Goal: Task Accomplishment & Management: Manage account settings

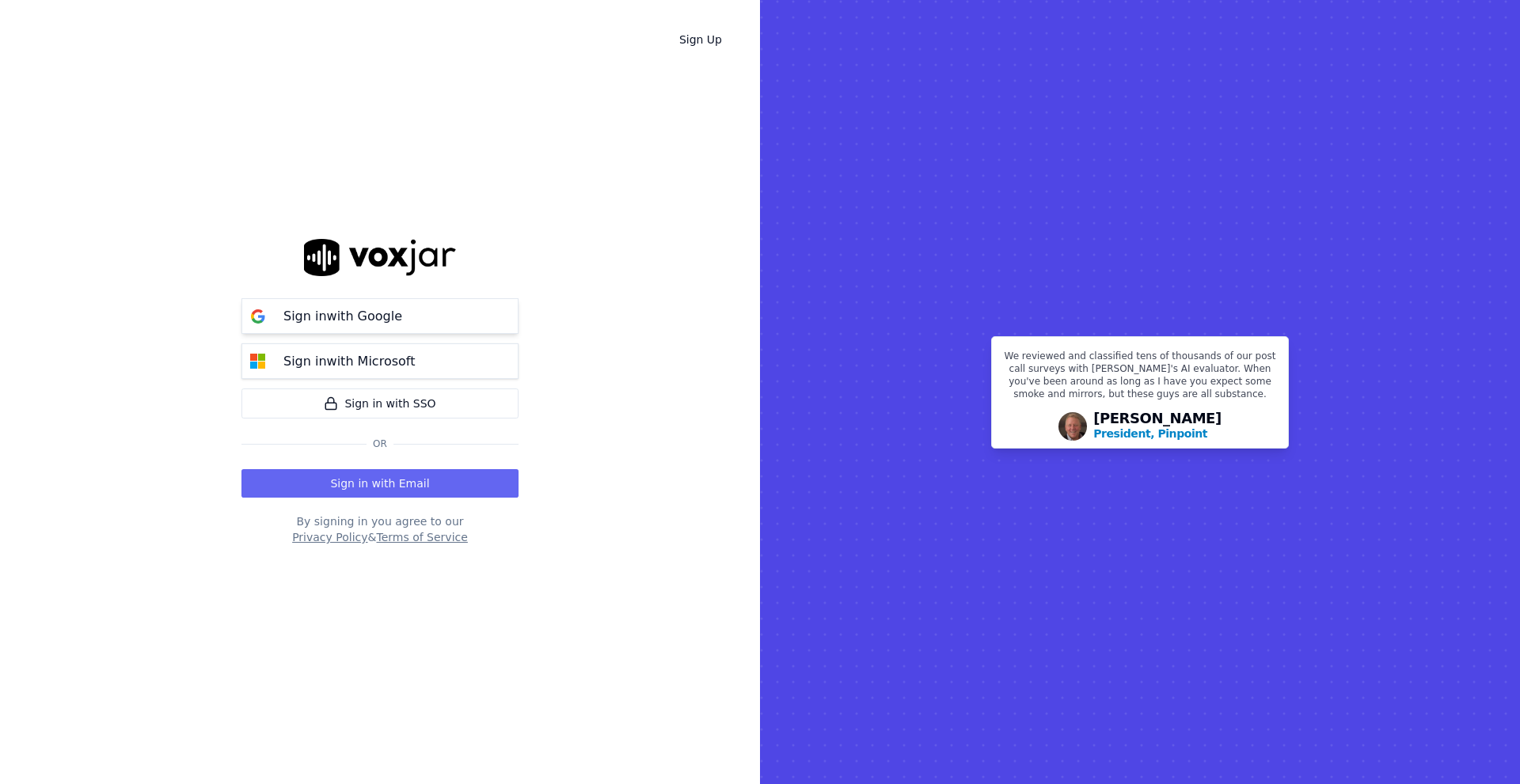
click at [435, 316] on button "Sign in with Google" at bounding box center [380, 317] width 277 height 36
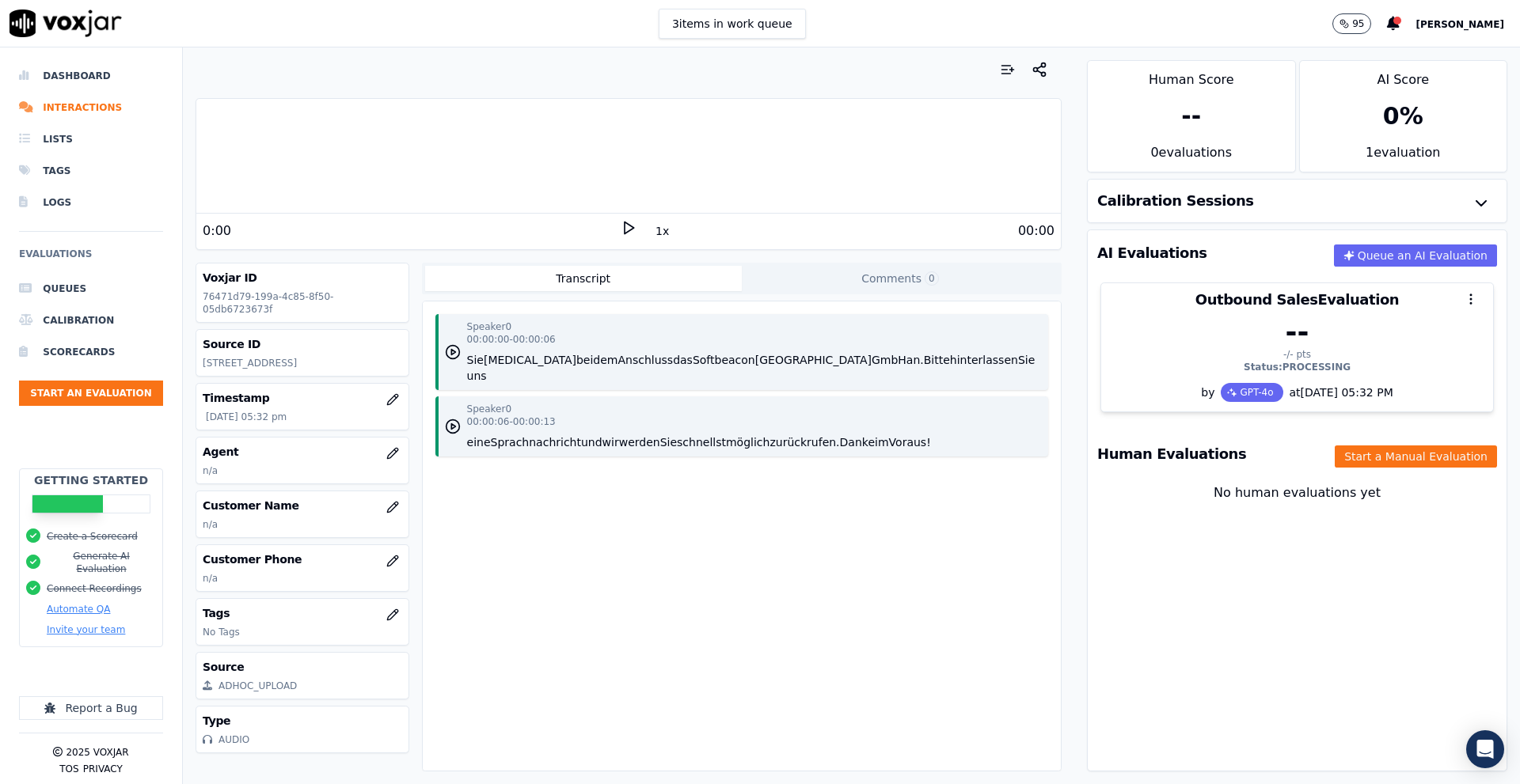
click at [1477, 26] on span "Dimitri" at bounding box center [1460, 25] width 89 height 11
click at [1400, 51] on div "Settings" at bounding box center [1425, 52] width 170 height 25
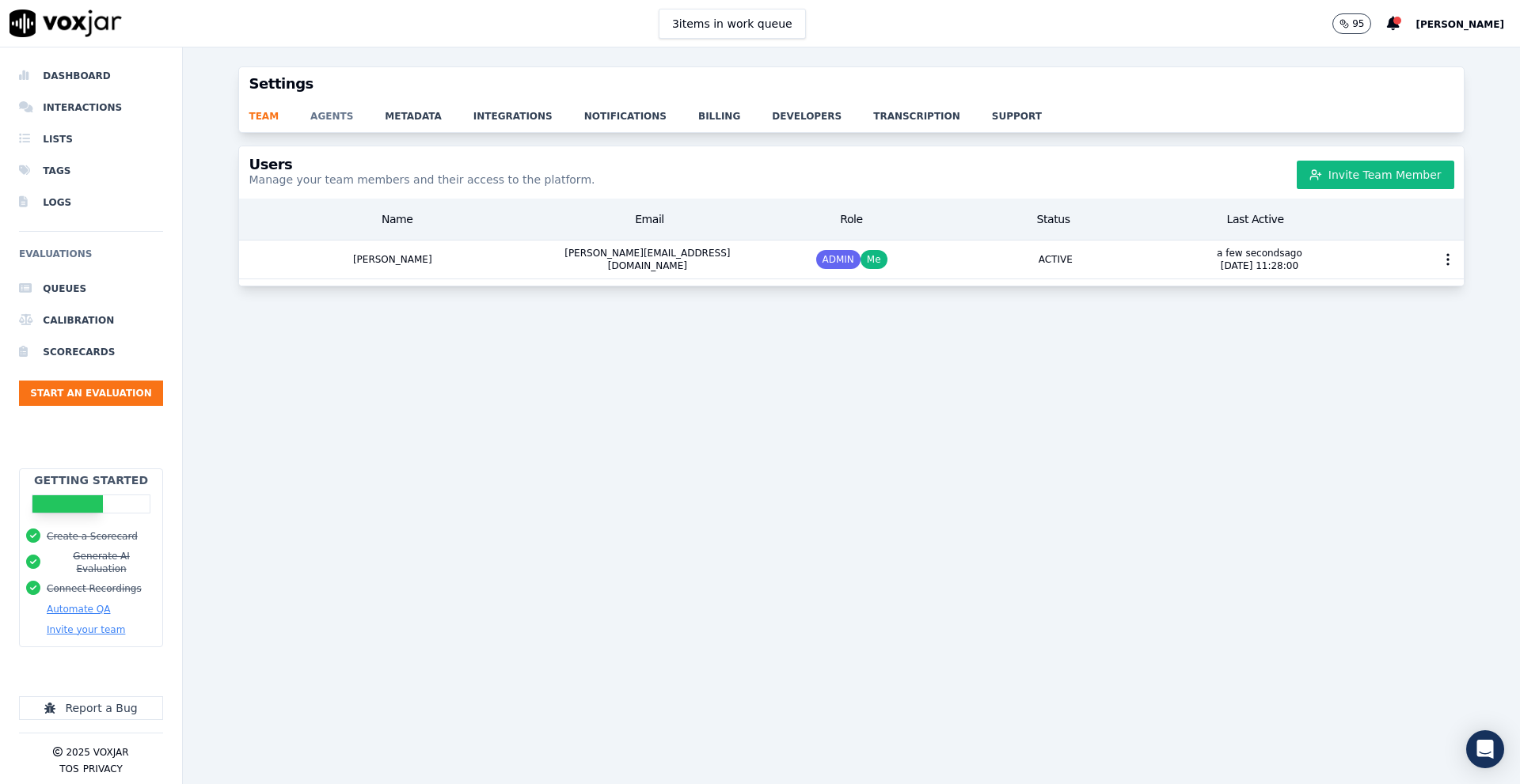
click at [326, 121] on link "agents" at bounding box center [347, 111] width 74 height 22
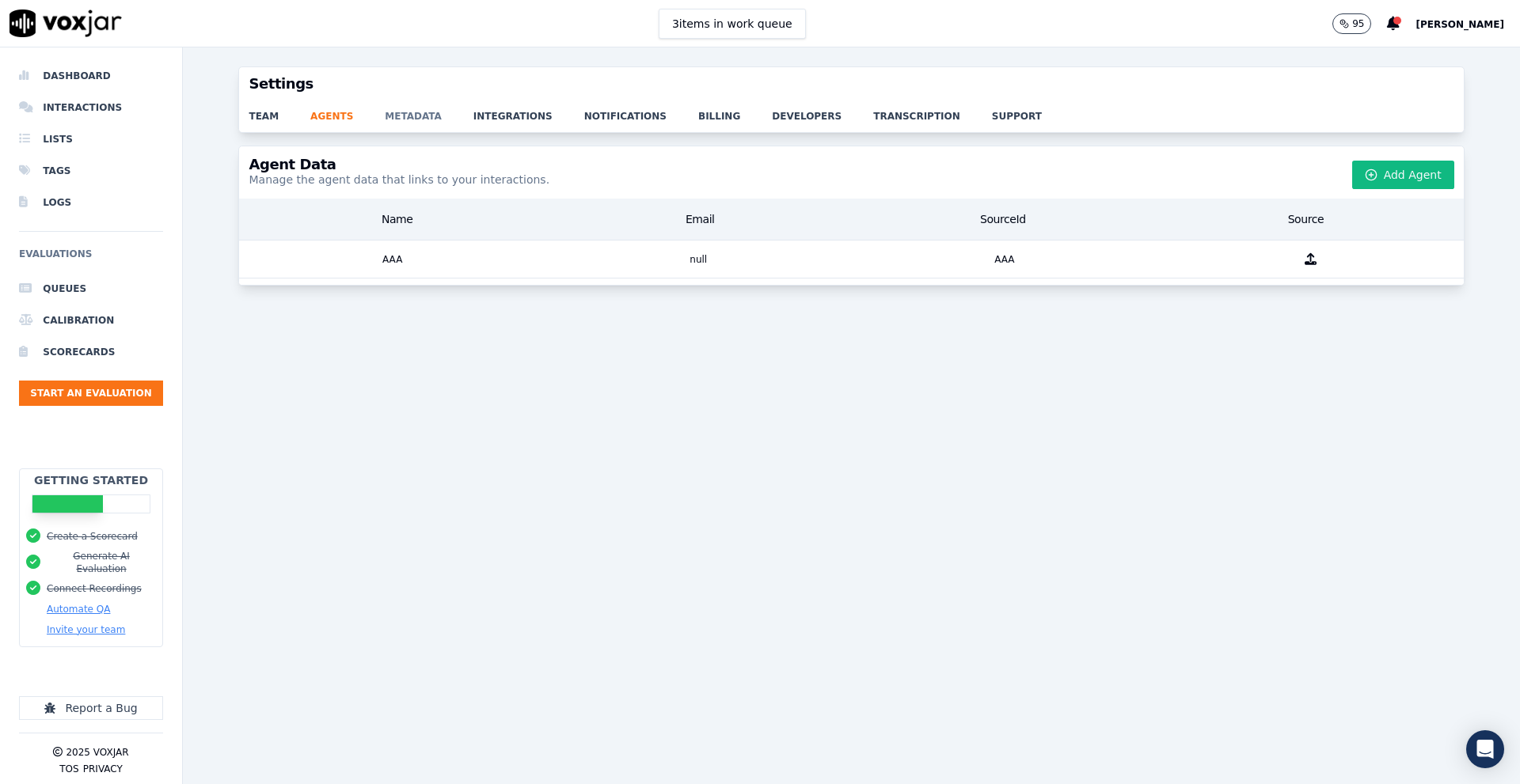
click at [399, 119] on link "metadata" at bounding box center [429, 111] width 89 height 22
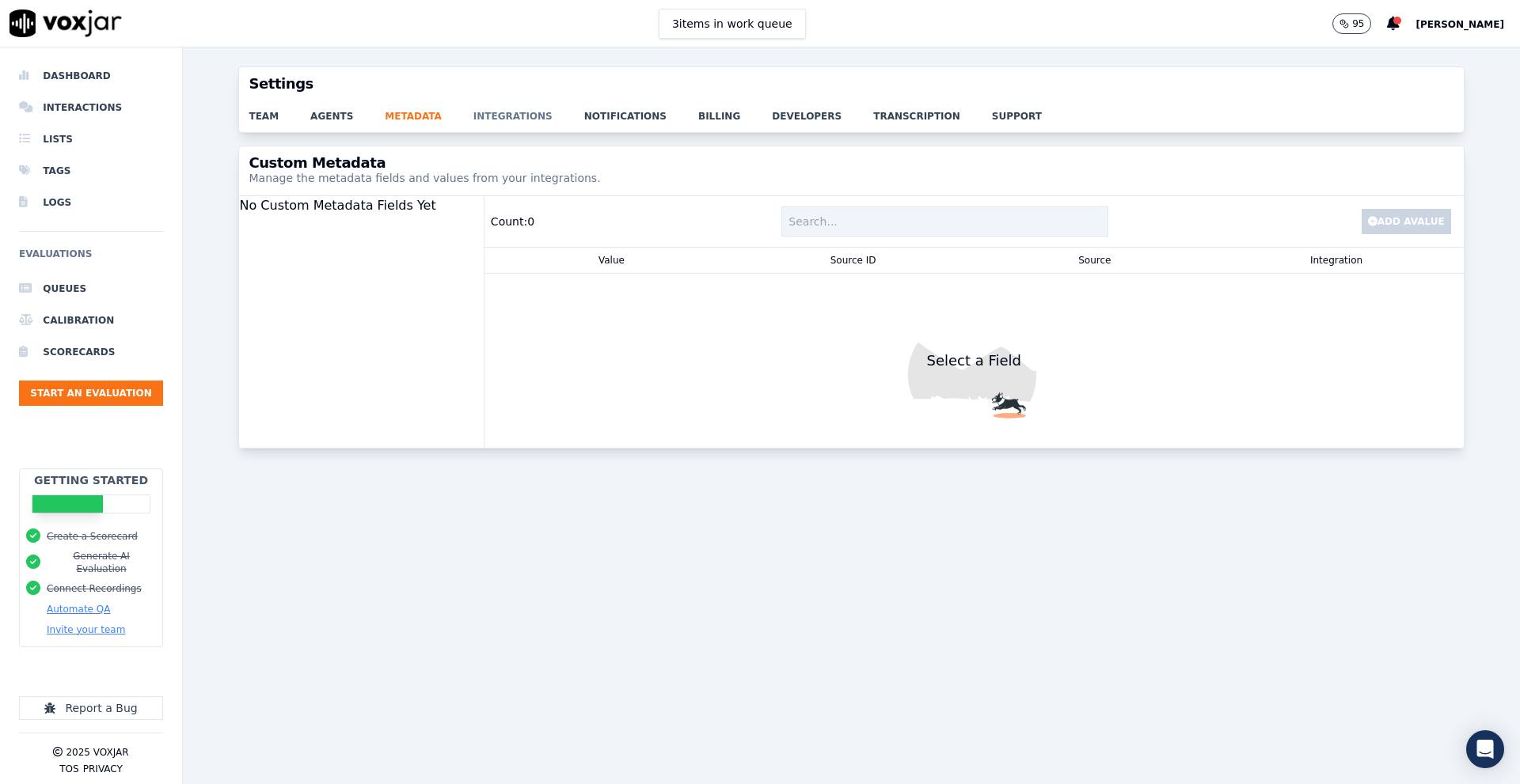
click at [473, 115] on link "integrations" at bounding box center [528, 111] width 111 height 22
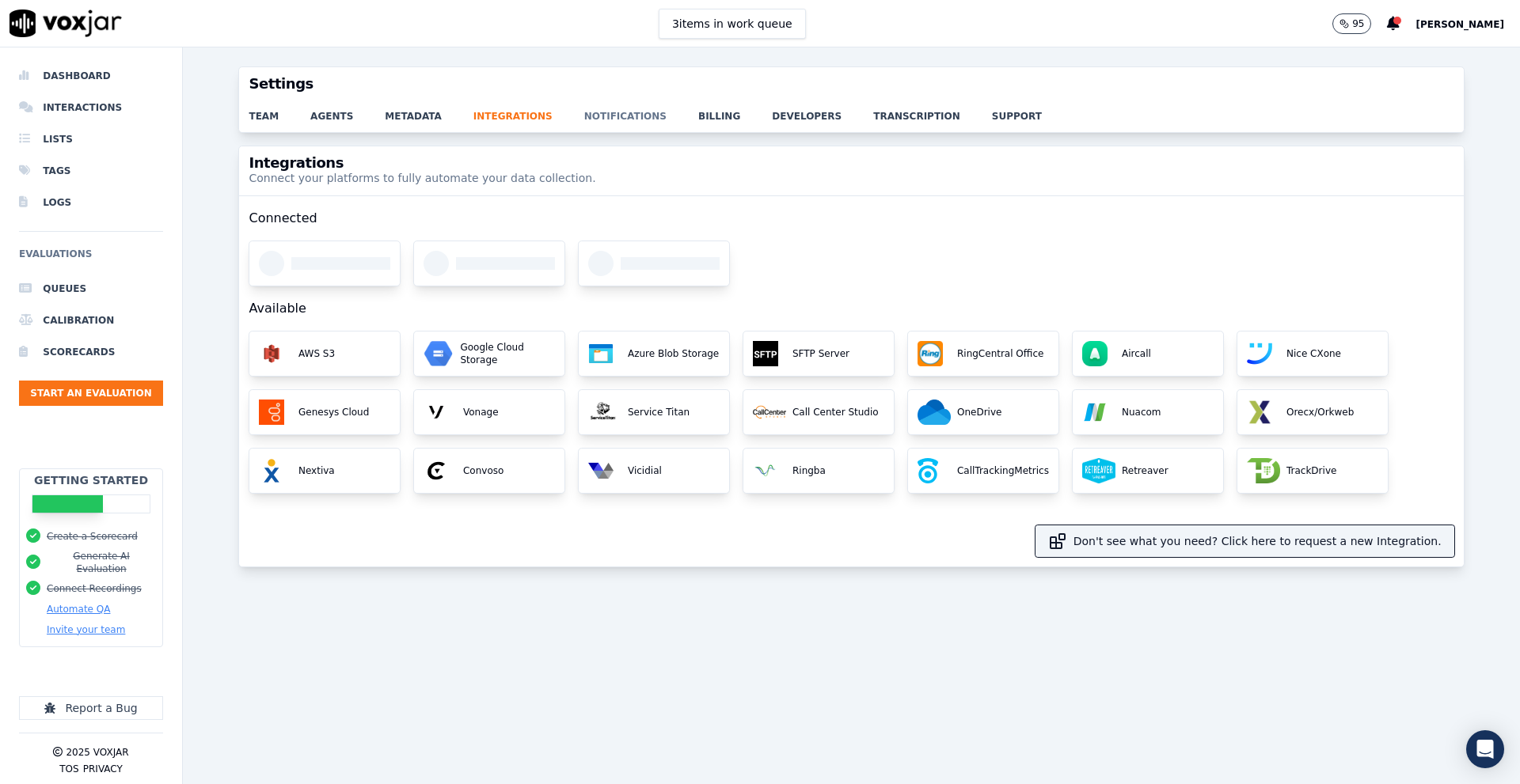
click at [609, 118] on link "notifications" at bounding box center [640, 111] width 114 height 22
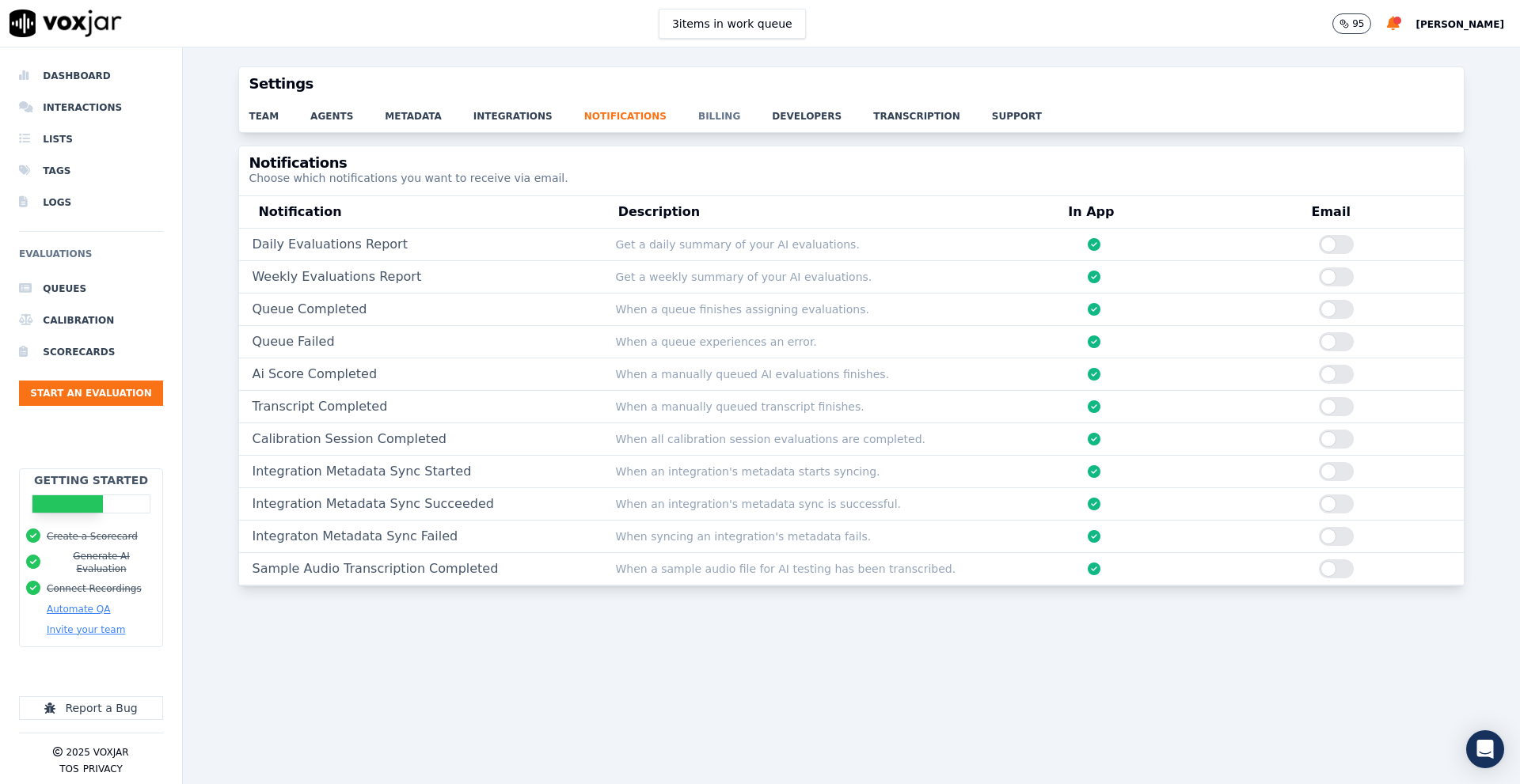
click at [699, 119] on link "billing" at bounding box center [735, 111] width 73 height 22
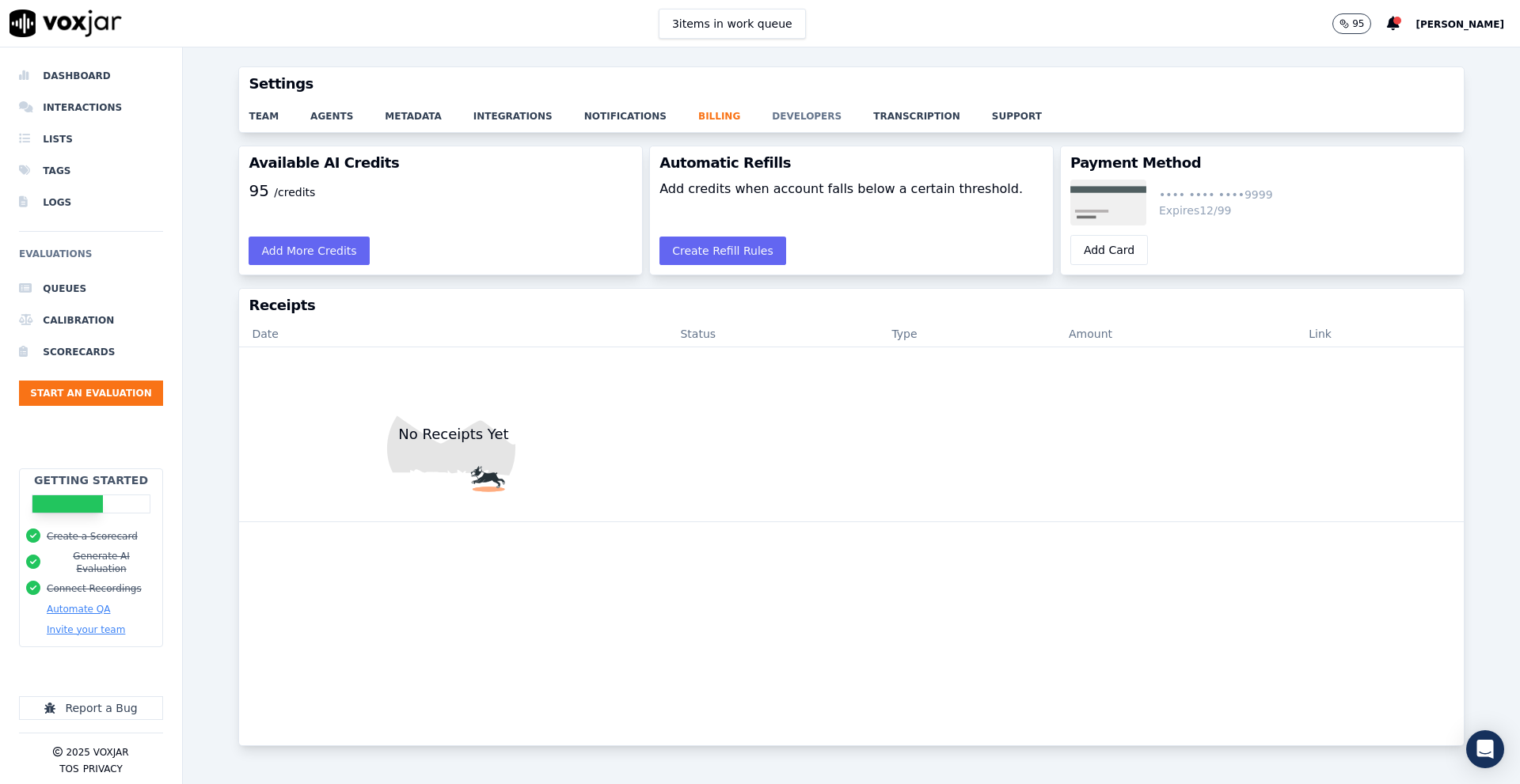
click at [772, 112] on link "developers" at bounding box center [822, 111] width 101 height 22
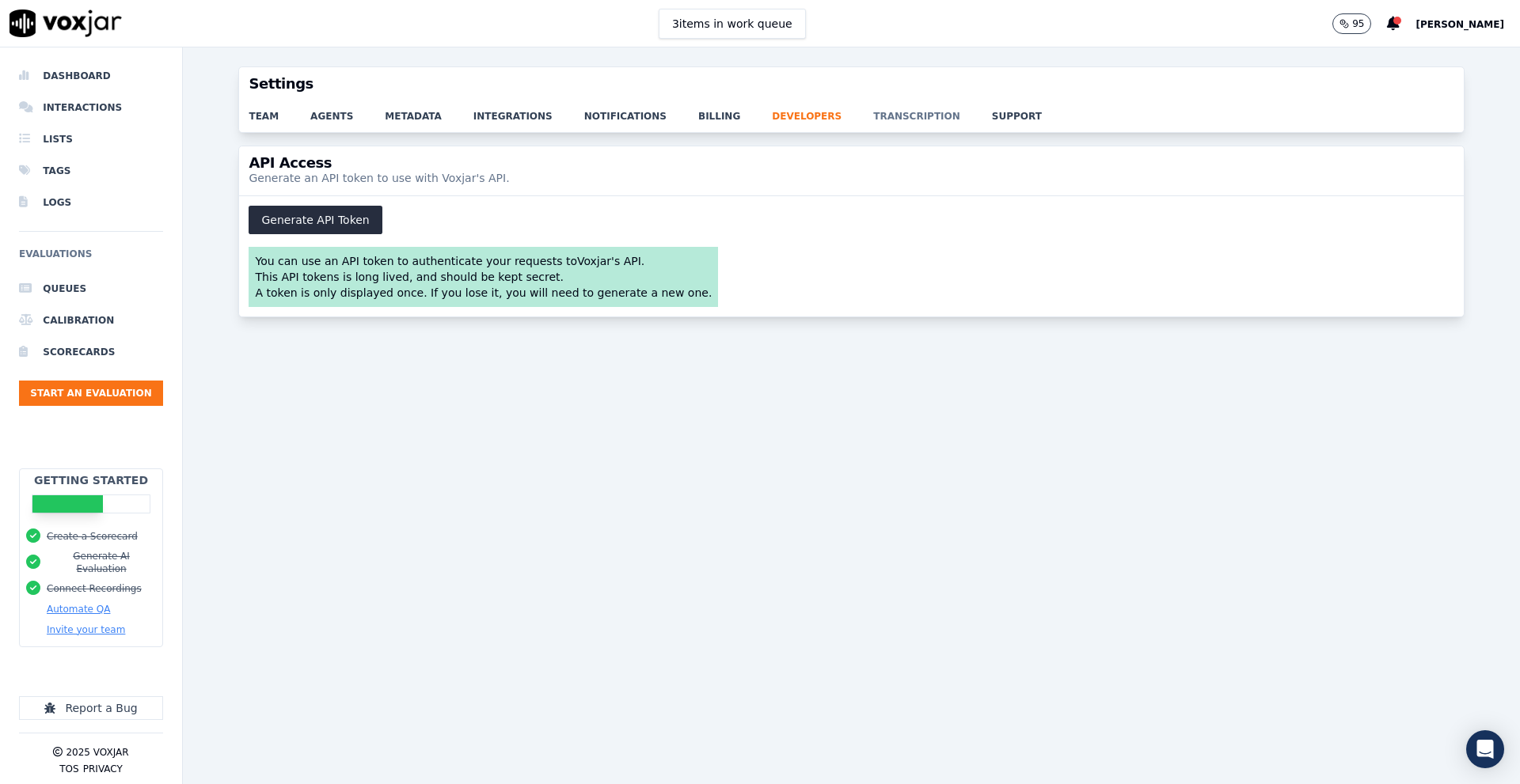
click at [873, 121] on link "transcription" at bounding box center [932, 111] width 119 height 22
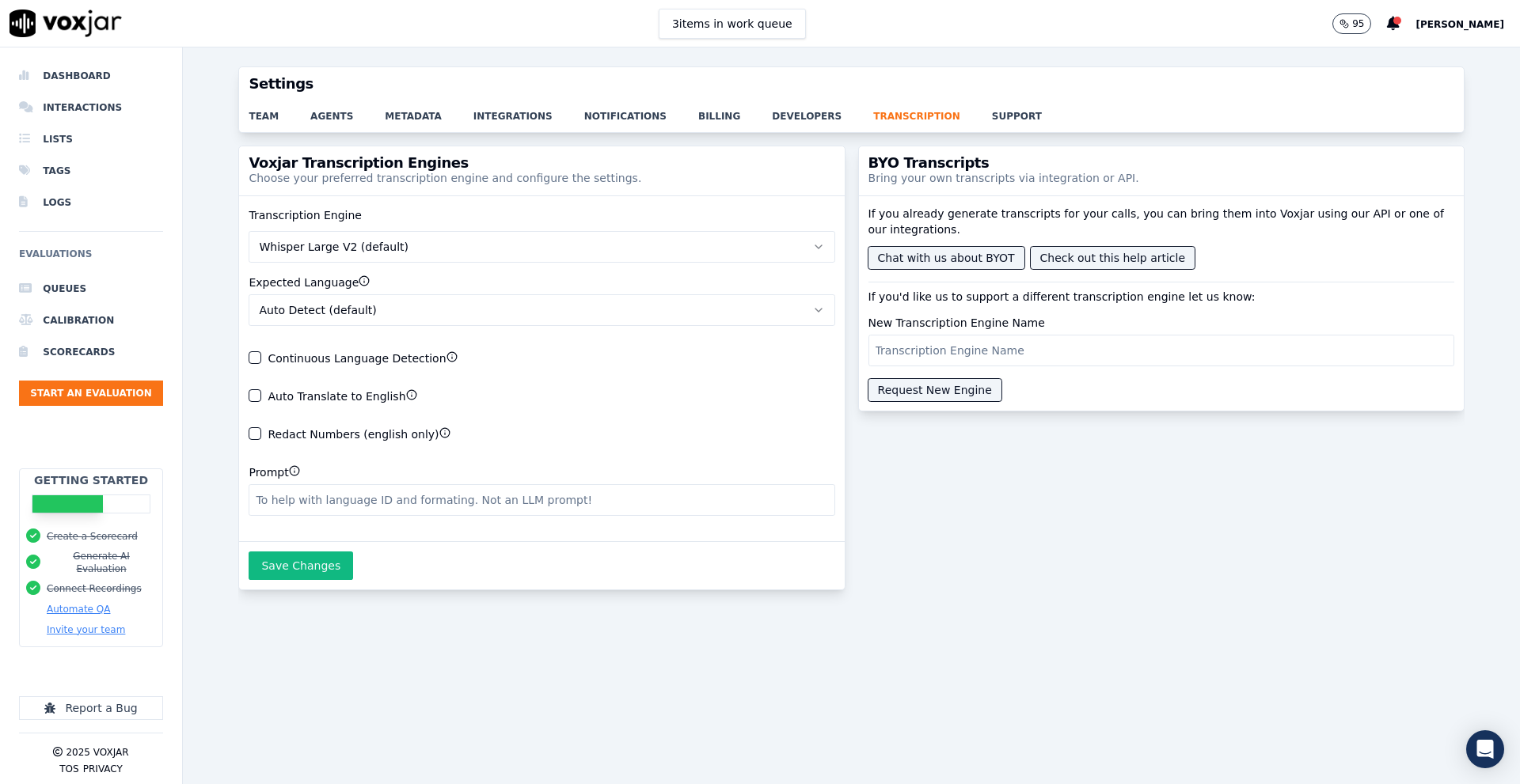
click at [779, 239] on button "Whisper Large V2 (default)" at bounding box center [541, 246] width 586 height 31
click at [1052, 556] on div "Voxjar Transcription Engines Choose your preferred transcription engine and con…" at bounding box center [850, 455] width 1225 height 619
click at [733, 246] on button "Whisper Large V2 (default)" at bounding box center [541, 246] width 586 height 31
click at [922, 539] on div "Voxjar Transcription Engines Choose your preferred transcription engine and con…" at bounding box center [850, 455] width 1225 height 619
click at [639, 314] on button "Auto Detect (default)" at bounding box center [541, 310] width 586 height 31
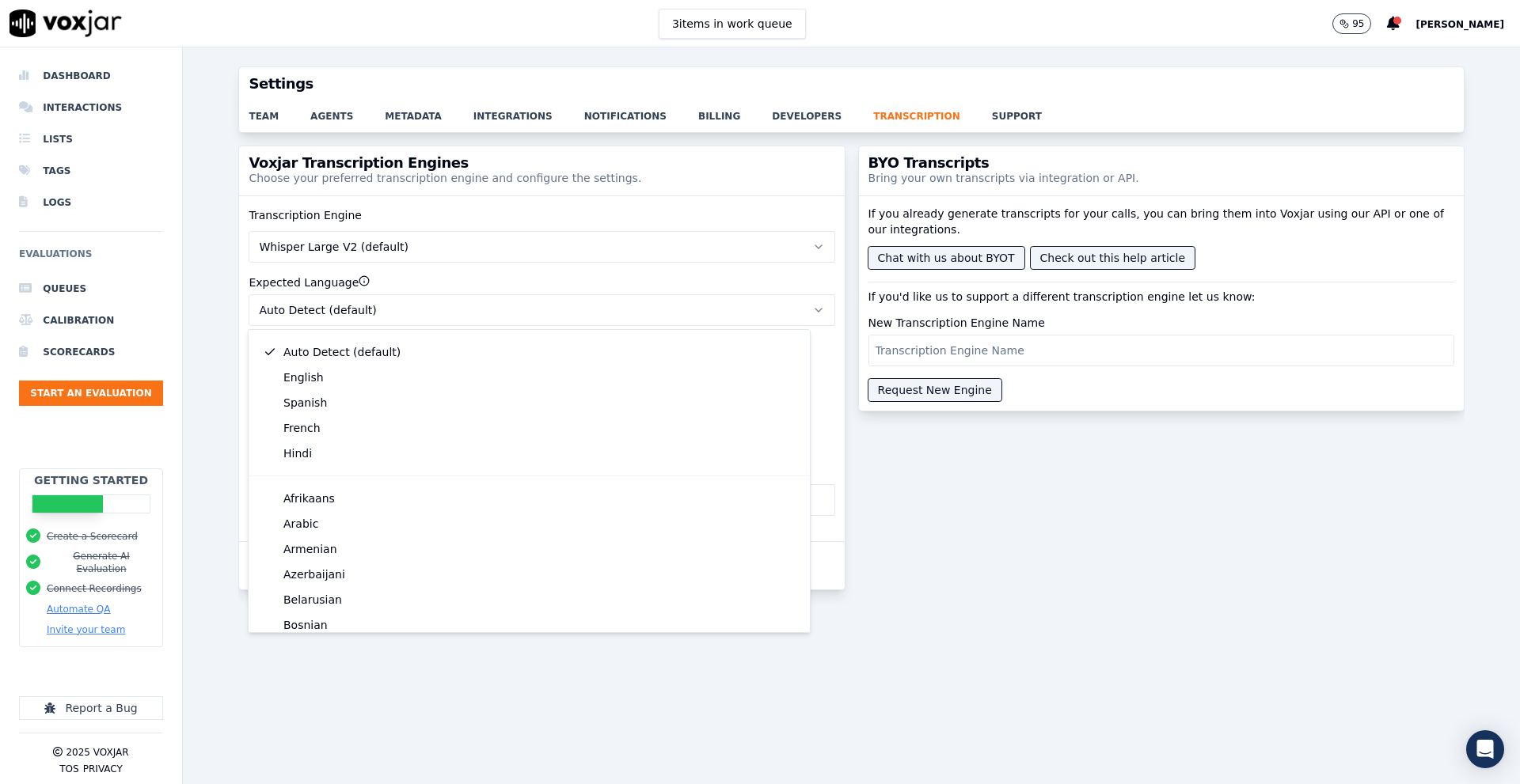
click at [963, 511] on div "Voxjar Transcription Engines Choose your preferred transcription engine and con…" at bounding box center [850, 455] width 1225 height 619
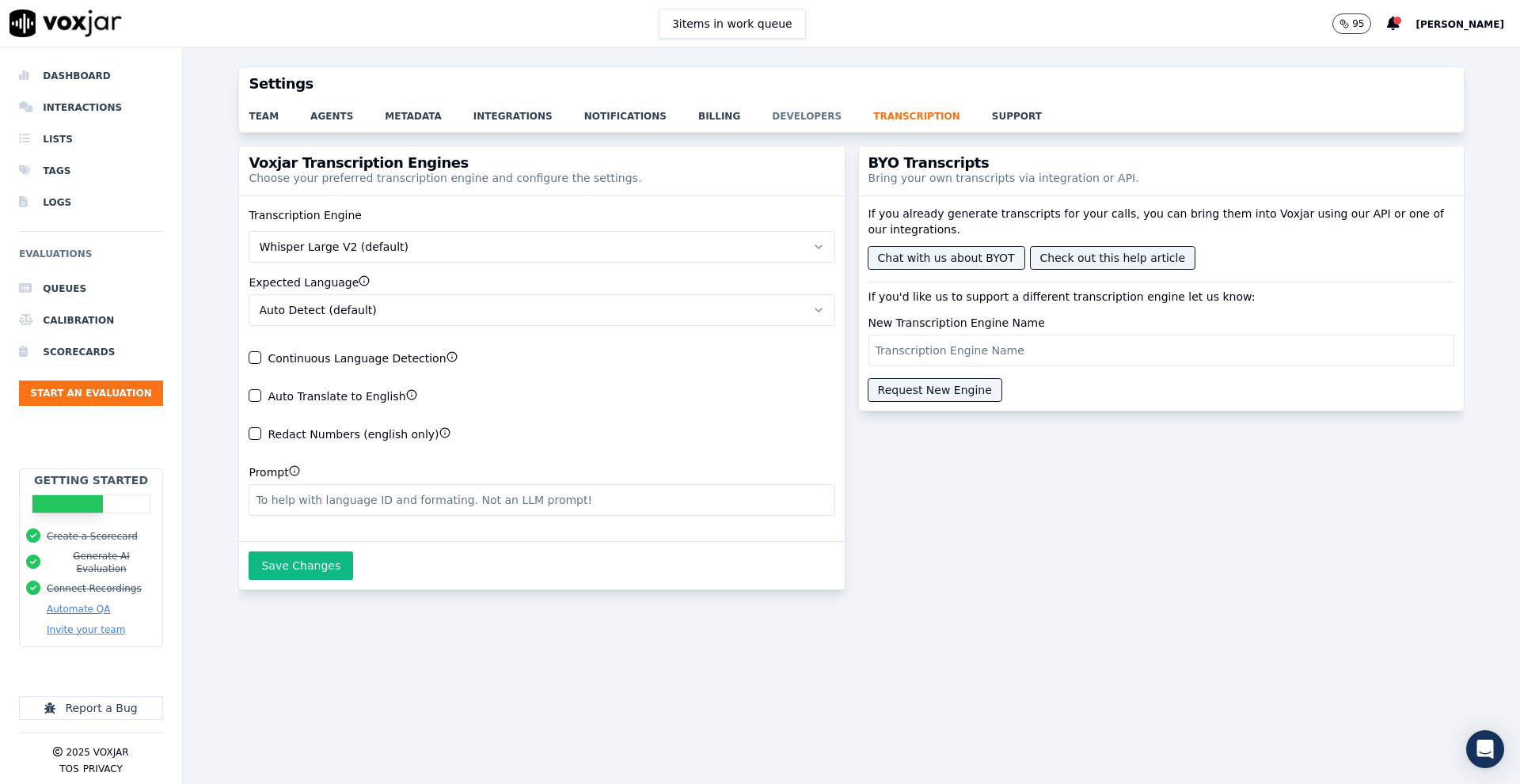
click at [775, 119] on link "developers" at bounding box center [822, 111] width 101 height 22
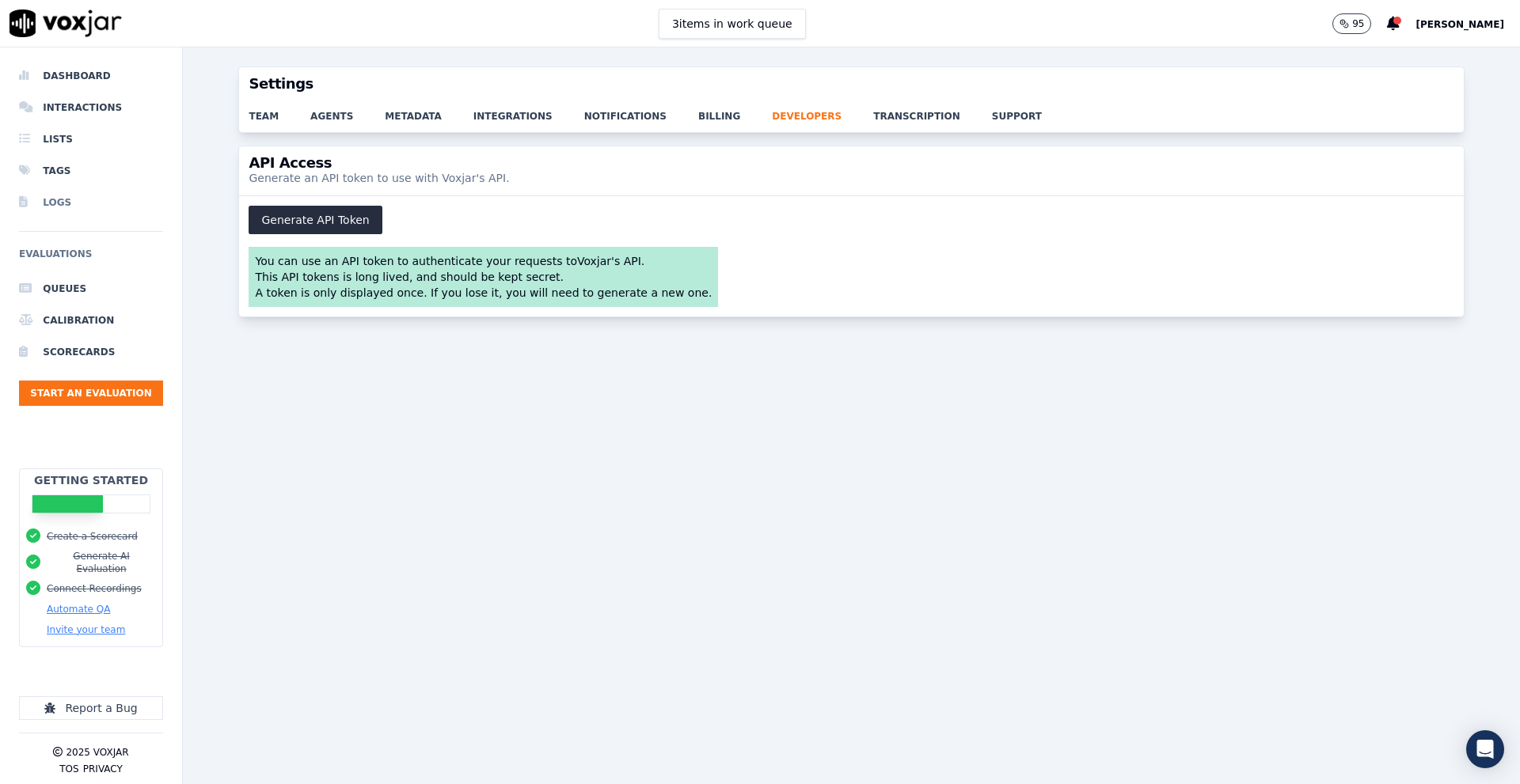
click at [63, 204] on li "Logs" at bounding box center [91, 202] width 144 height 31
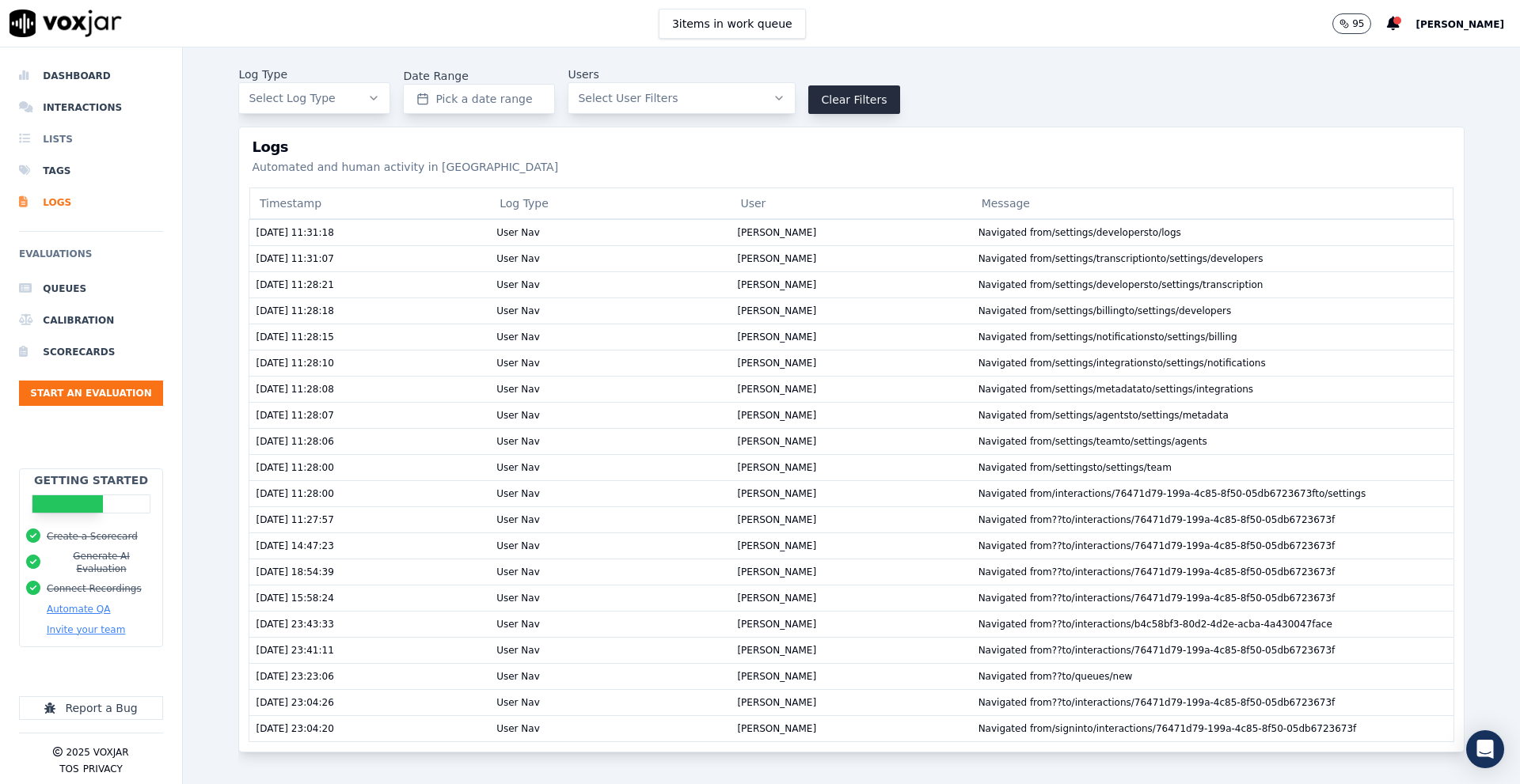
click at [66, 134] on li "Lists" at bounding box center [91, 139] width 144 height 31
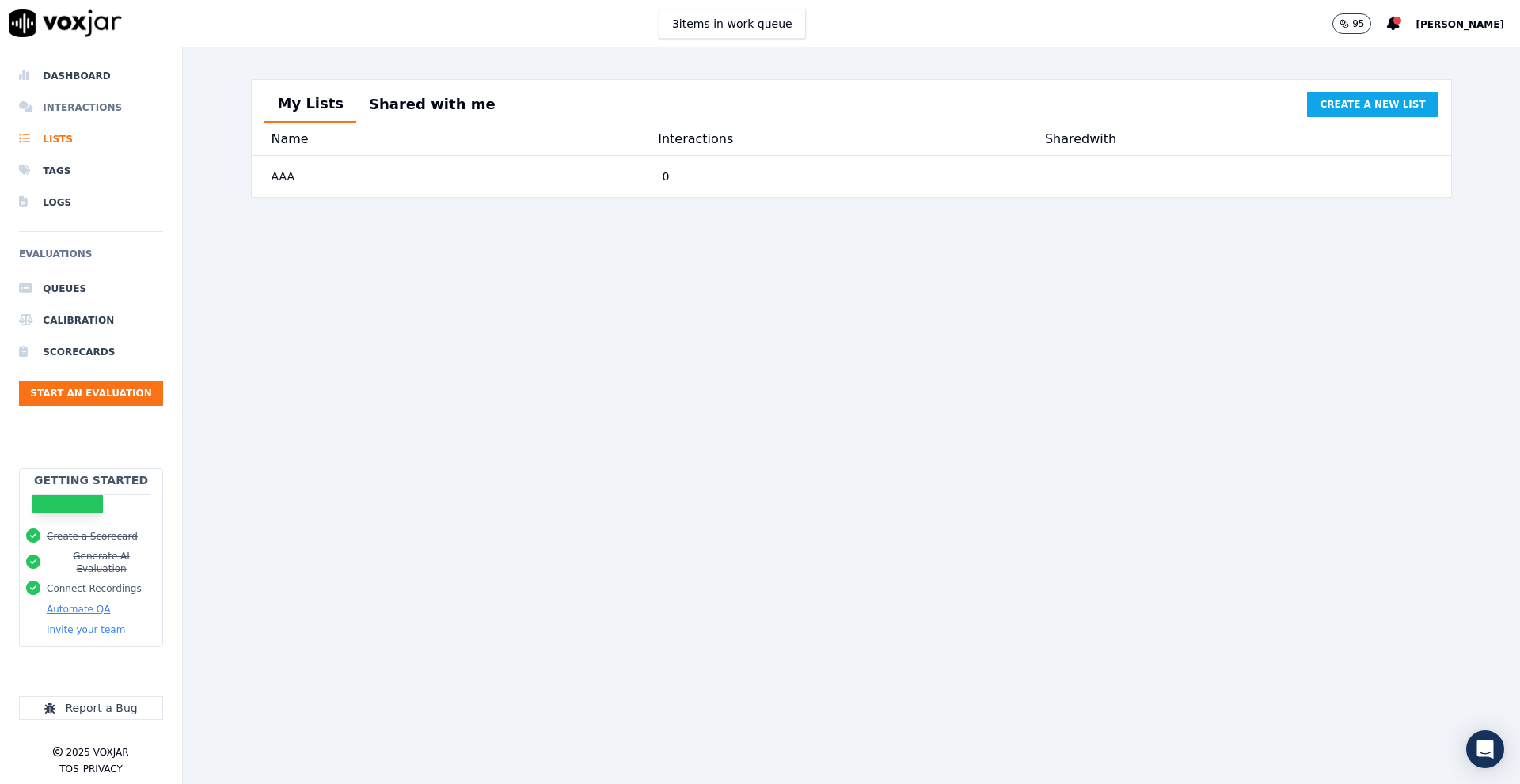
click at [60, 109] on li "Interactions" at bounding box center [91, 107] width 144 height 31
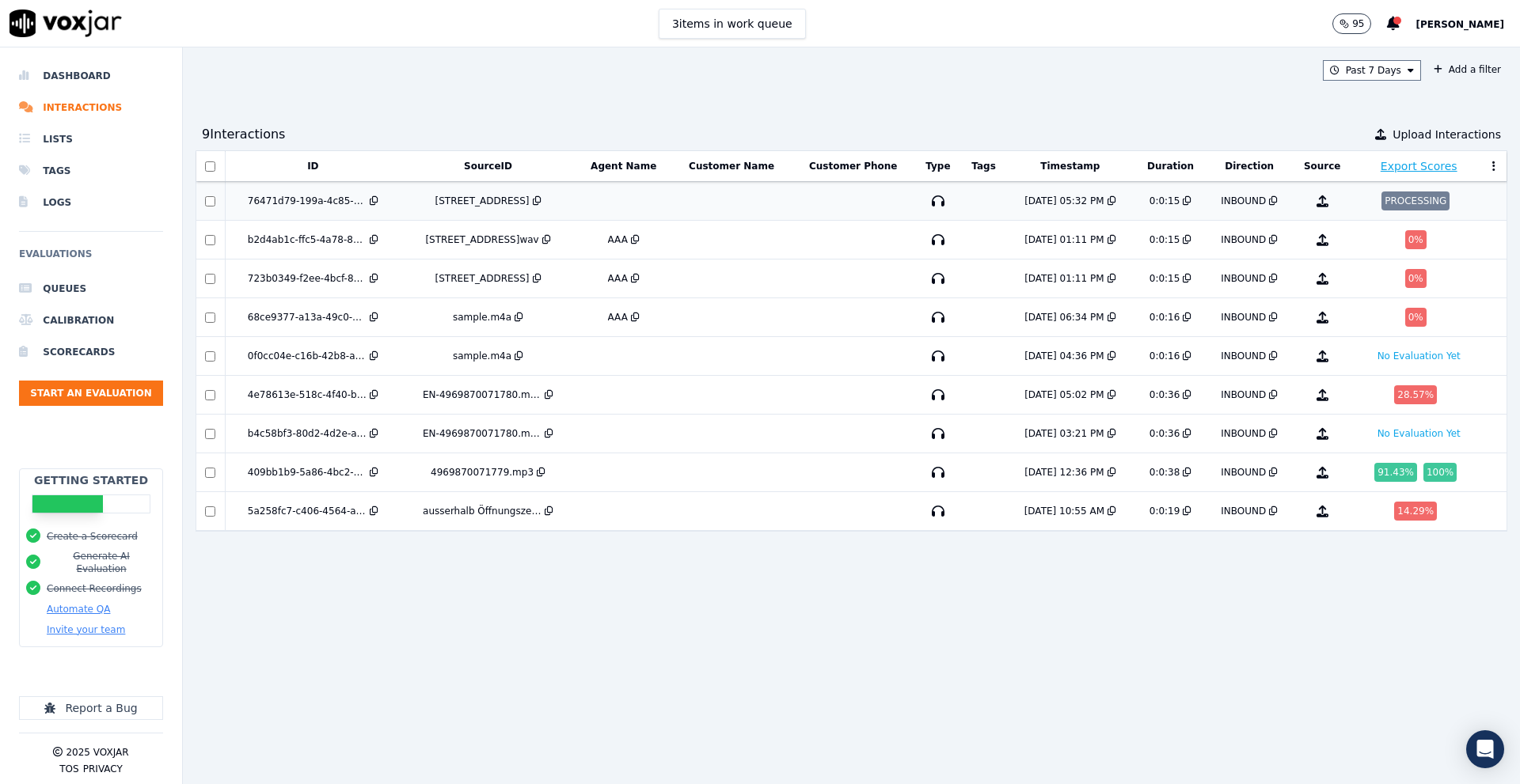
click at [409, 202] on td "[STREET_ADDRESS]" at bounding box center [488, 201] width 175 height 39
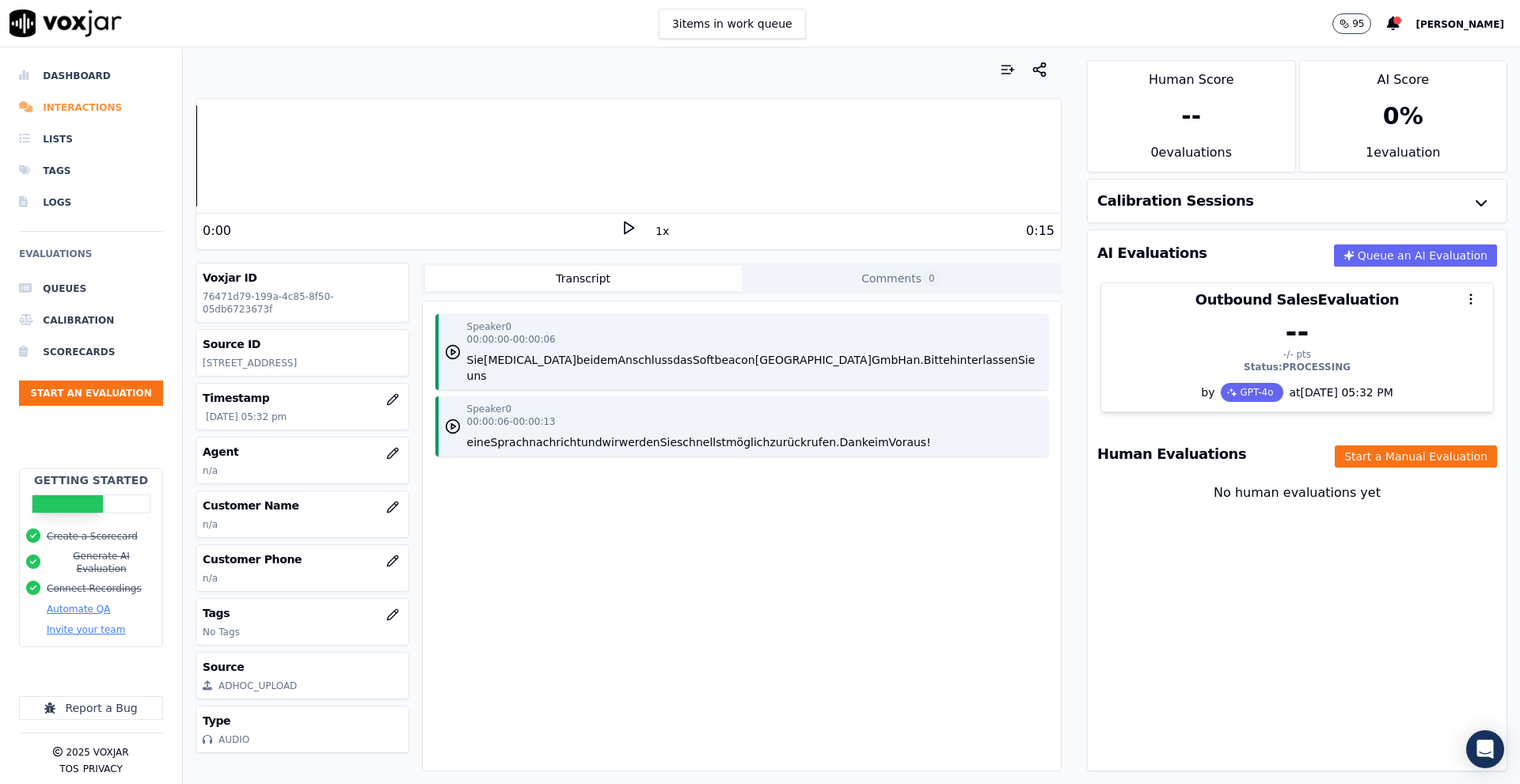
click at [73, 105] on li "Interactions" at bounding box center [91, 107] width 144 height 31
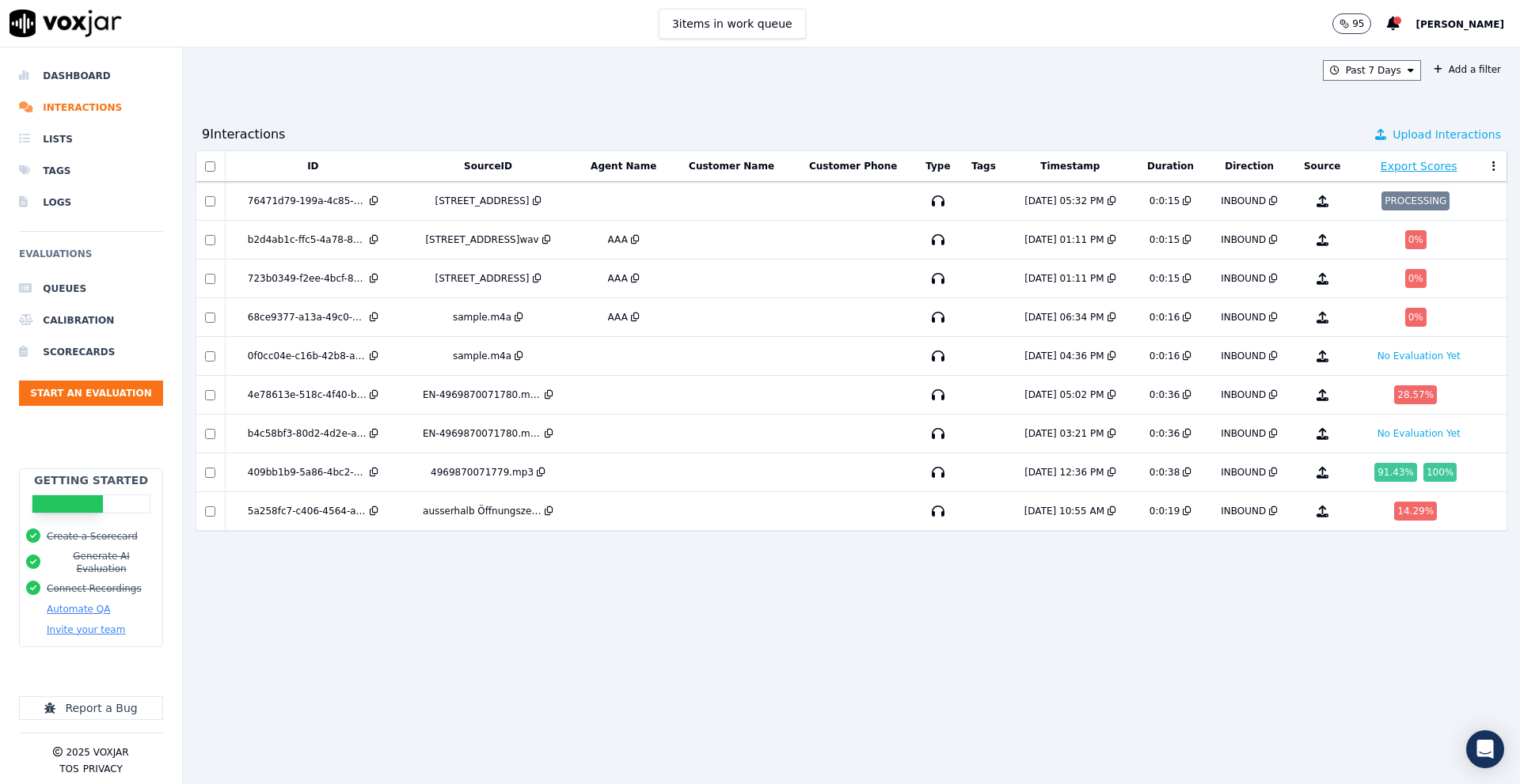
click at [1432, 132] on span "Upload Interactions" at bounding box center [1447, 135] width 108 height 16
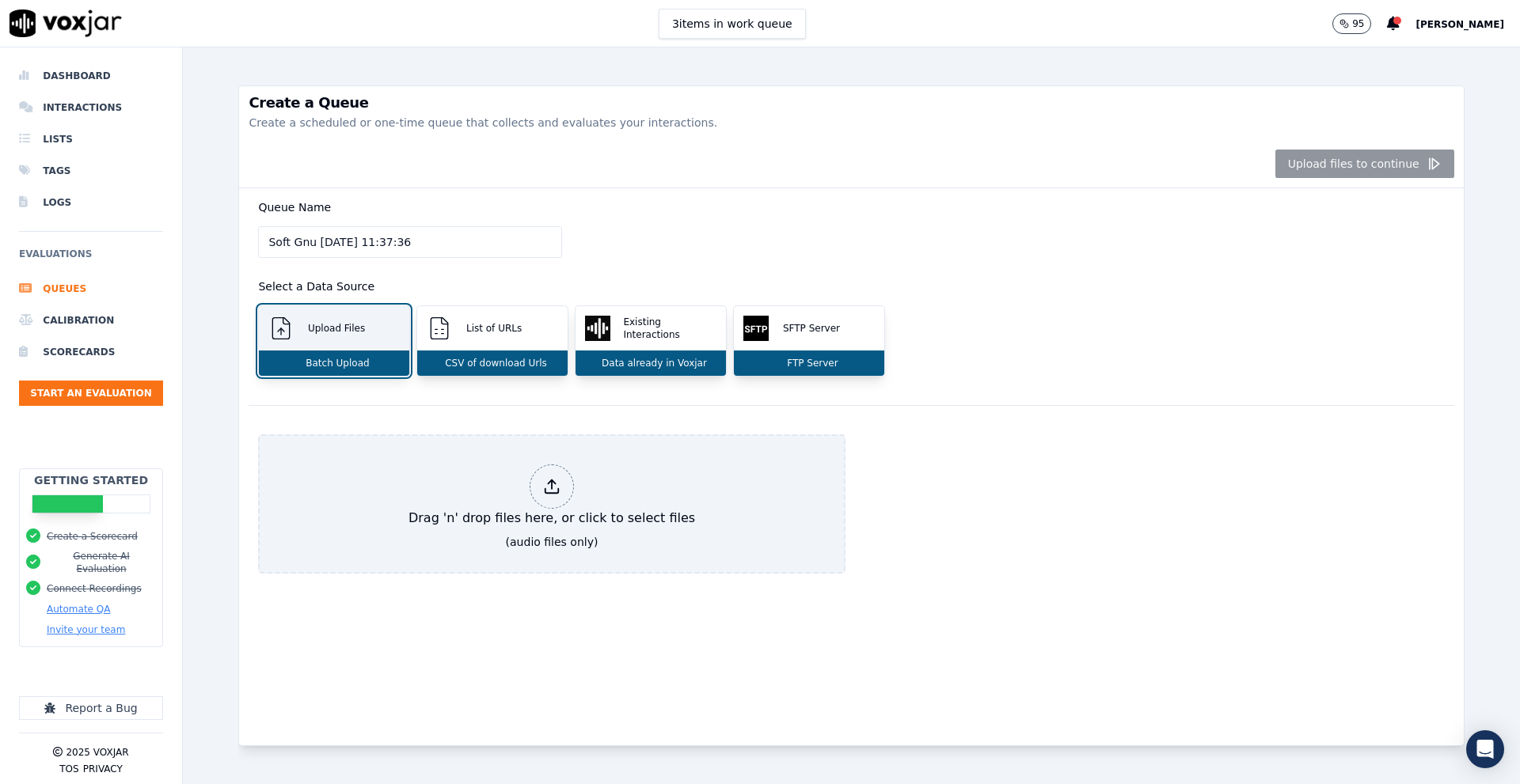
click at [380, 331] on div "Upload Files" at bounding box center [334, 328] width 150 height 44
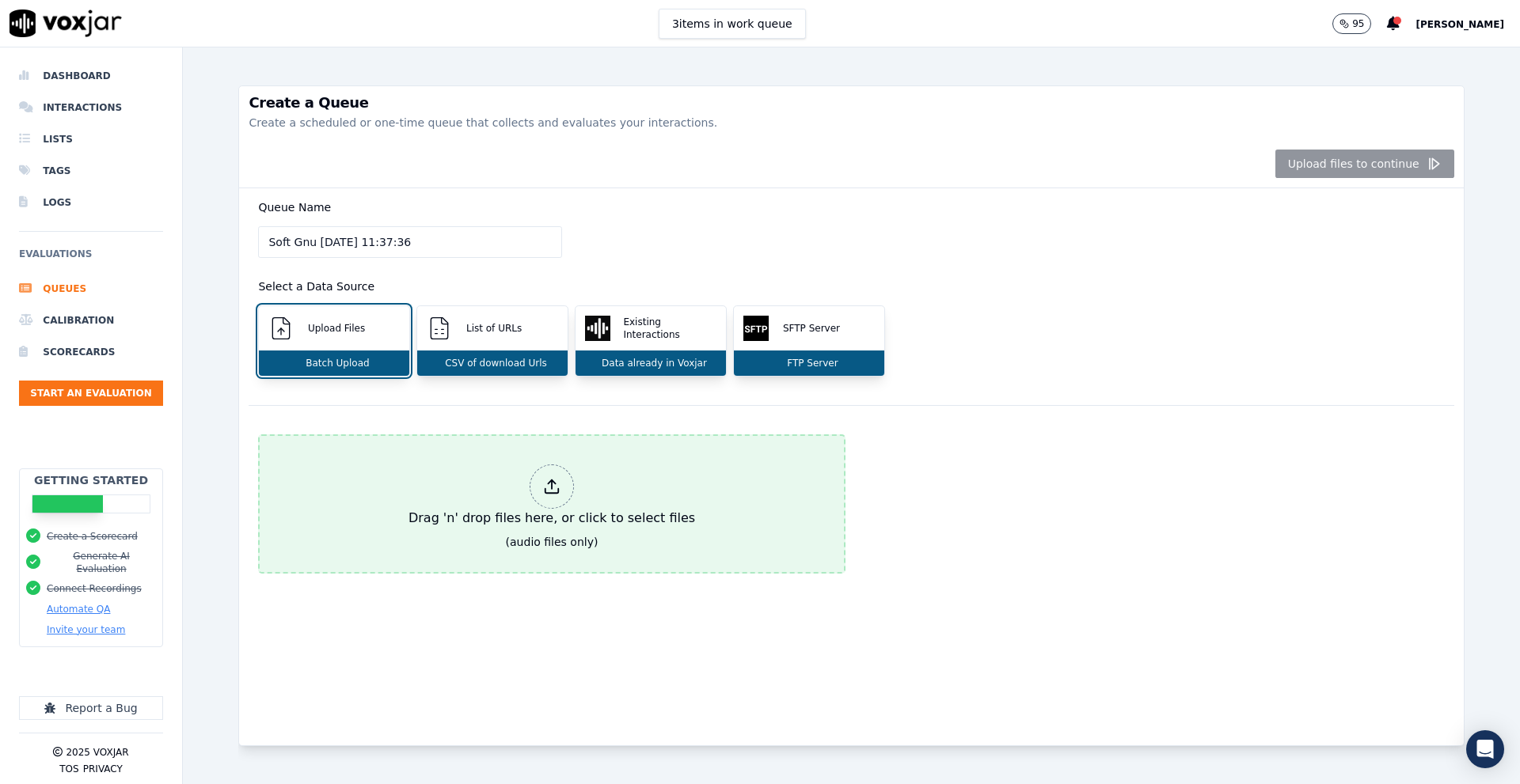
click at [561, 501] on div "Drag 'n' drop files here, or click to select files" at bounding box center [552, 497] width 300 height 76
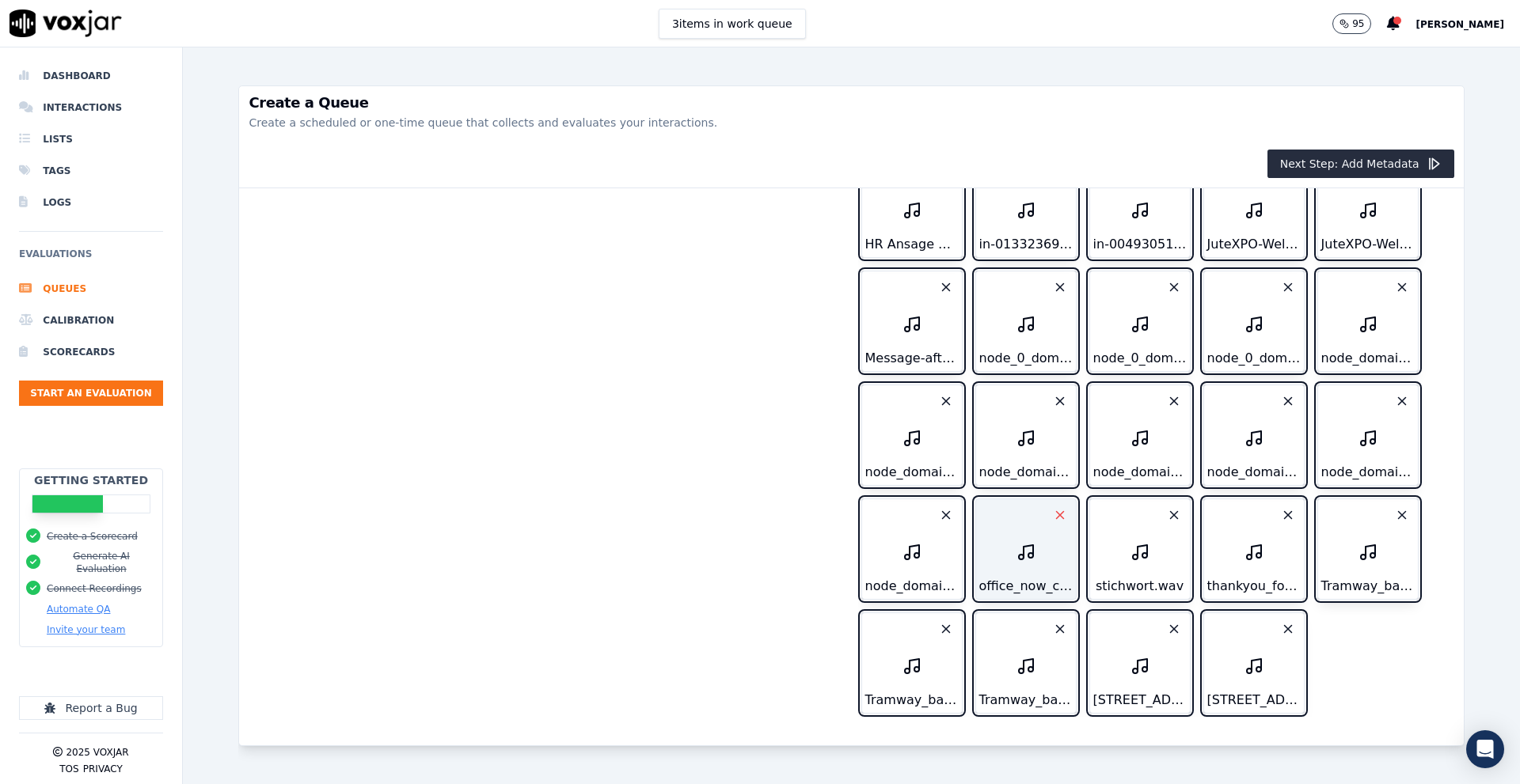
scroll to position [556, 0]
click at [1348, 155] on button "Next Step: Add Metadata" at bounding box center [1360, 163] width 187 height 28
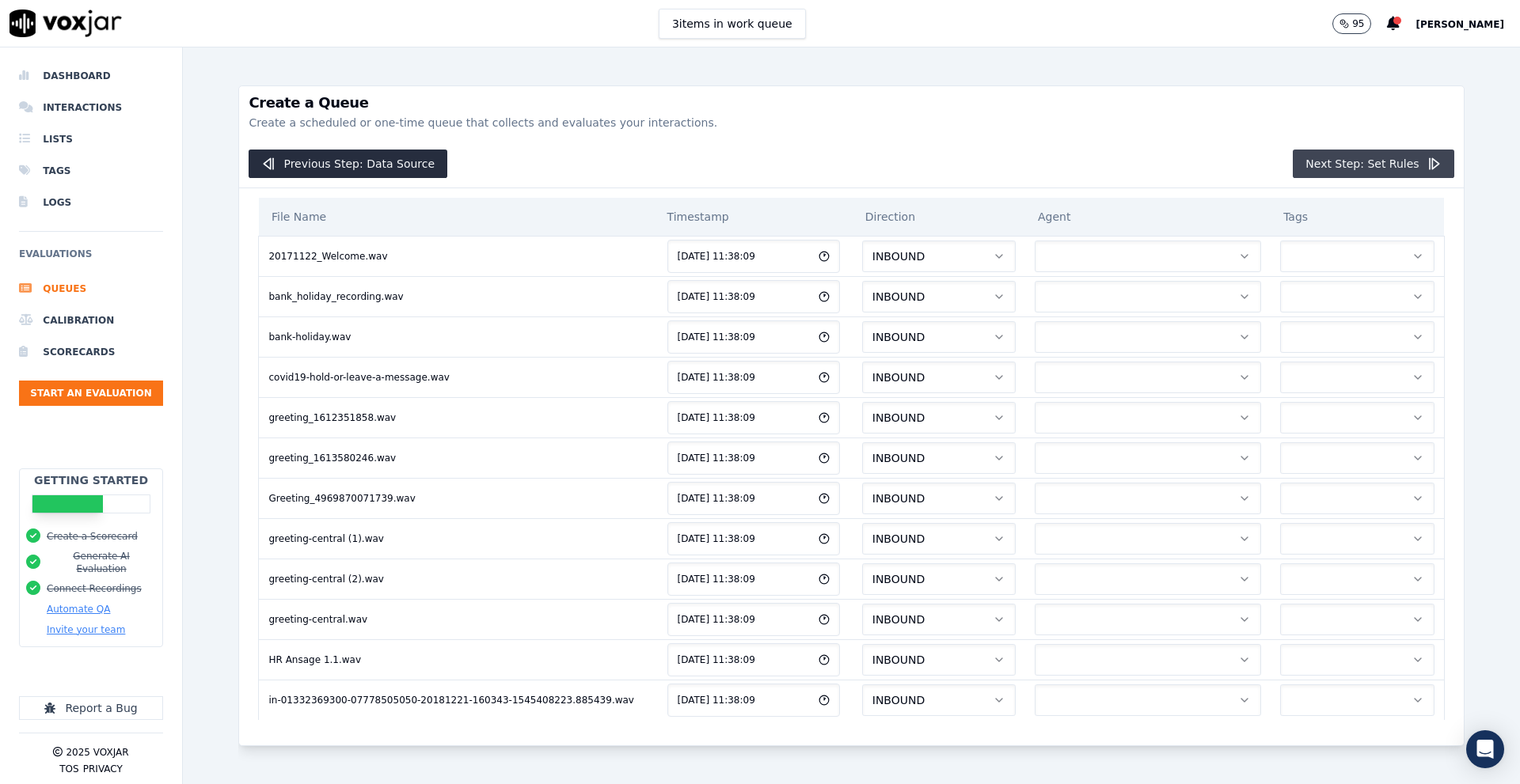
scroll to position [0, 0]
click at [1150, 258] on button "button" at bounding box center [1148, 256] width 226 height 31
click at [1112, 295] on div "AAA" at bounding box center [1101, 298] width 207 height 25
click at [1156, 294] on button "button" at bounding box center [1148, 296] width 226 height 31
click at [1124, 342] on div "AAA" at bounding box center [1101, 338] width 207 height 25
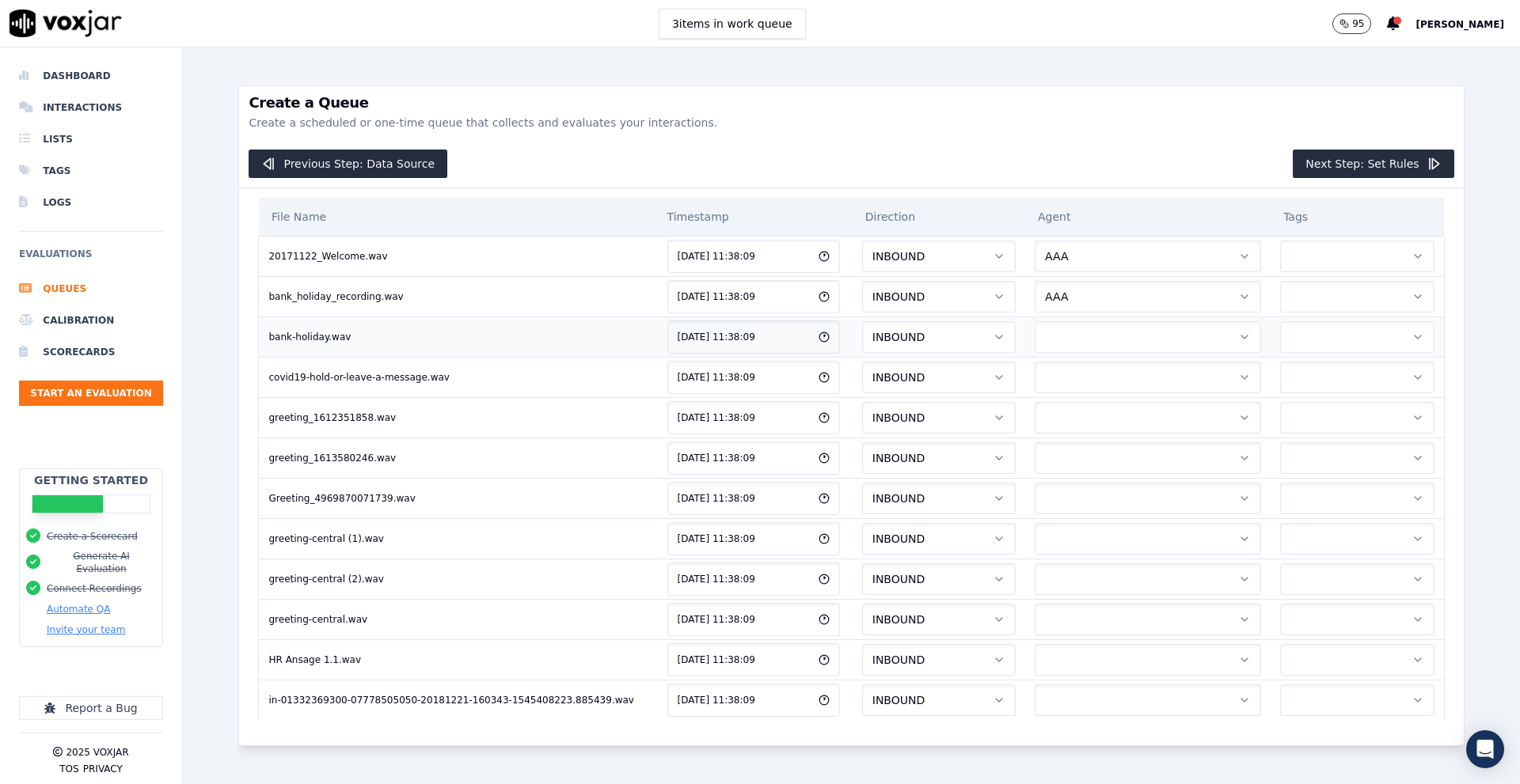
click at [1127, 338] on button "button" at bounding box center [1148, 337] width 226 height 31
click at [1116, 381] on div "AAA" at bounding box center [1101, 379] width 207 height 25
click at [1307, 166] on button "Next Step: Set Rules" at bounding box center [1373, 163] width 161 height 28
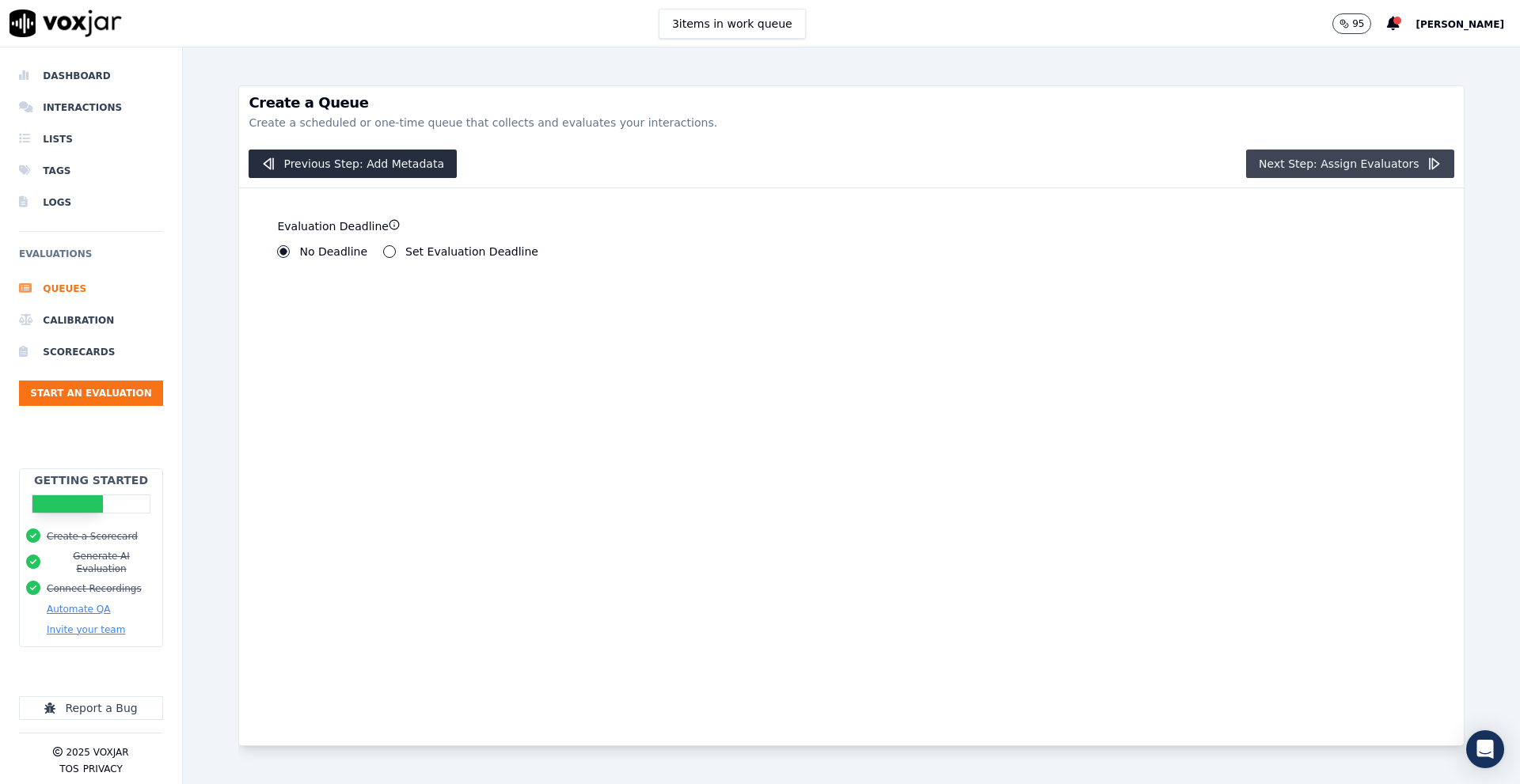
click at [1308, 165] on button "Next Step: Assign Evaluators" at bounding box center [1350, 163] width 208 height 28
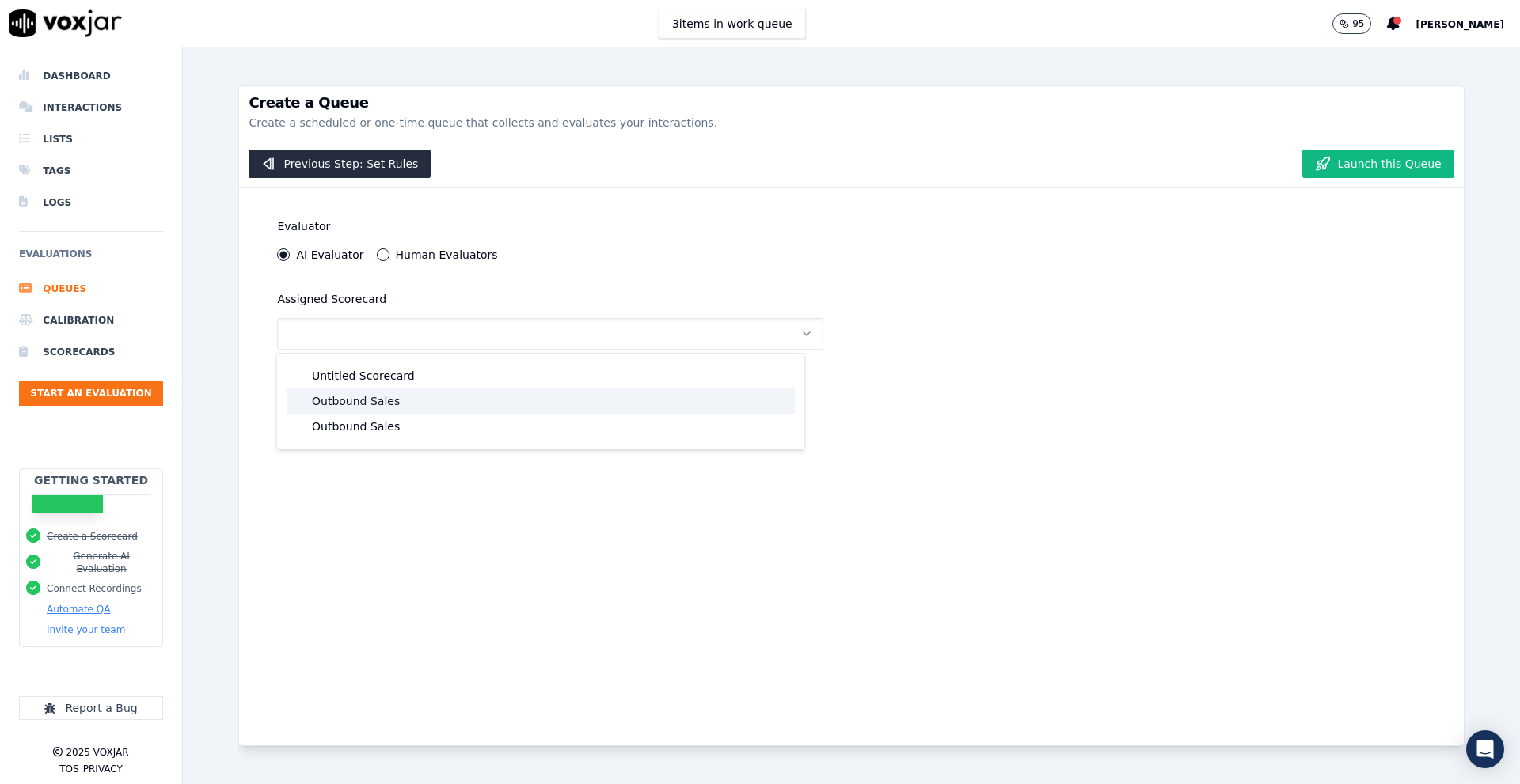
click at [404, 406] on div "Outbound Sales" at bounding box center [540, 400] width 508 height 25
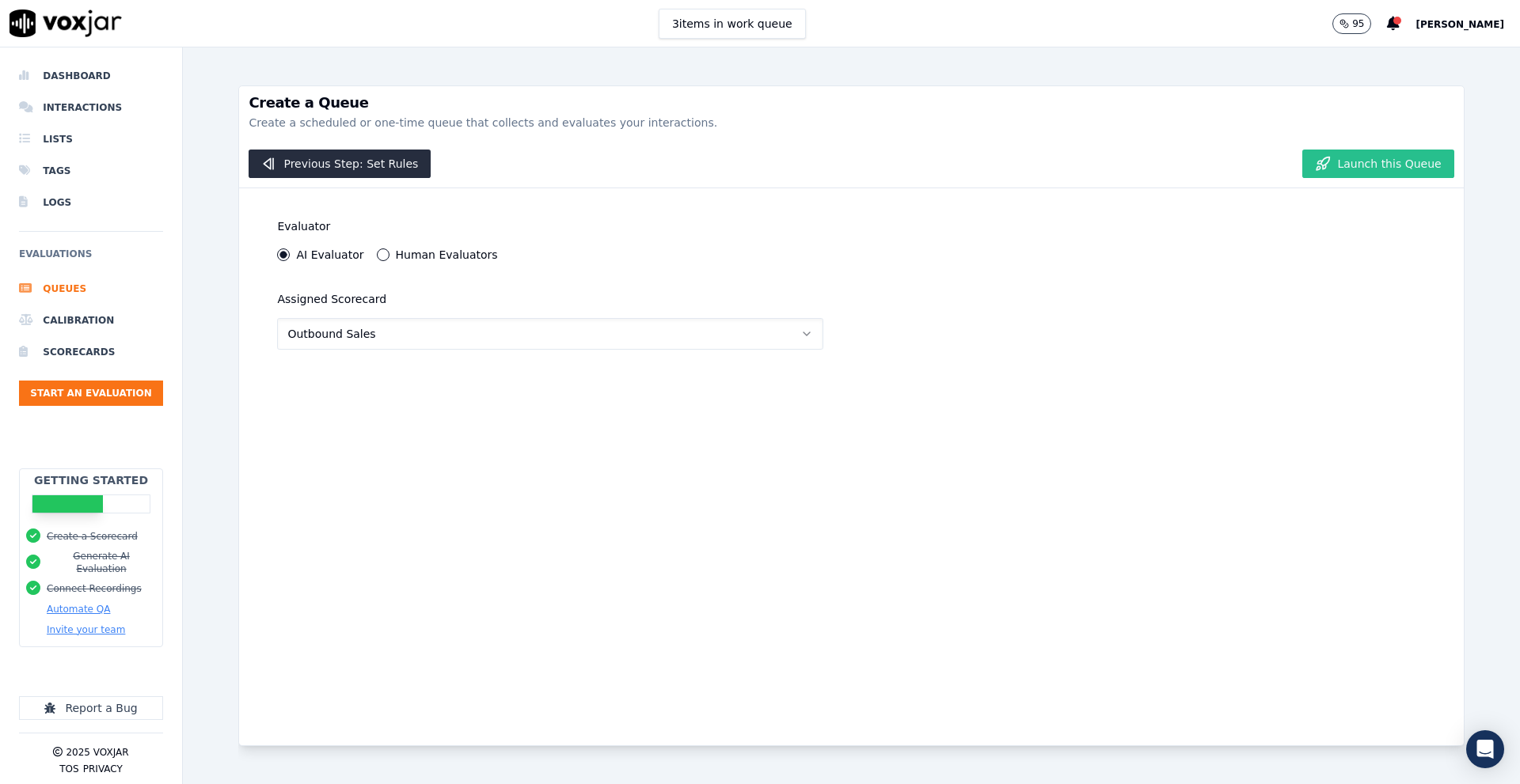
click at [1375, 172] on button "Launch this Queue" at bounding box center [1377, 163] width 151 height 28
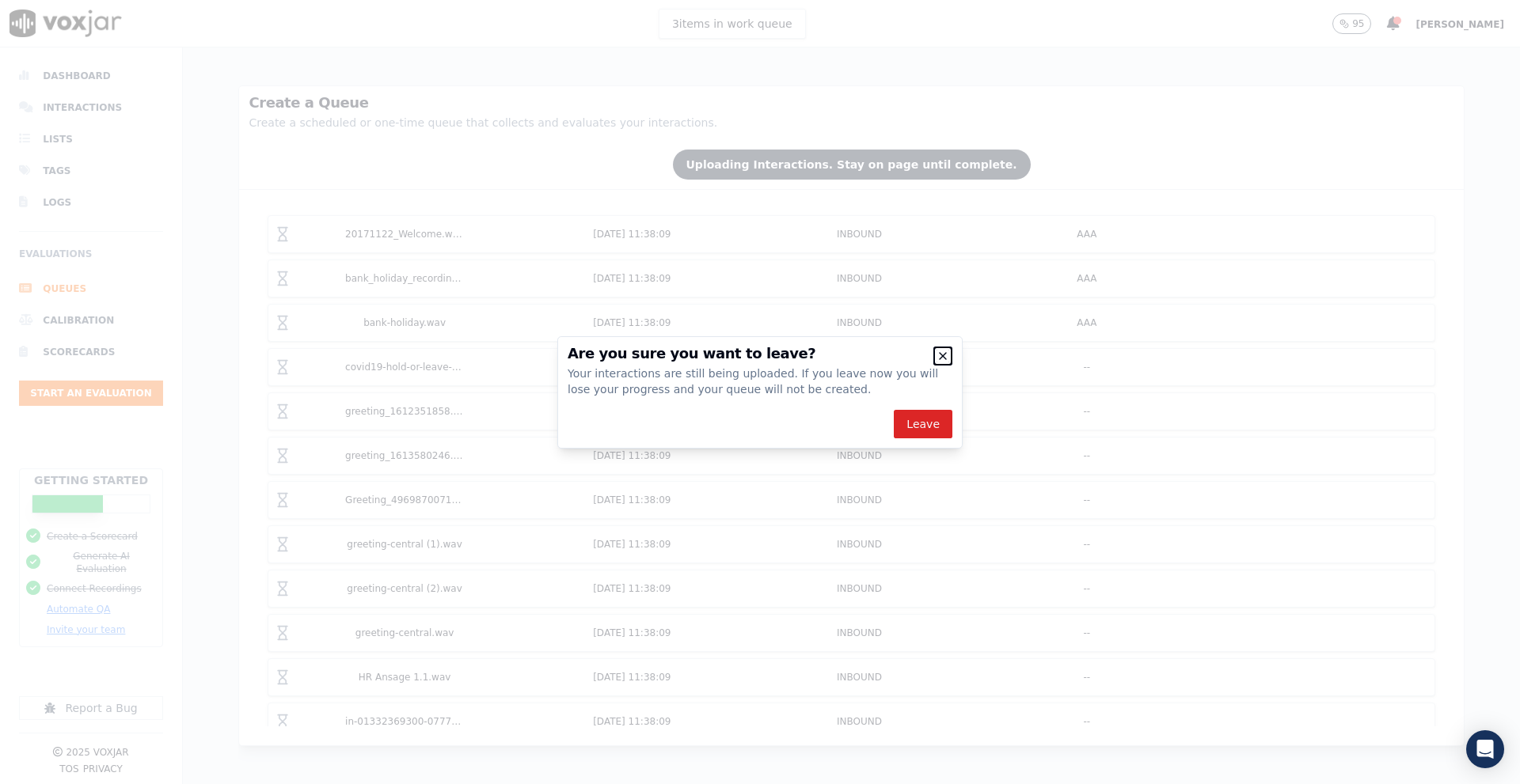
click at [941, 350] on icon "button" at bounding box center [943, 356] width 13 height 13
click at [939, 356] on icon "button" at bounding box center [943, 356] width 13 height 13
click at [938, 360] on icon "button" at bounding box center [943, 356] width 13 height 13
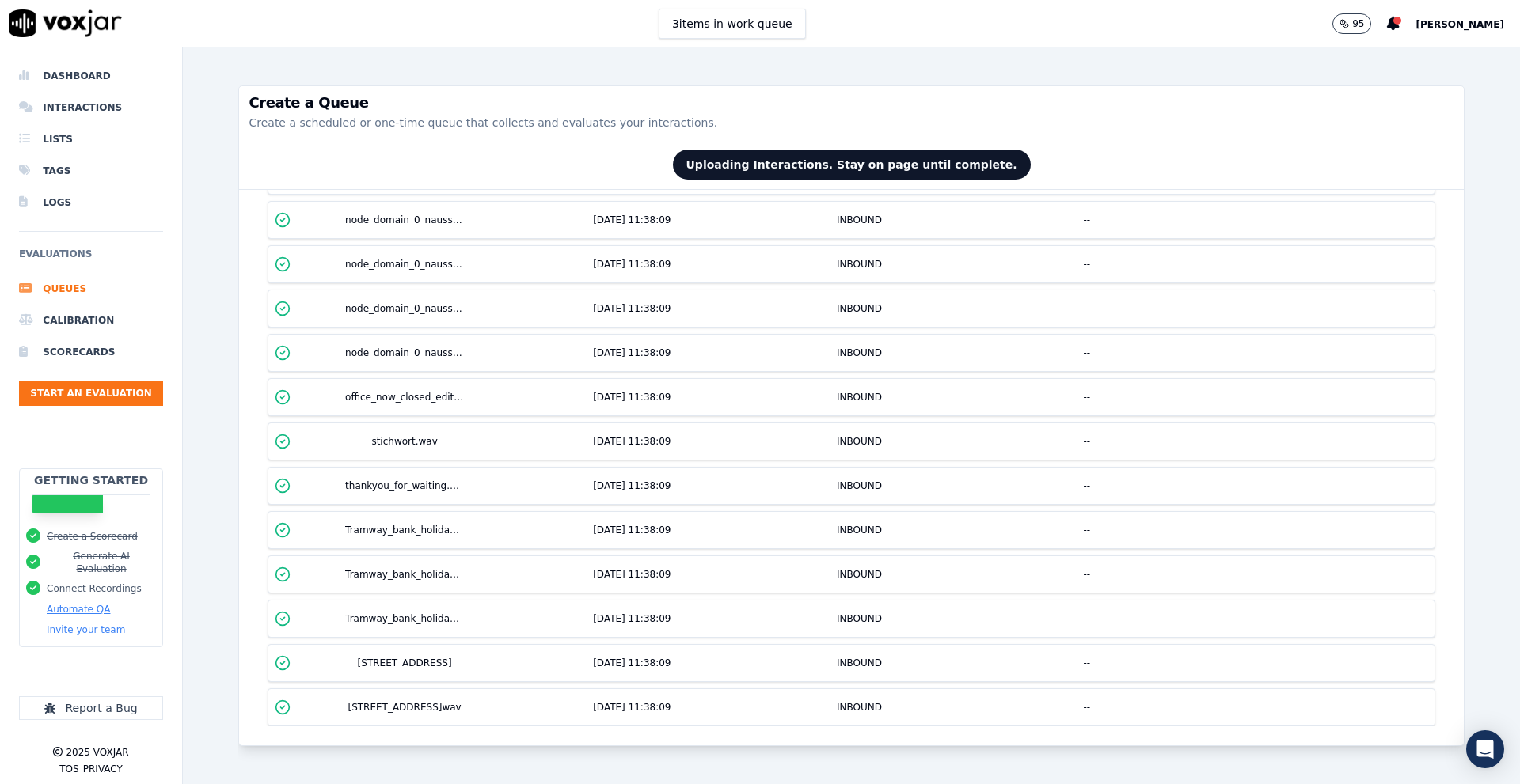
scroll to position [1037, 0]
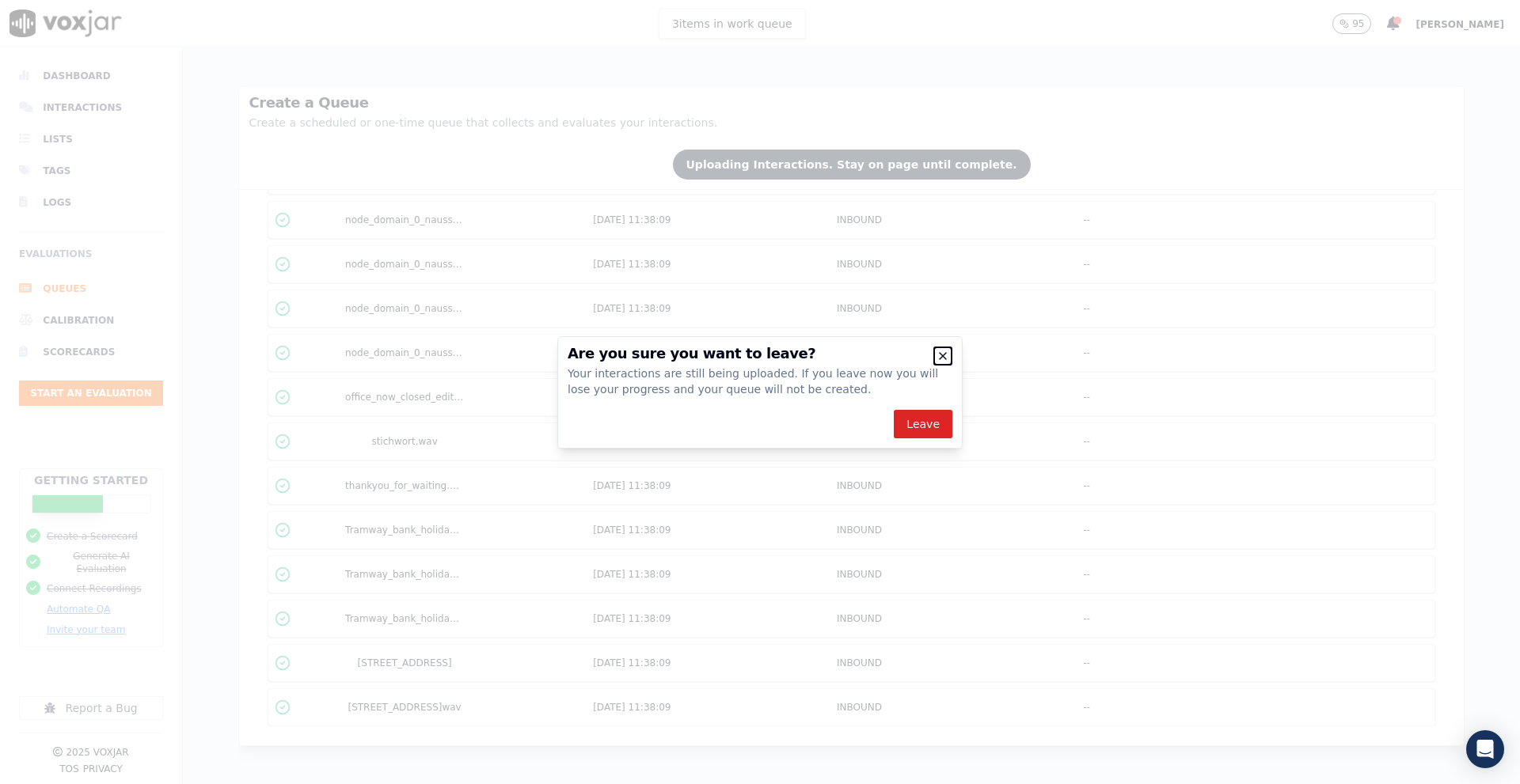
click at [938, 354] on icon "button" at bounding box center [943, 356] width 13 height 13
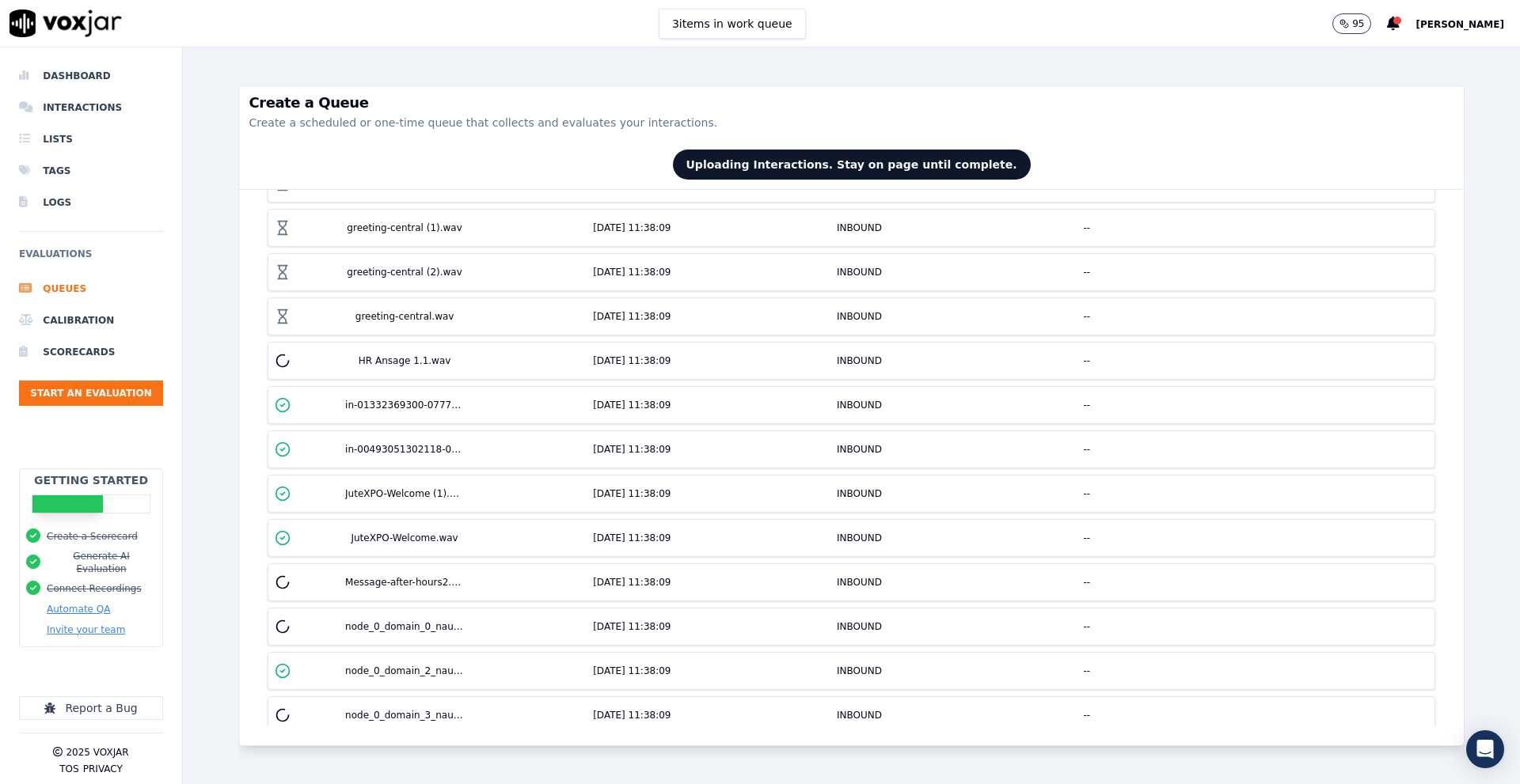
scroll to position [396, 0]
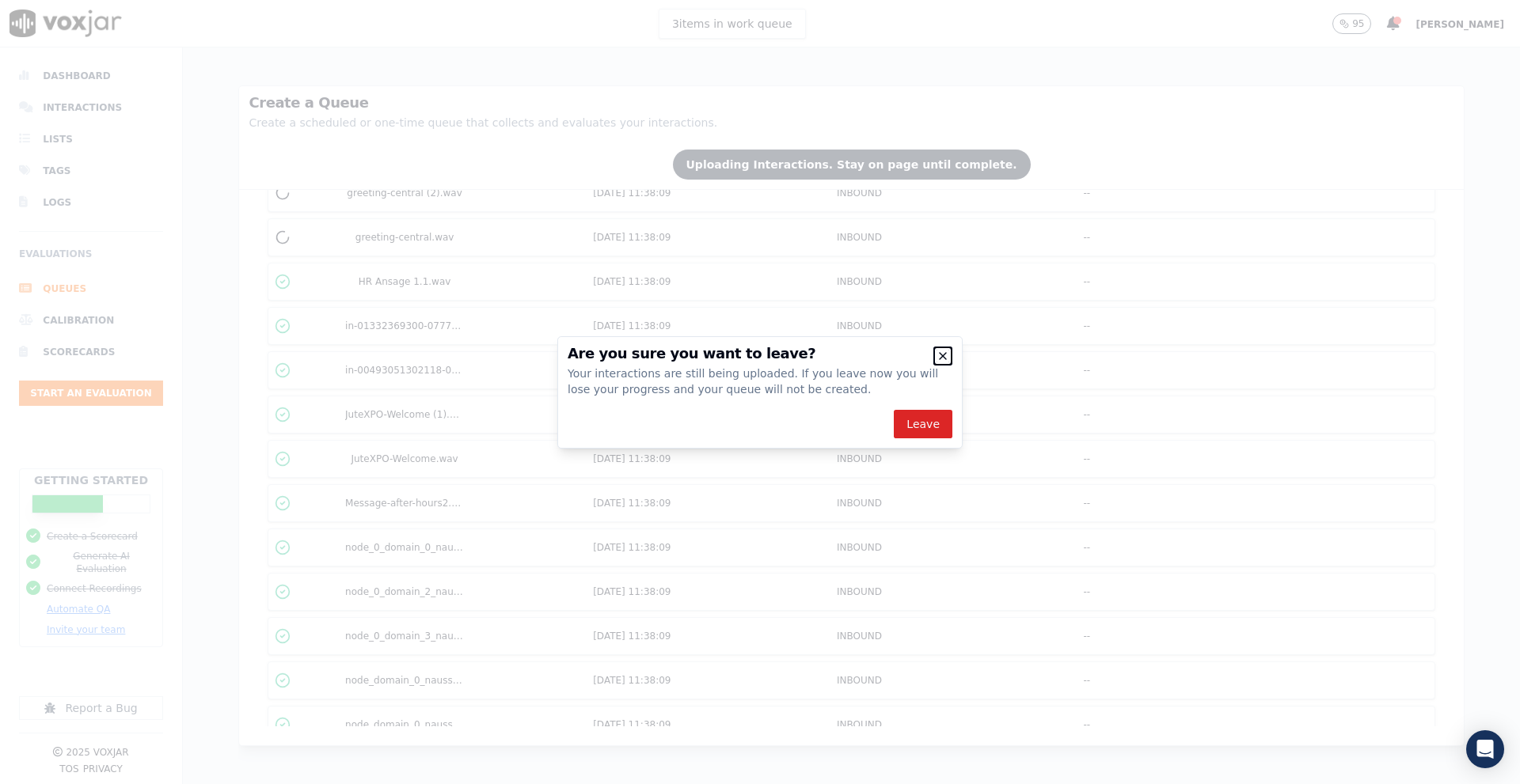
click at [939, 355] on icon "button" at bounding box center [943, 356] width 13 height 13
click at [938, 358] on icon "button" at bounding box center [943, 356] width 13 height 13
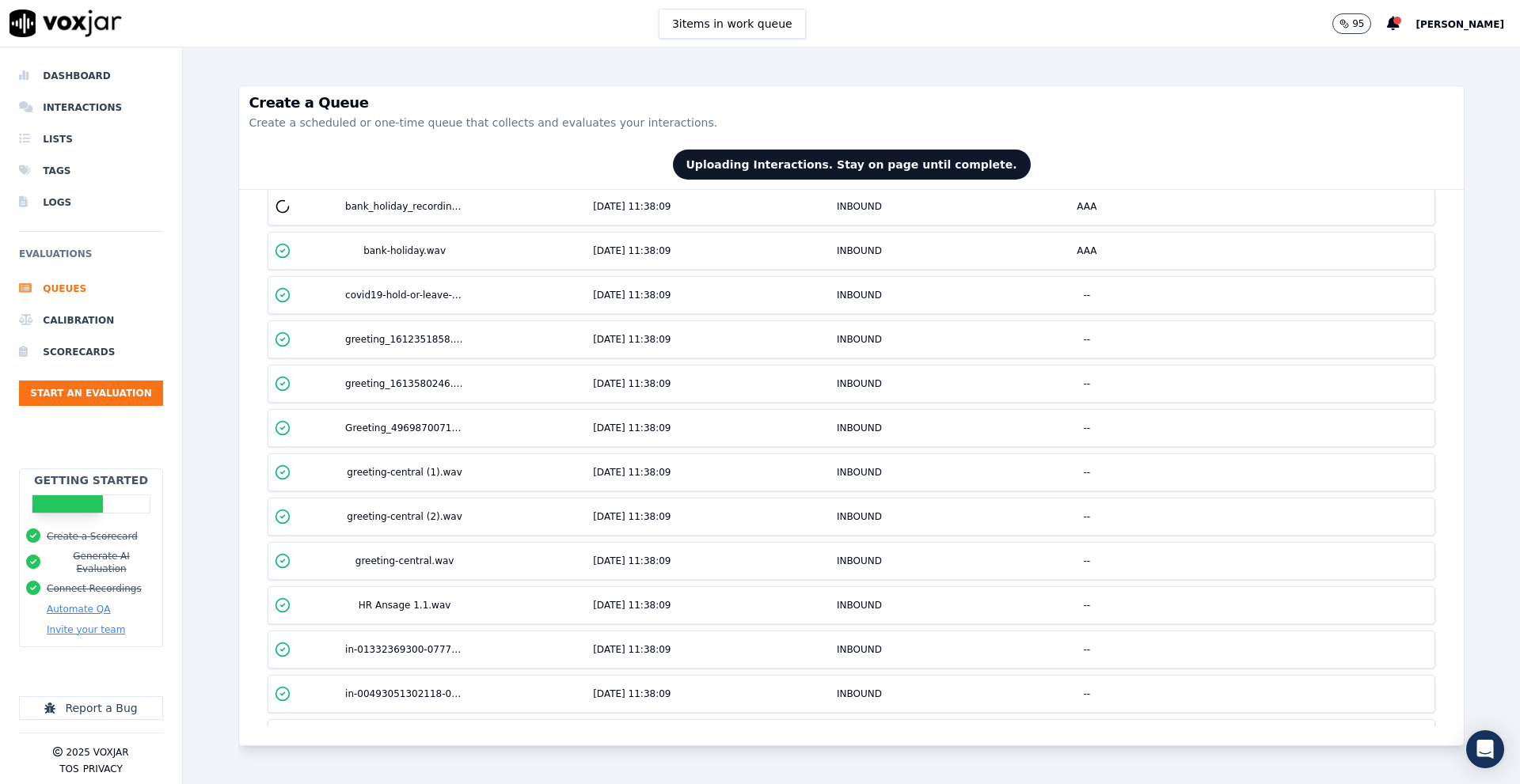
scroll to position [0, 0]
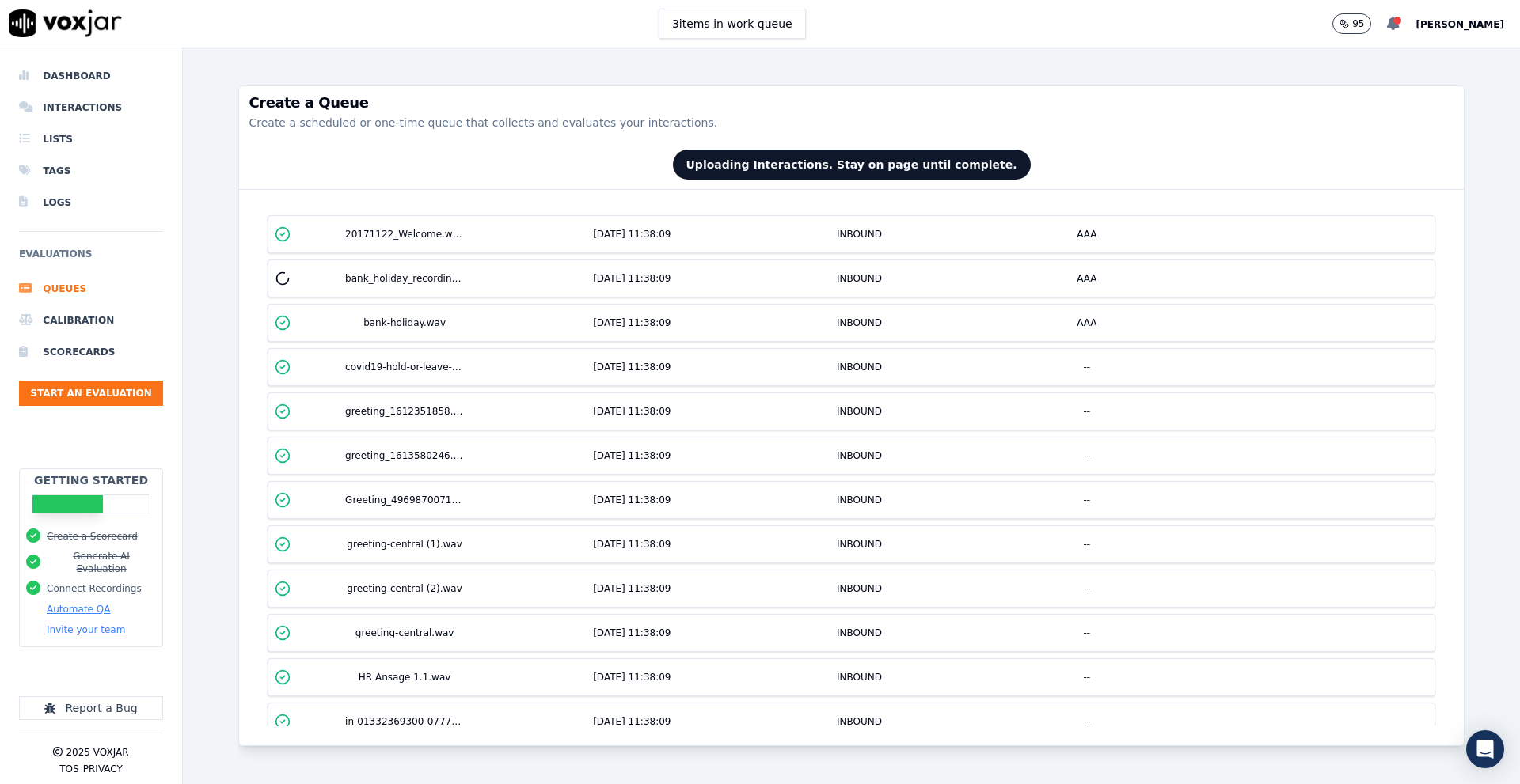
click at [1401, 22] on div at bounding box center [1397, 21] width 8 height 8
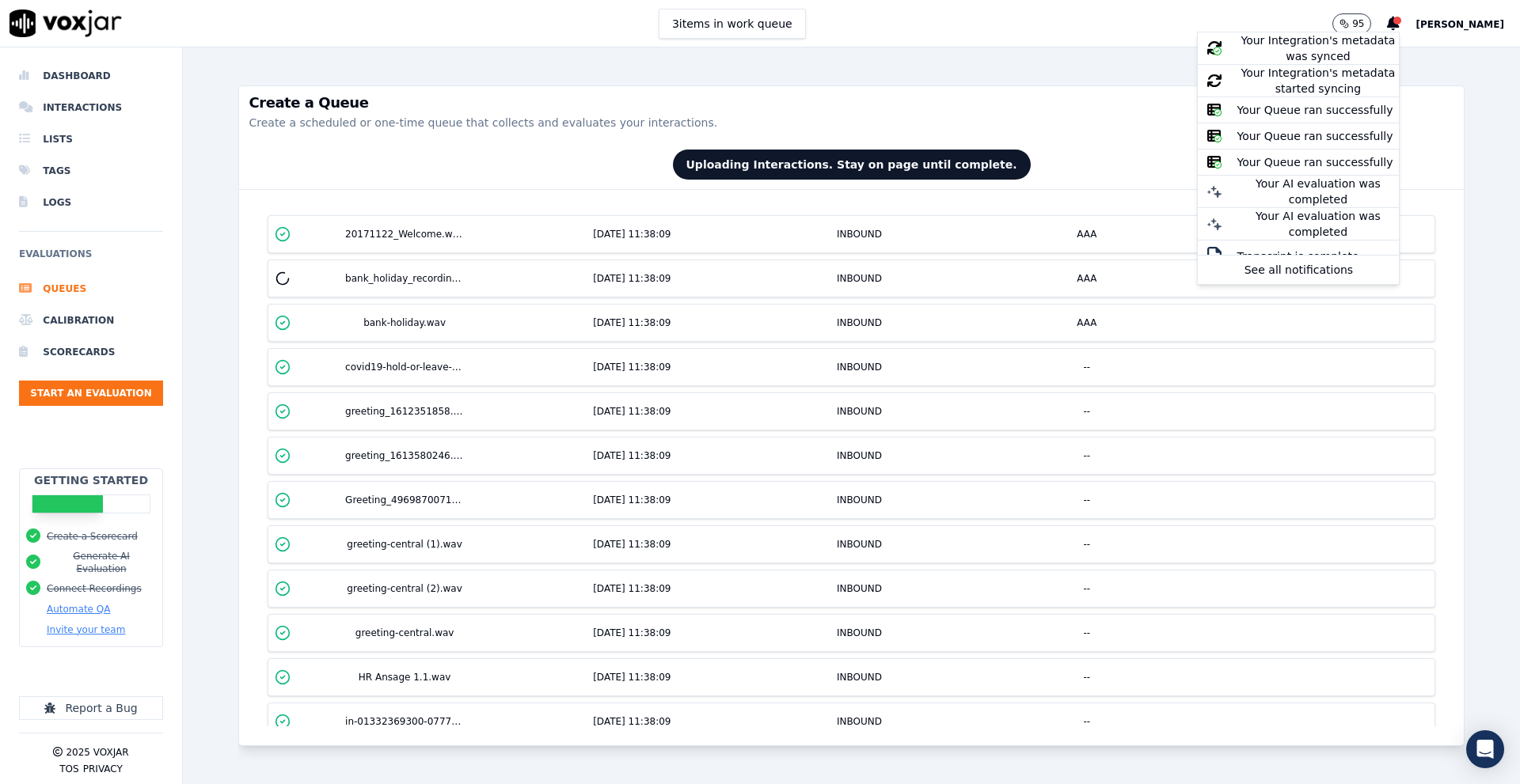
click at [1314, 16] on div "3 items in work queue 95 Your Integration's metadata was synced Your Integratio…" at bounding box center [760, 23] width 1520 height 48
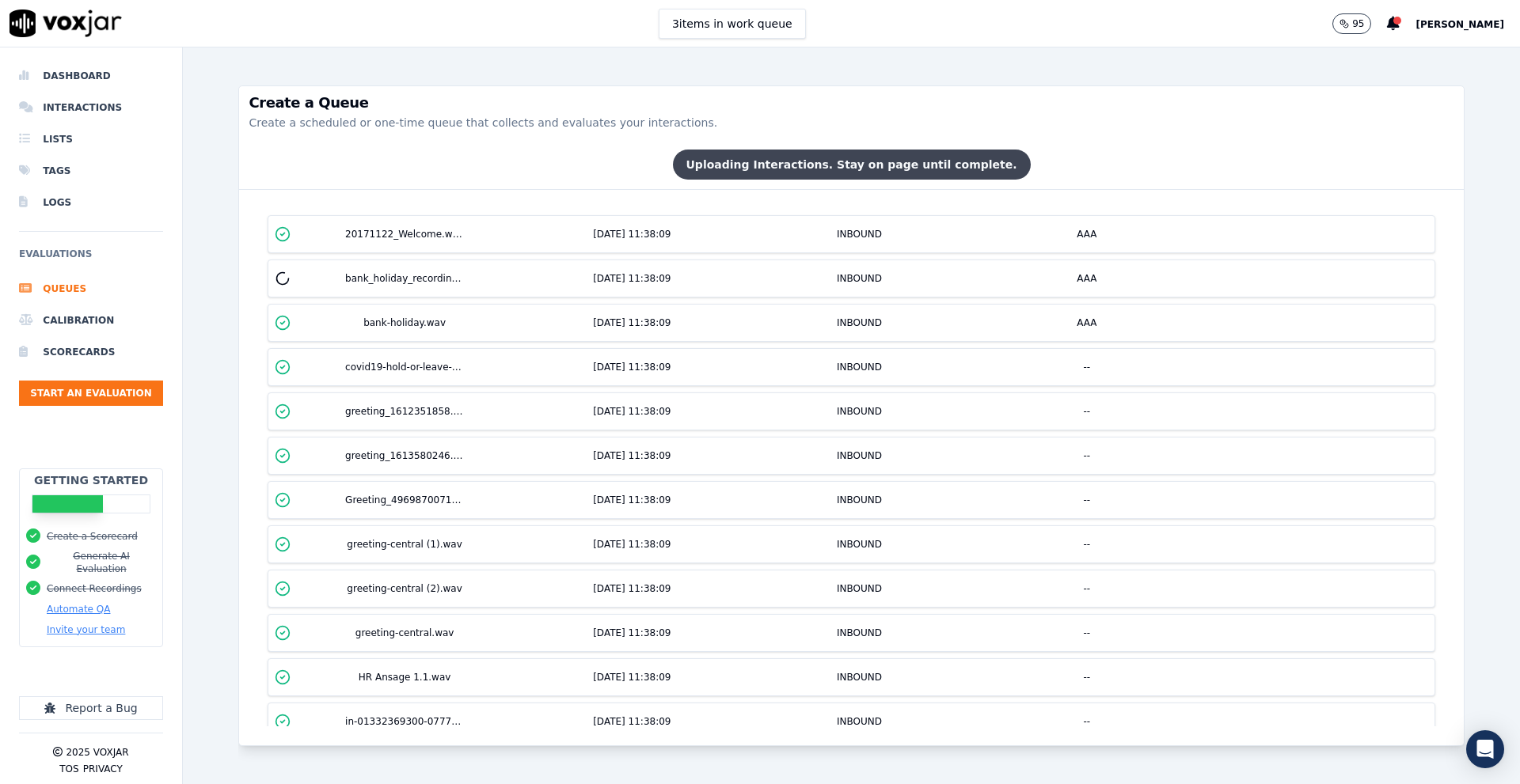
click at [934, 161] on span "Uploading Interactions. Stay on page until complete." at bounding box center [851, 164] width 358 height 30
click at [100, 113] on li "Interactions" at bounding box center [91, 107] width 144 height 31
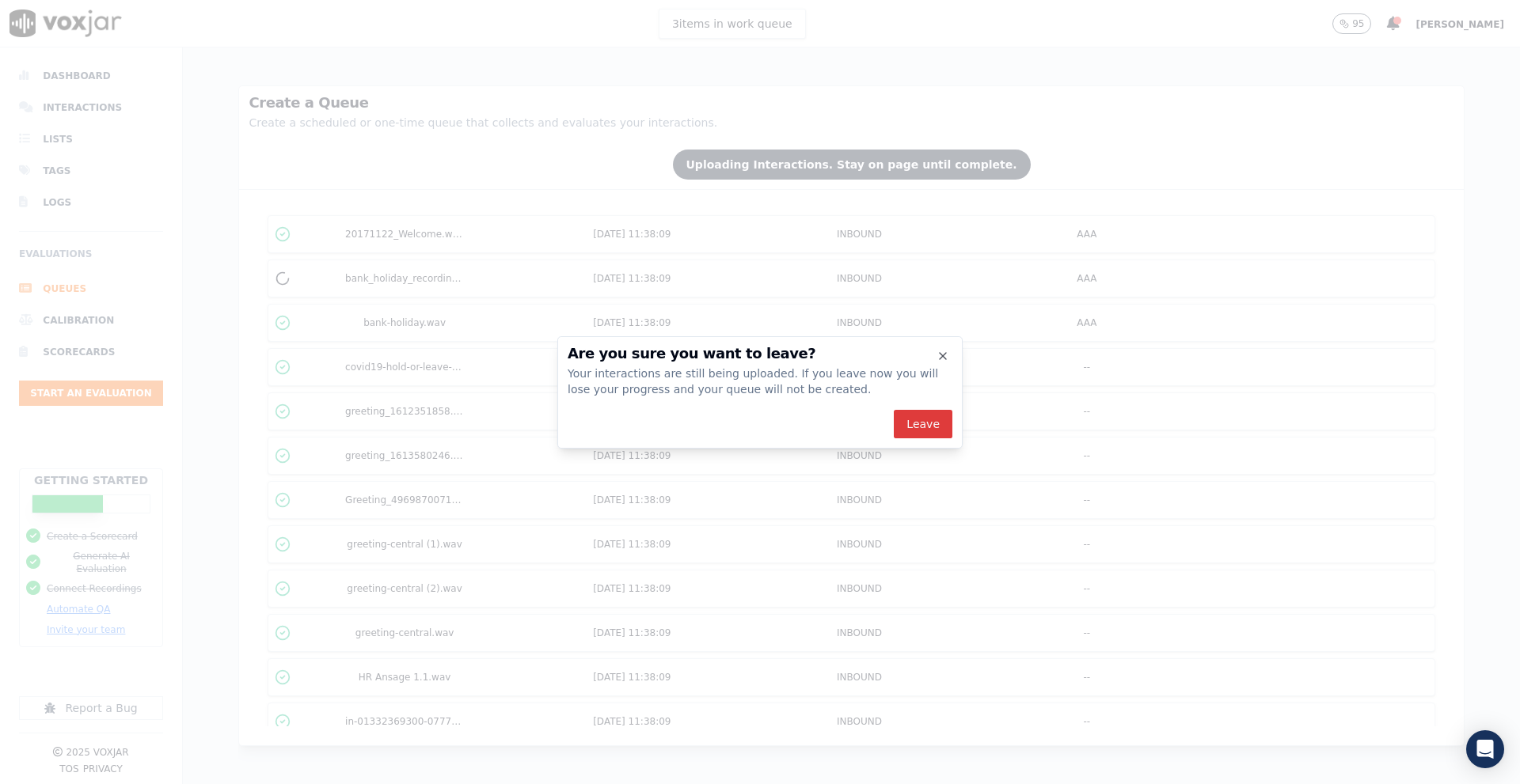
click at [921, 422] on button "Leave" at bounding box center [923, 424] width 59 height 28
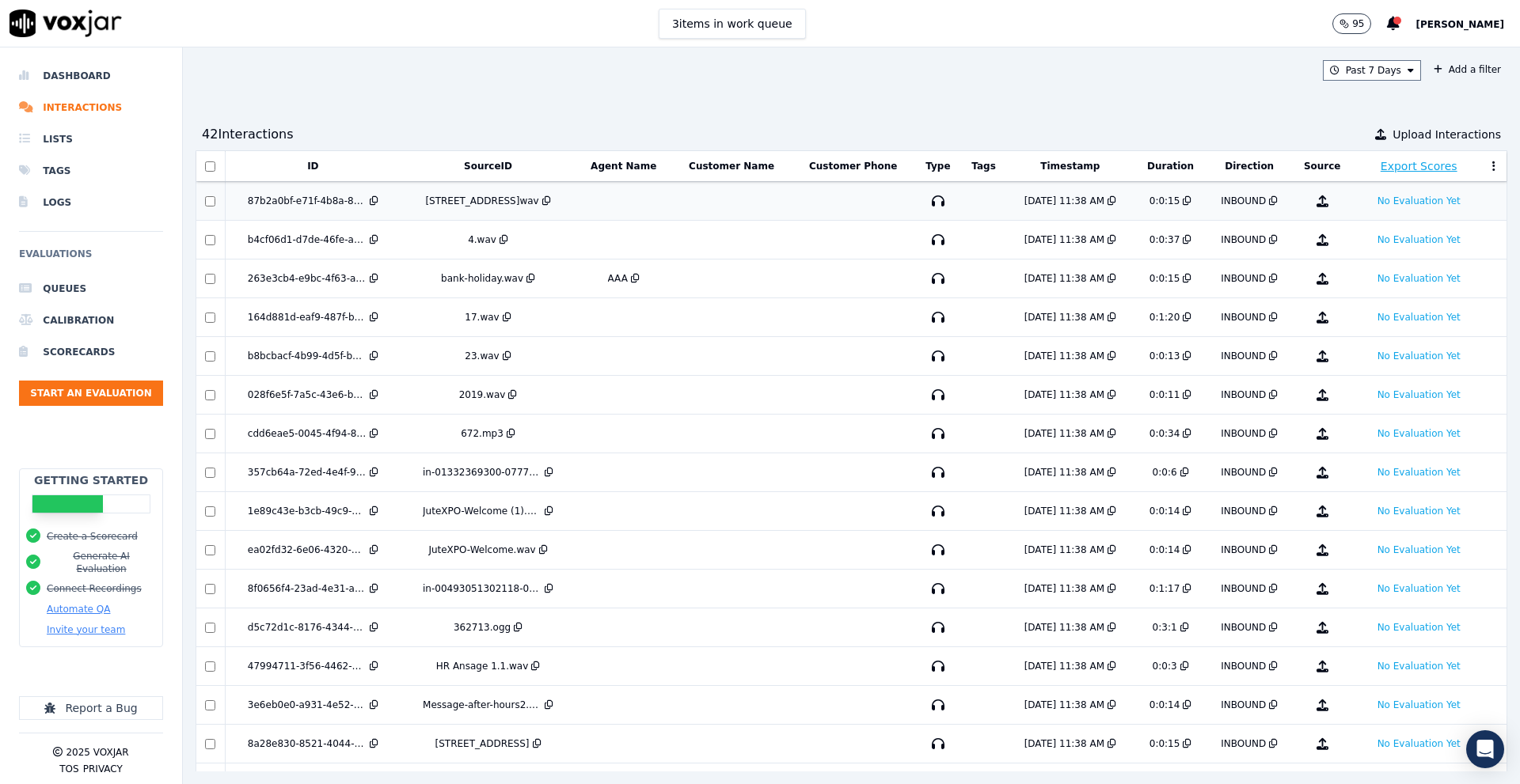
click at [1316, 204] on icon "button" at bounding box center [1322, 201] width 12 height 12
click at [56, 110] on li "Interactions" at bounding box center [91, 107] width 144 height 31
click at [1408, 69] on icon at bounding box center [1411, 70] width 6 height 10
click at [1348, 212] on div "This Year" at bounding box center [1369, 214] width 43 height 13
click at [1382, 260] on button "Add" at bounding box center [1397, 252] width 31 height 25
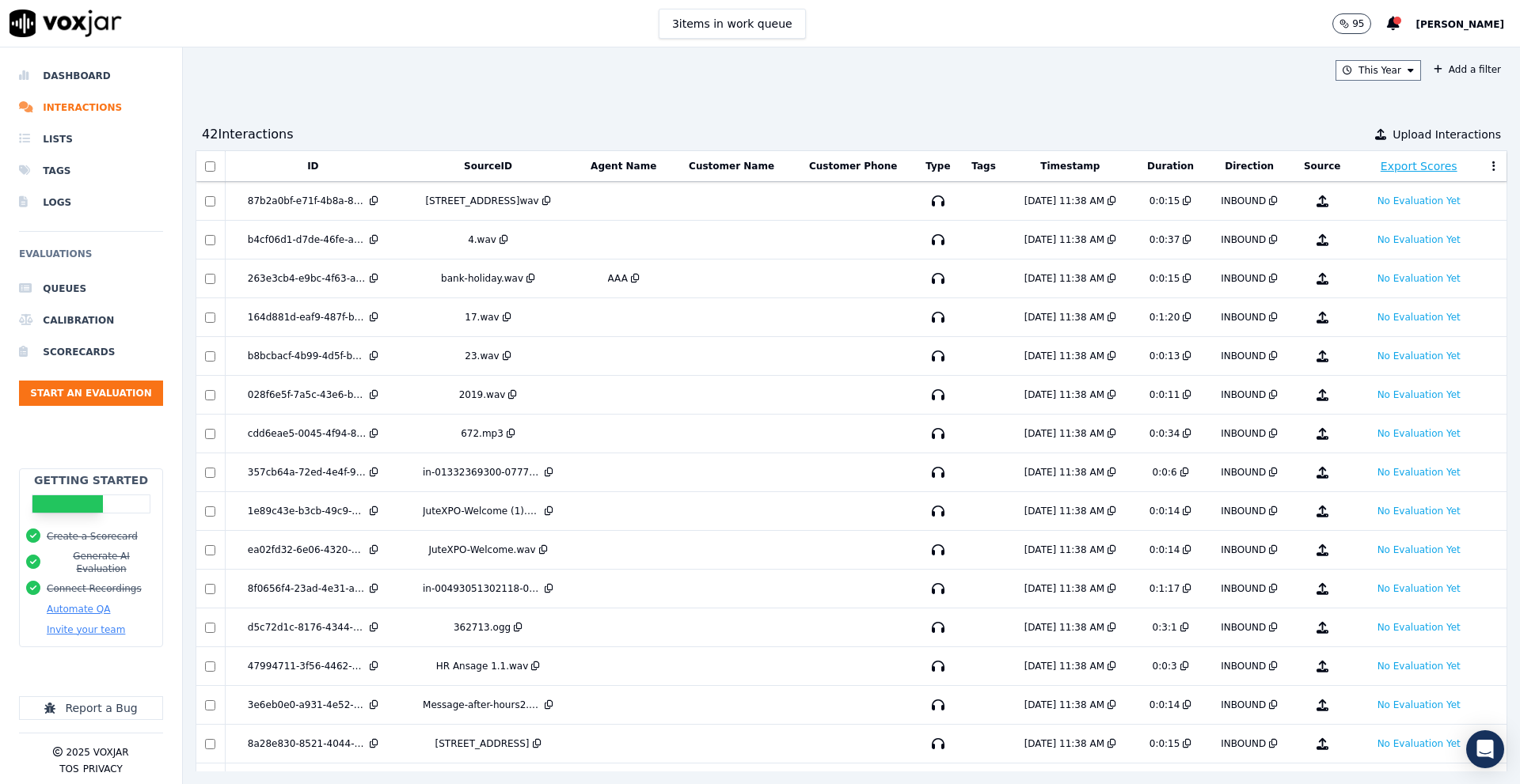
click at [1364, 27] on p "95" at bounding box center [1358, 24] width 12 height 13
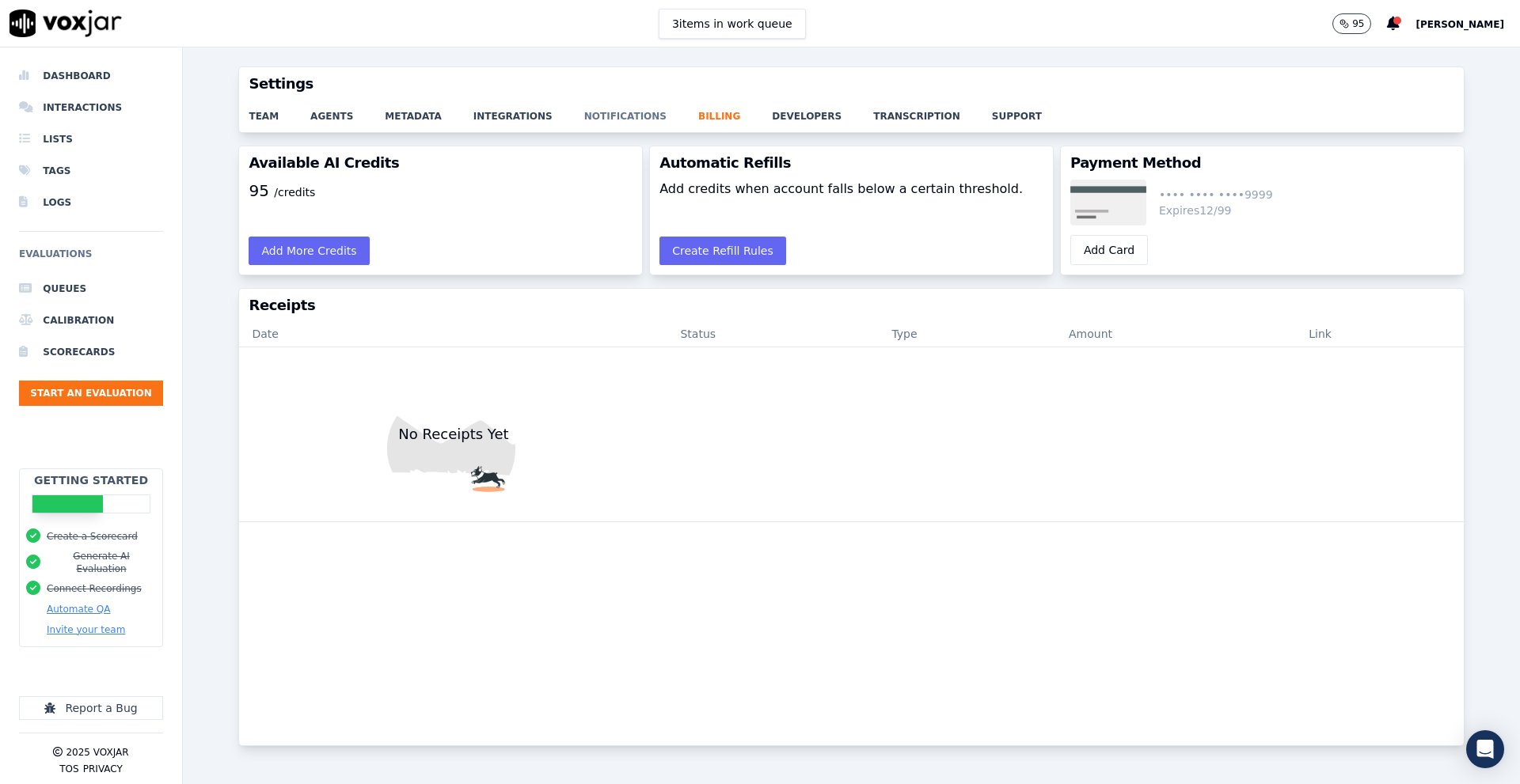
click at [584, 119] on link "notifications" at bounding box center [640, 111] width 114 height 22
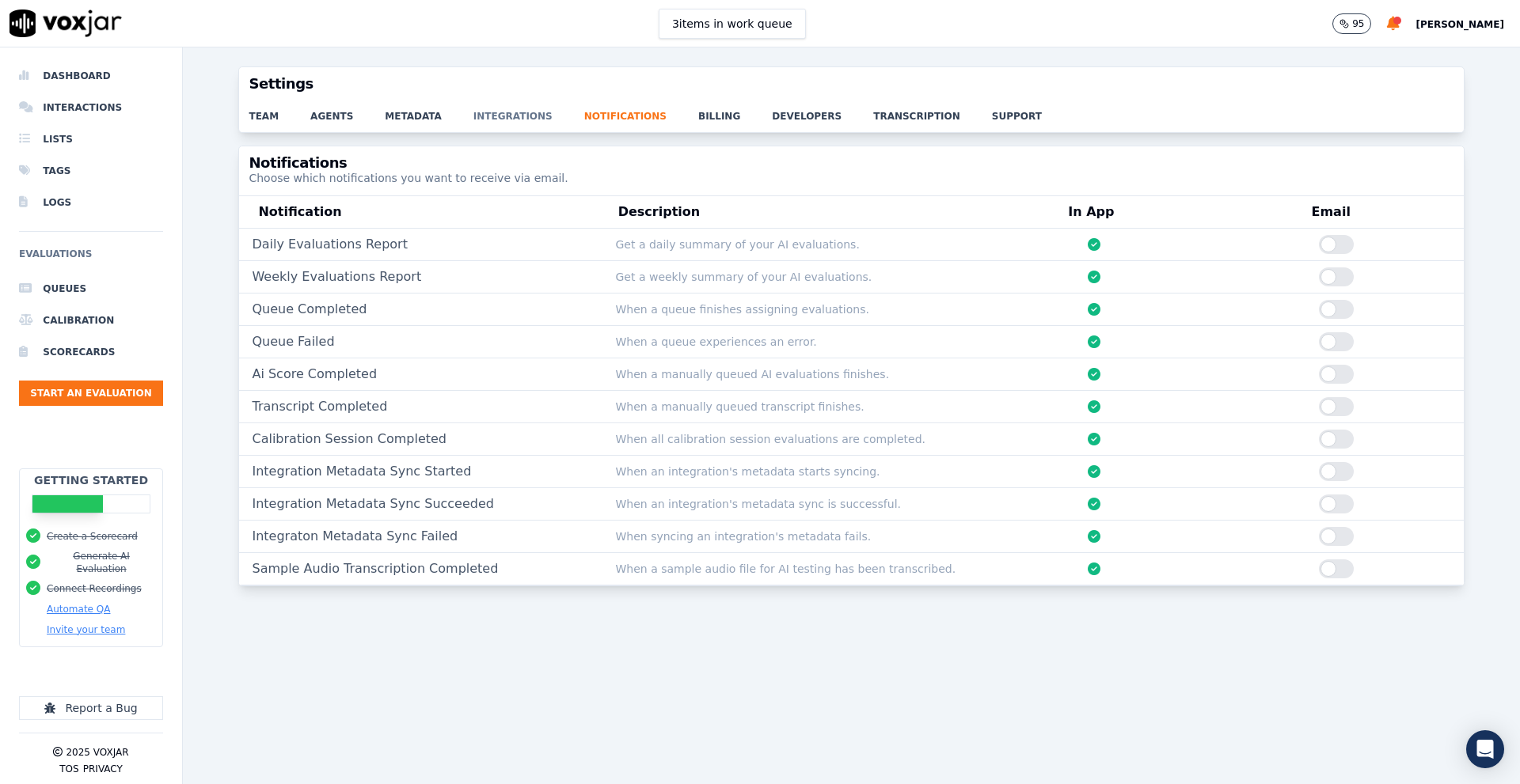
click at [485, 117] on link "integrations" at bounding box center [528, 111] width 111 height 22
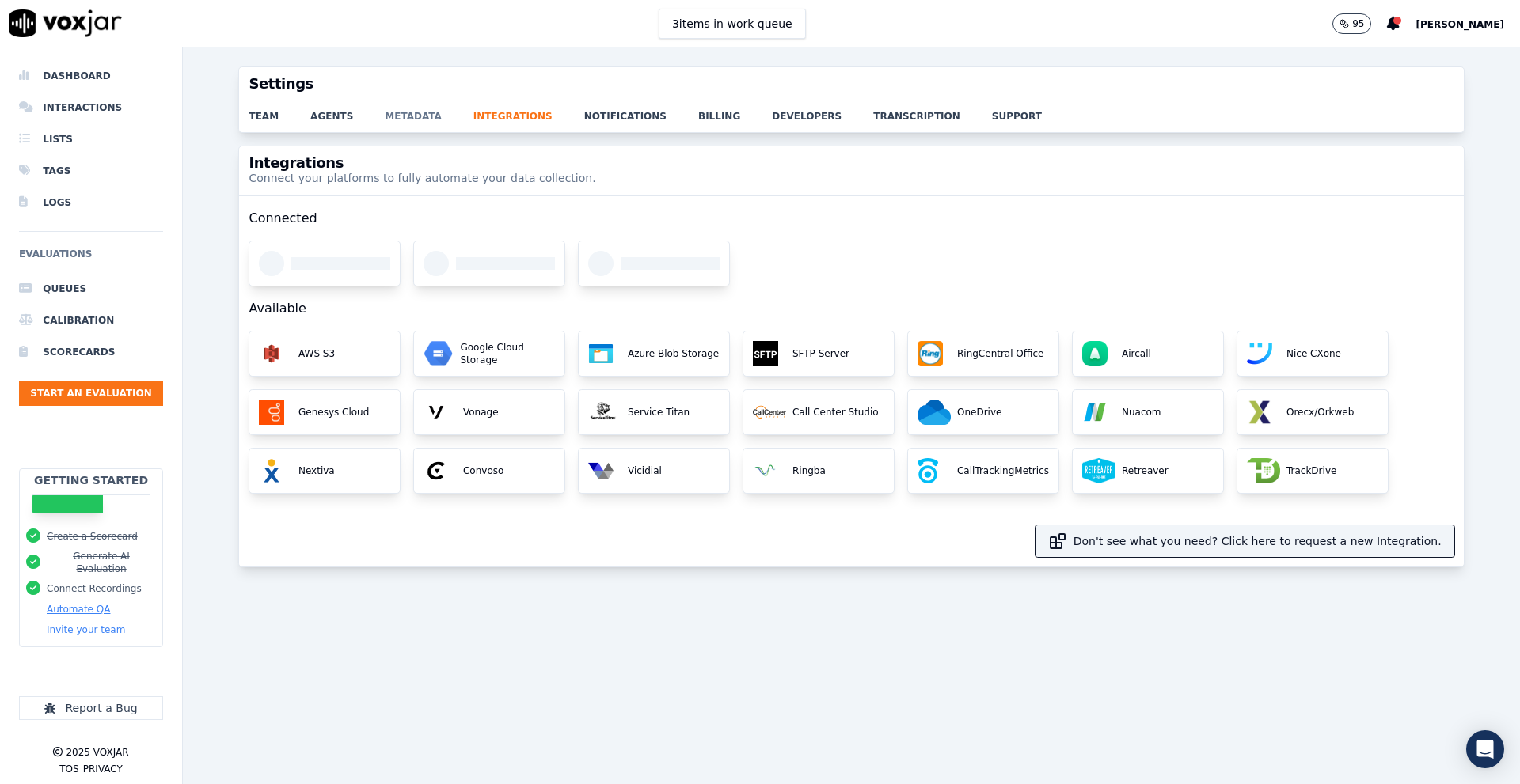
click at [384, 116] on link "metadata" at bounding box center [429, 111] width 89 height 22
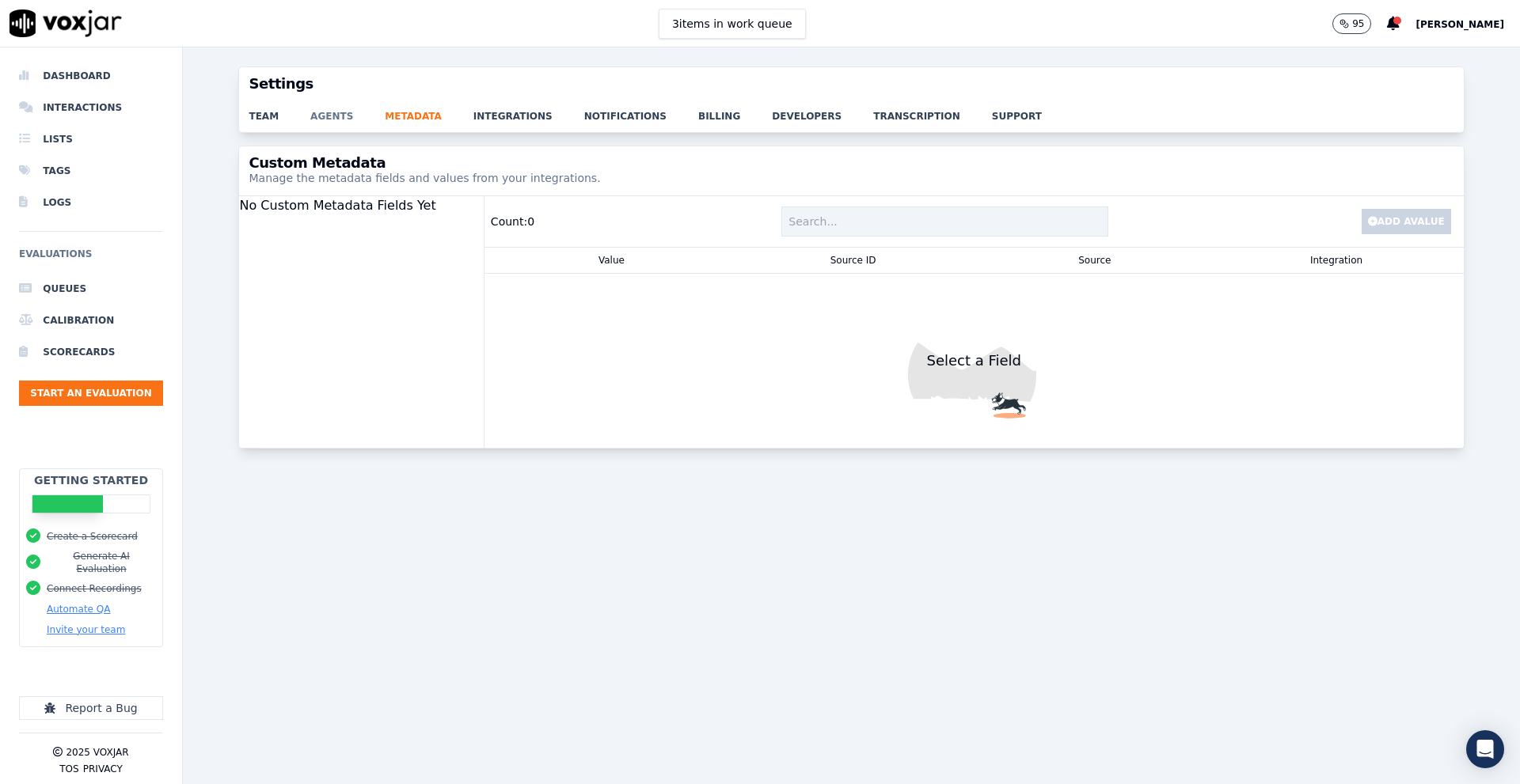
click at [330, 120] on link "agents" at bounding box center [347, 111] width 74 height 22
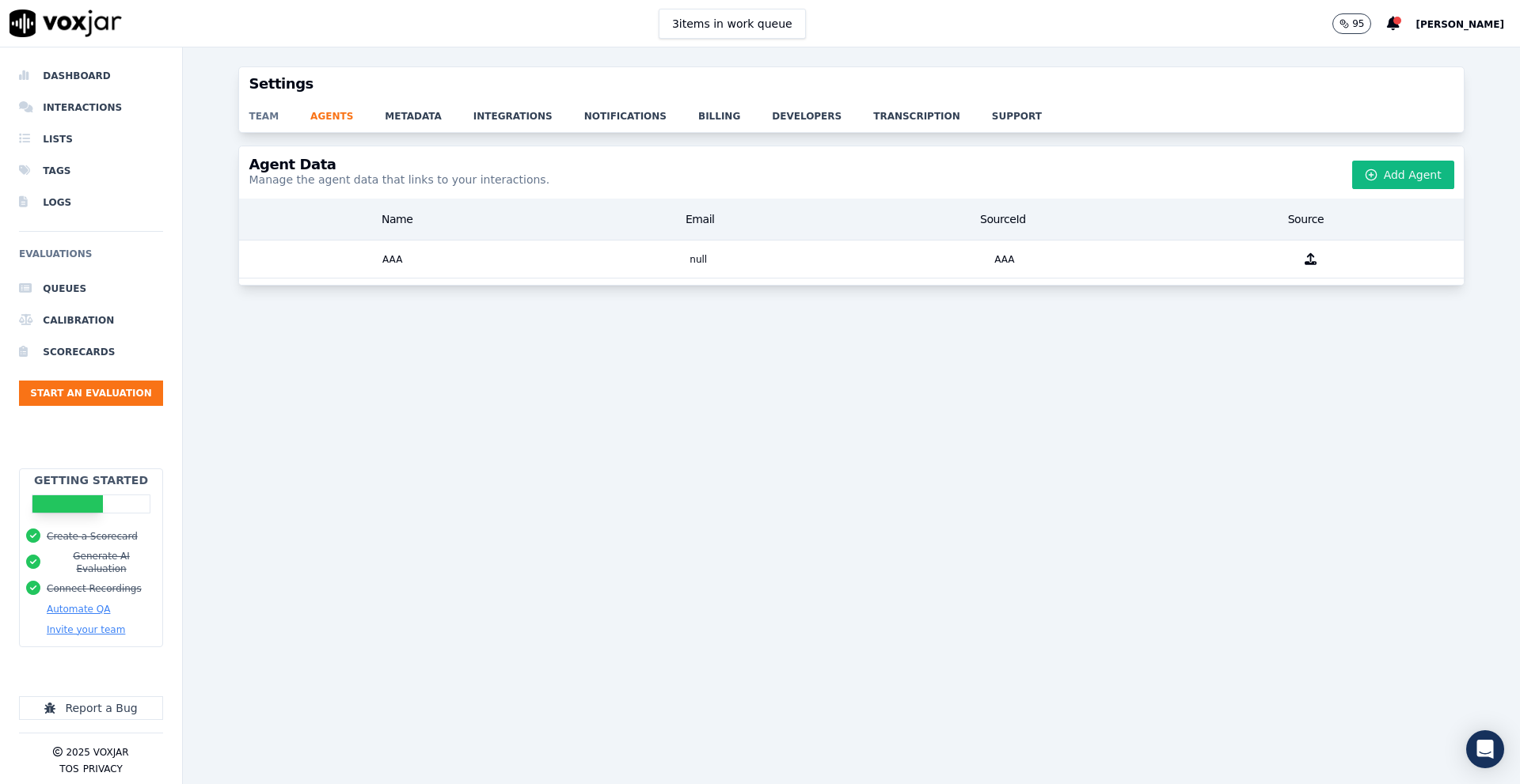
click at [251, 119] on link "team" at bounding box center [279, 111] width 61 height 22
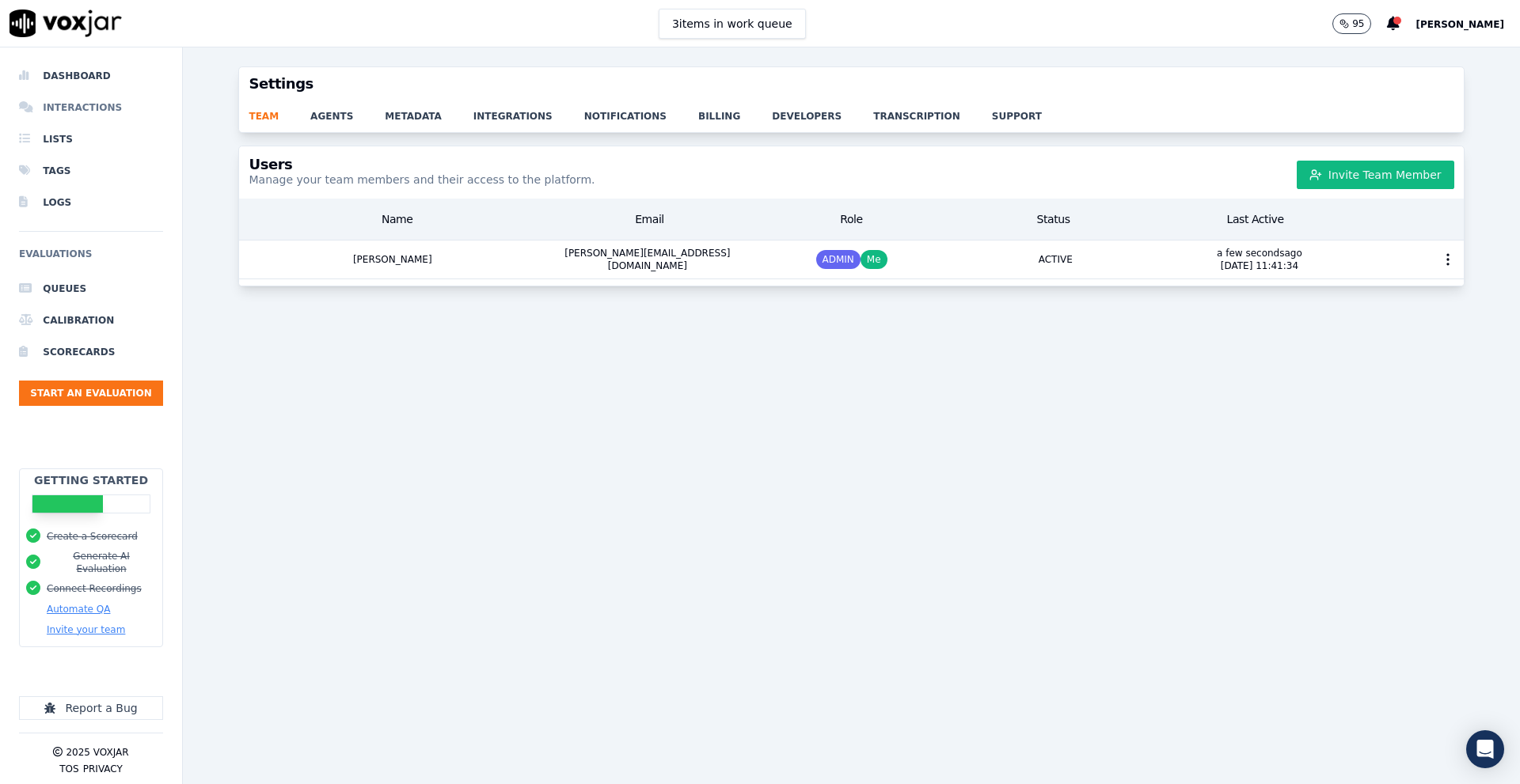
click at [81, 115] on li "Interactions" at bounding box center [91, 107] width 144 height 31
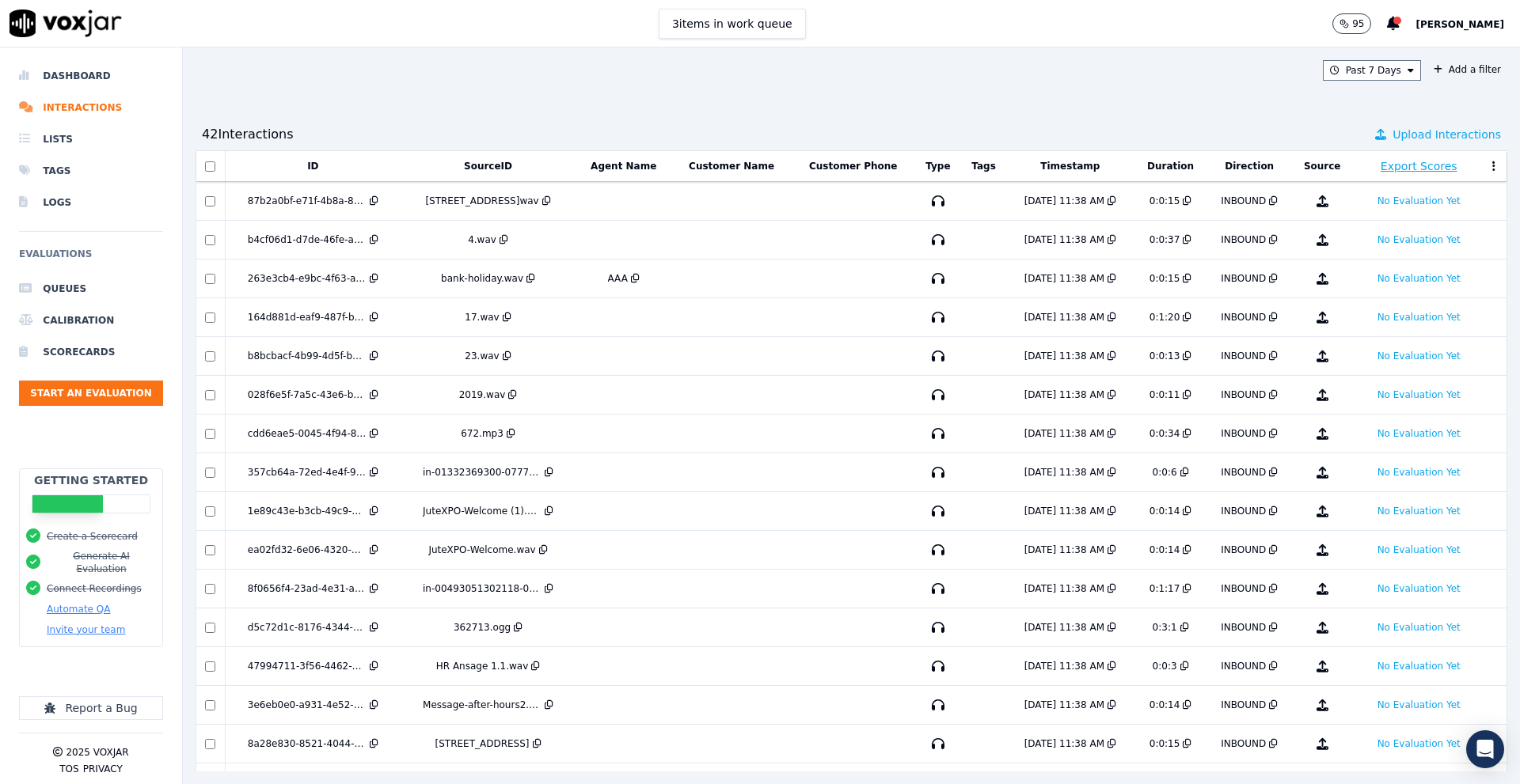
click at [1411, 139] on span "Upload Interactions" at bounding box center [1447, 135] width 108 height 16
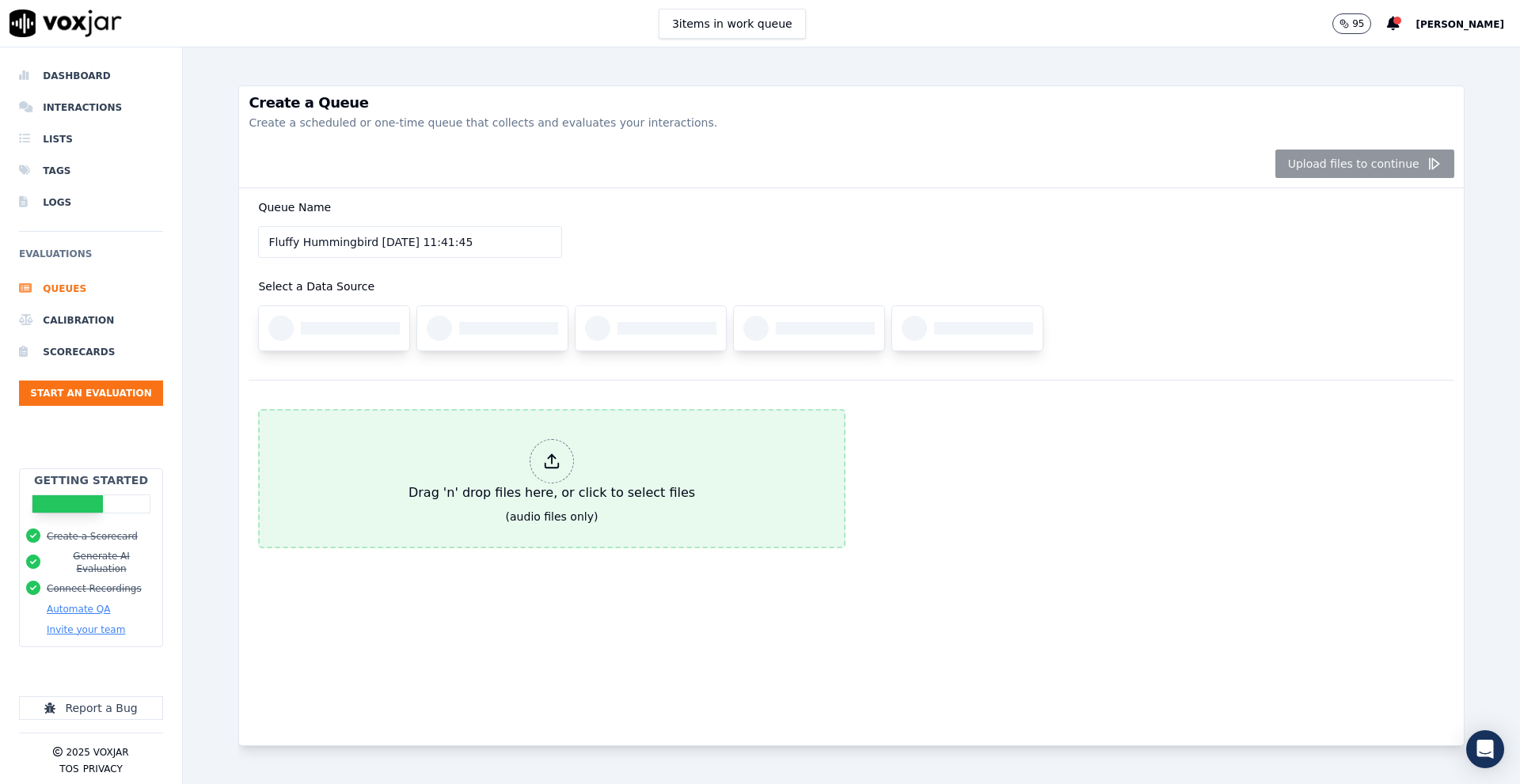
click at [510, 488] on div "Drag 'n' drop files here, or click to select files" at bounding box center [552, 471] width 300 height 76
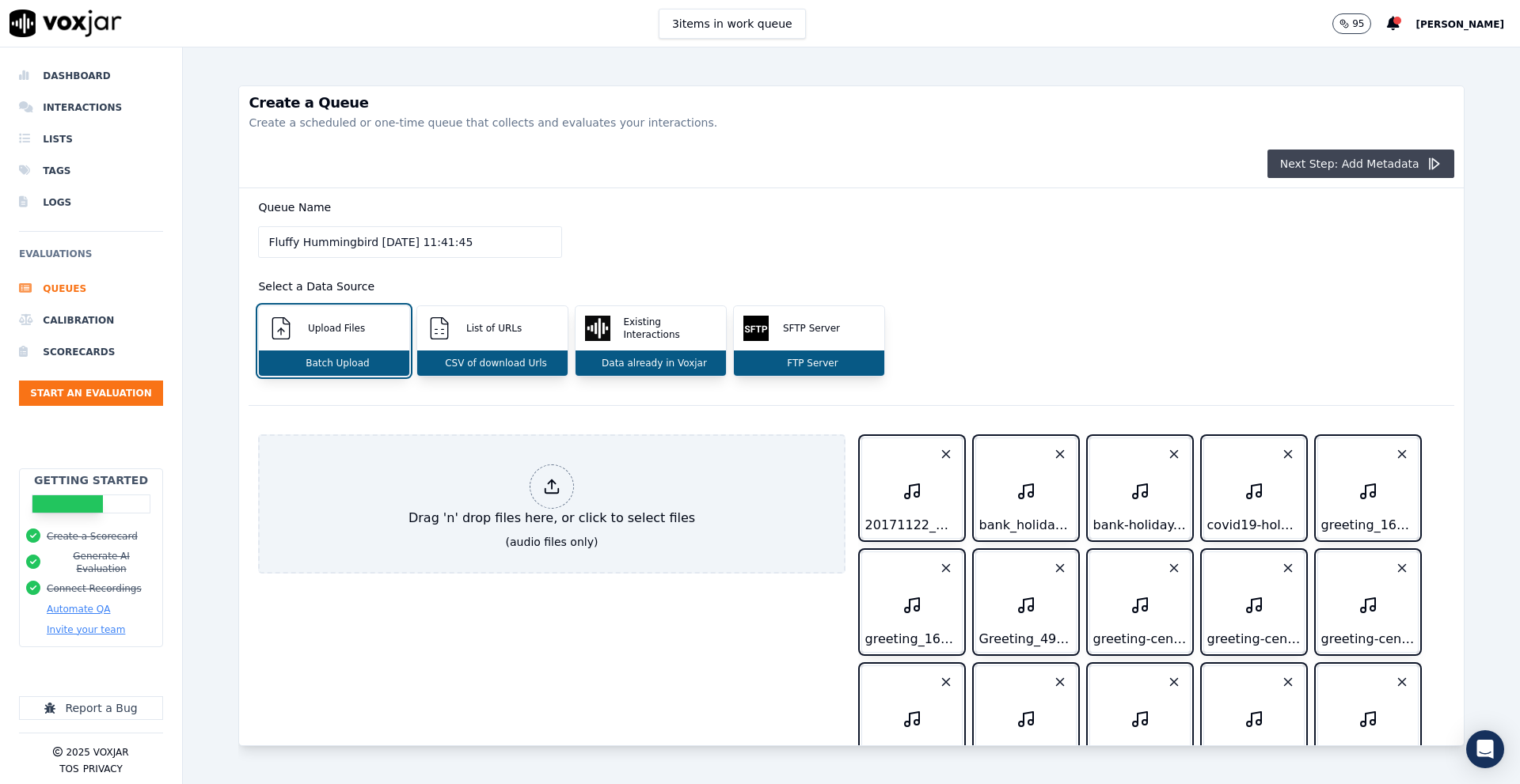
click at [1307, 155] on button "Next Step: Add Metadata" at bounding box center [1360, 163] width 187 height 28
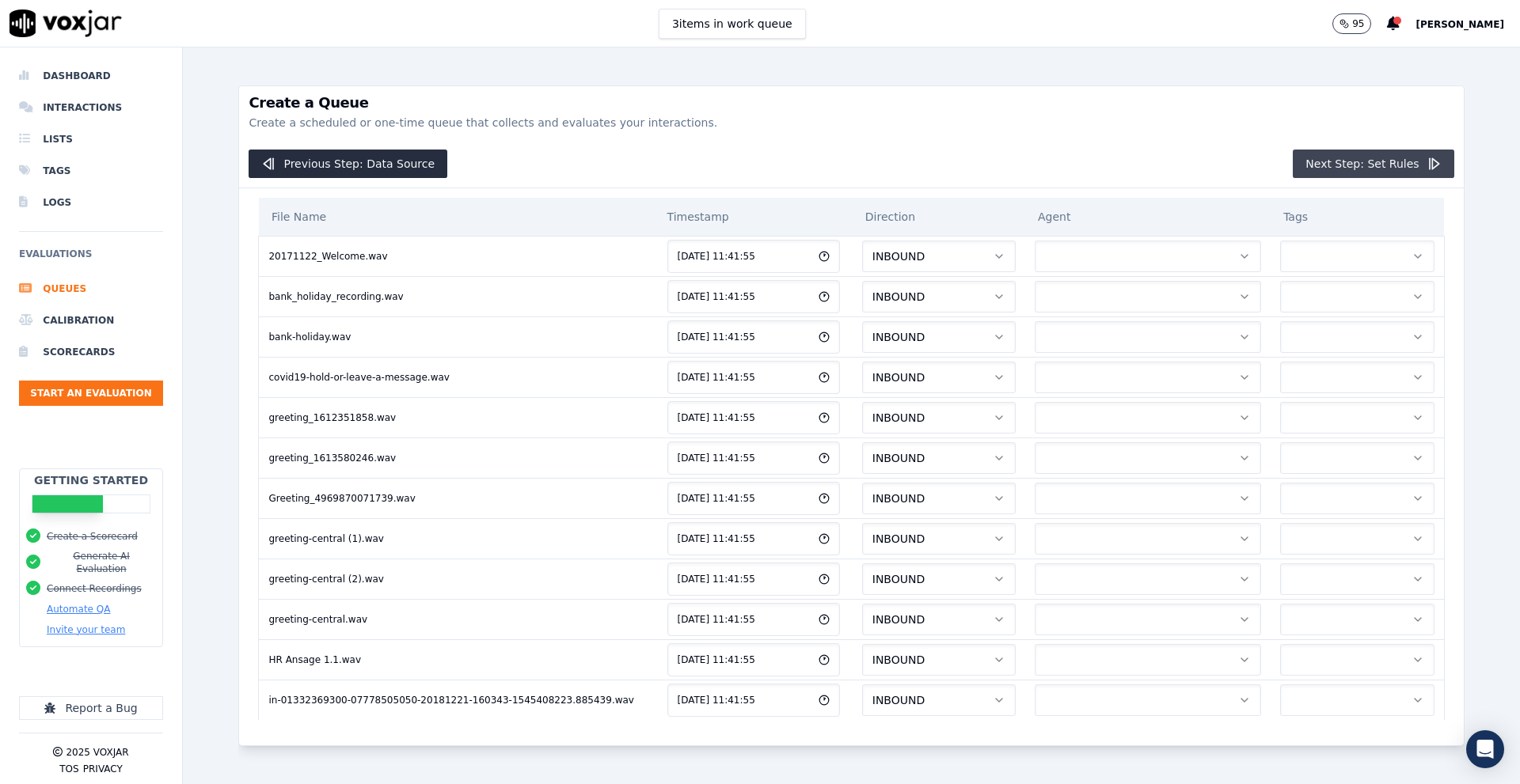
click at [1312, 153] on button "Next Step: Set Rules" at bounding box center [1373, 163] width 161 height 28
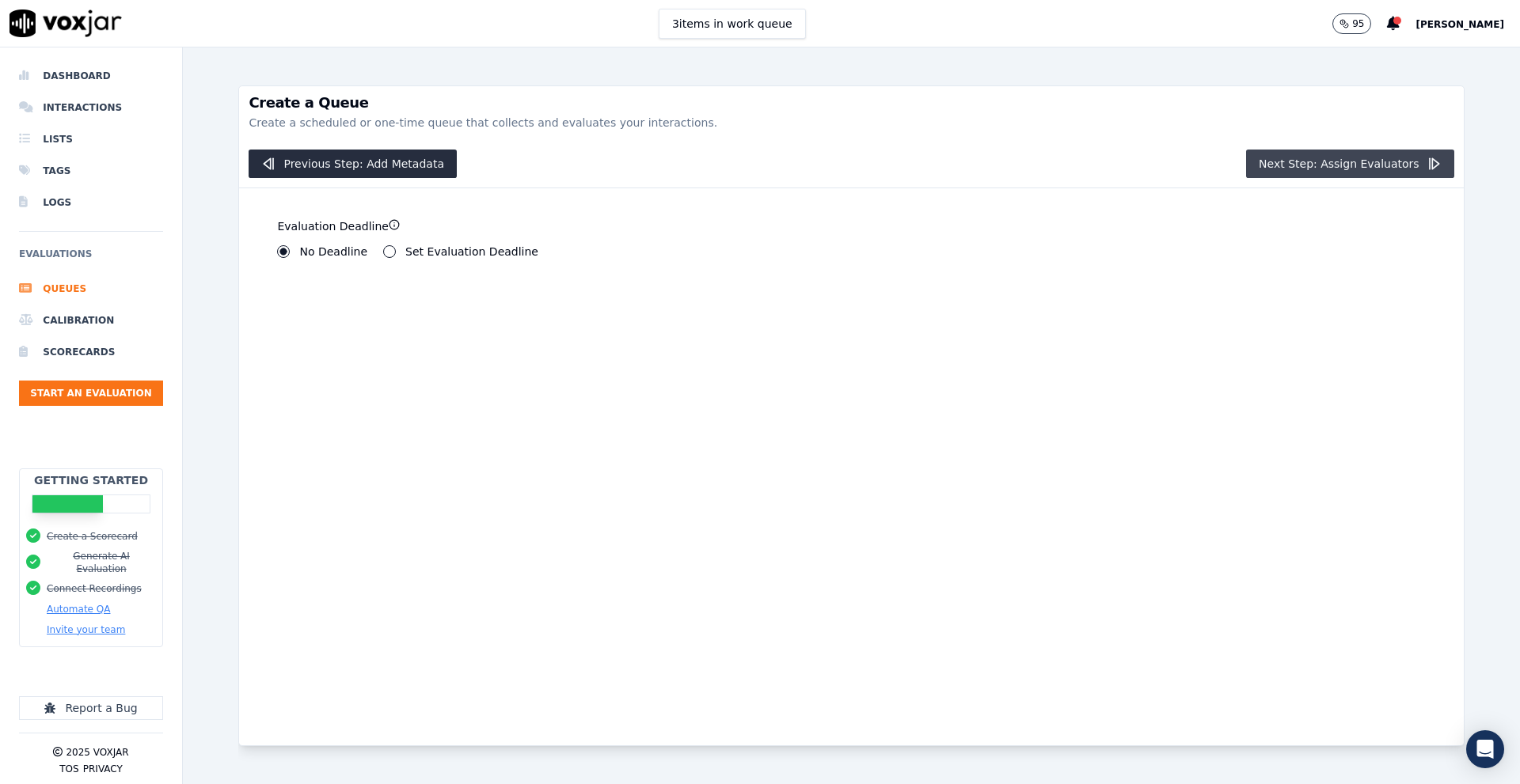
click at [1312, 153] on button "Next Step: Assign Evaluators" at bounding box center [1350, 163] width 208 height 28
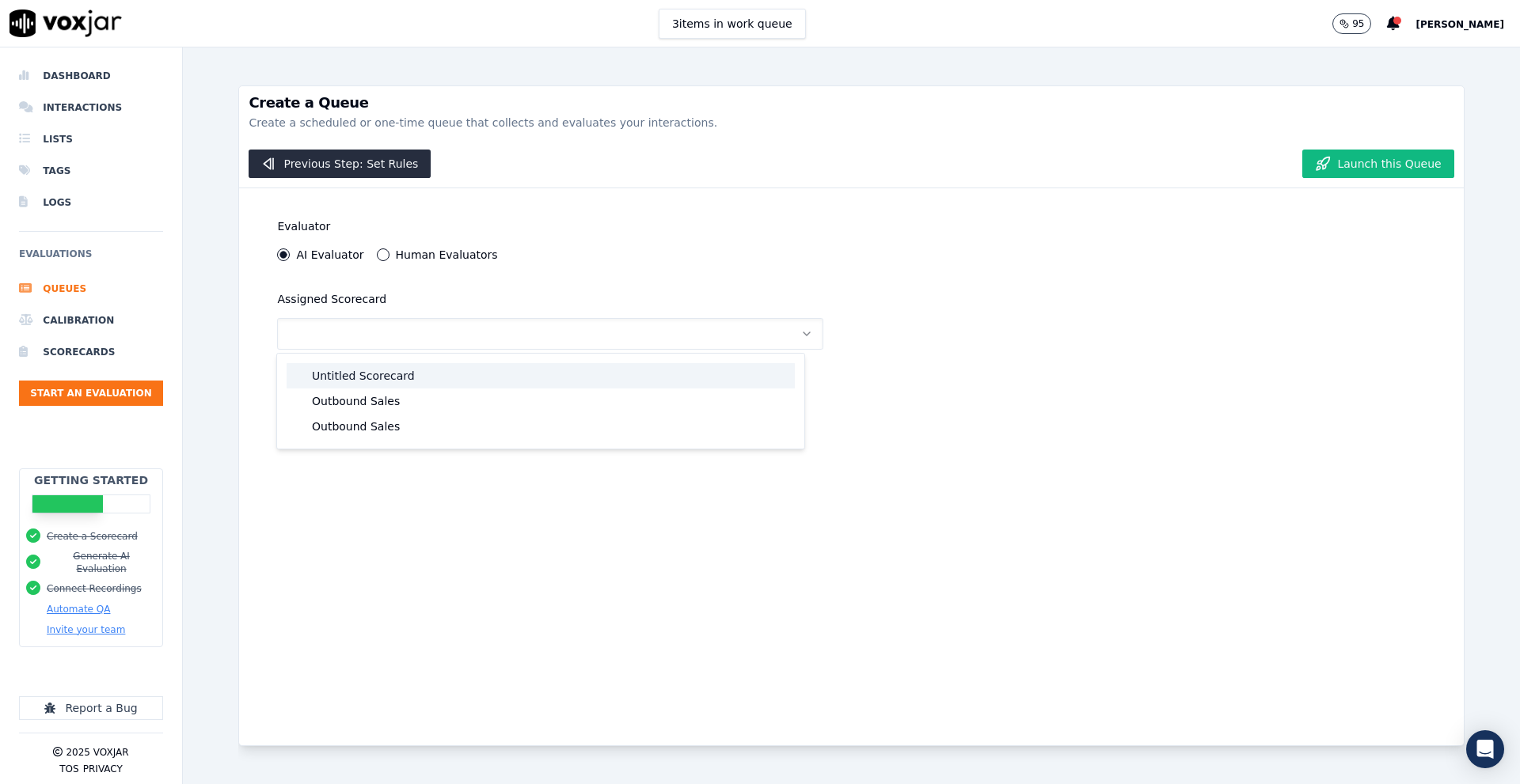
click at [350, 375] on div "Untitled Scorecard" at bounding box center [540, 375] width 508 height 25
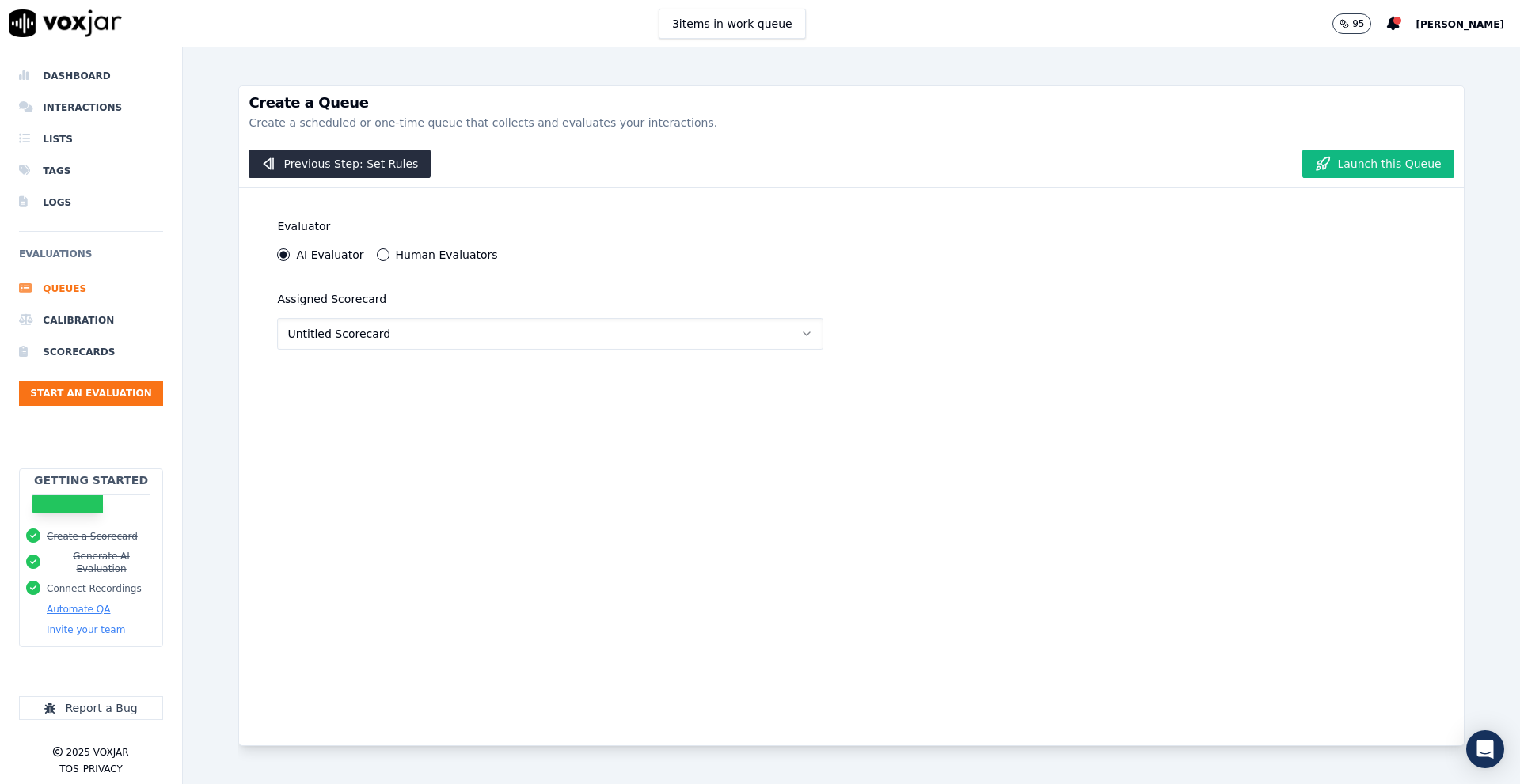
click at [467, 329] on button "Untitled Scorecard" at bounding box center [549, 333] width 545 height 31
click at [405, 396] on div "Outbound Sales" at bounding box center [540, 400] width 508 height 25
click at [1334, 178] on button "Launch this Queue" at bounding box center [1377, 163] width 151 height 28
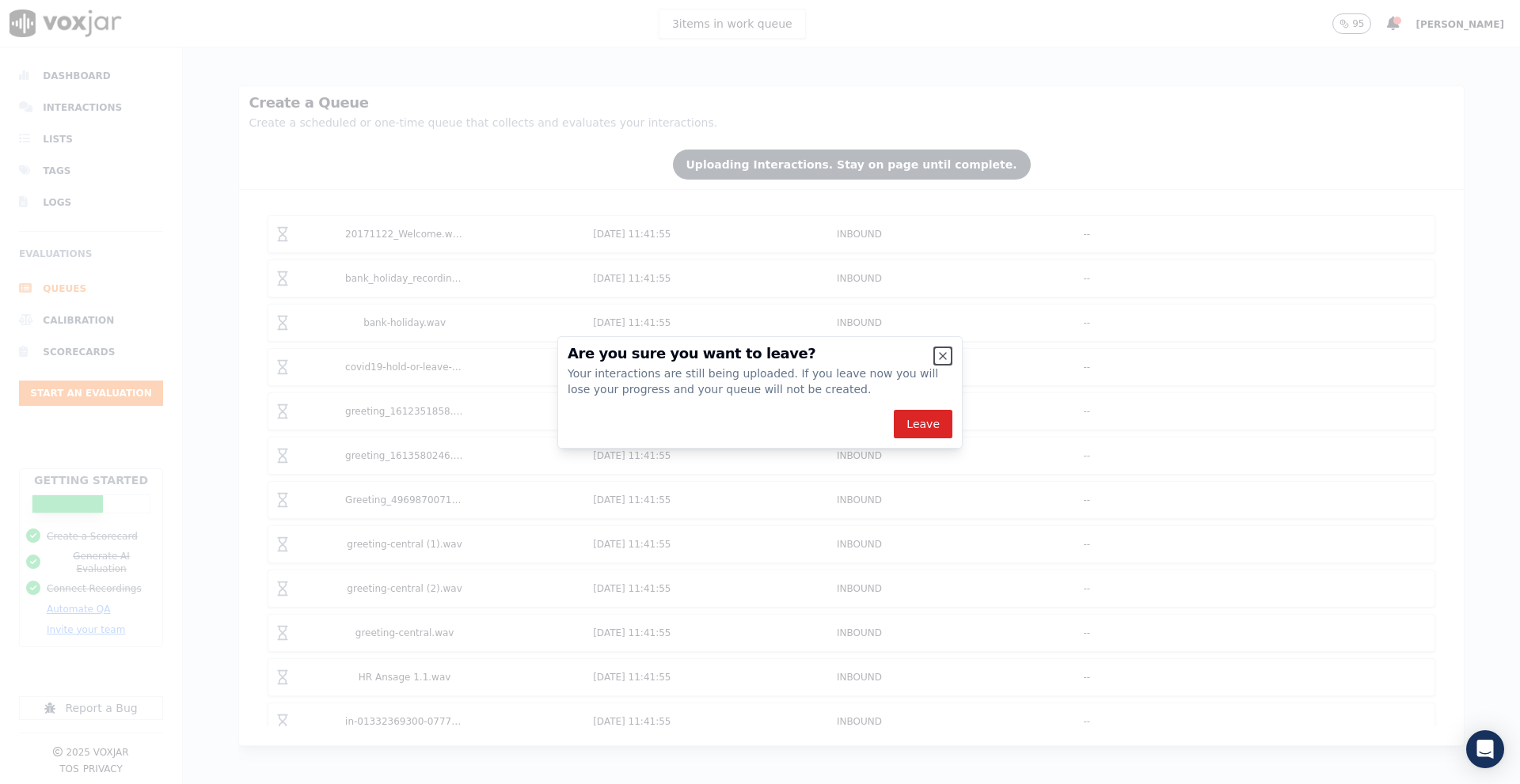
drag, startPoint x: 945, startPoint y: 354, endPoint x: 873, endPoint y: 337, distance: 74.0
click at [944, 354] on icon "button" at bounding box center [943, 356] width 6 height 6
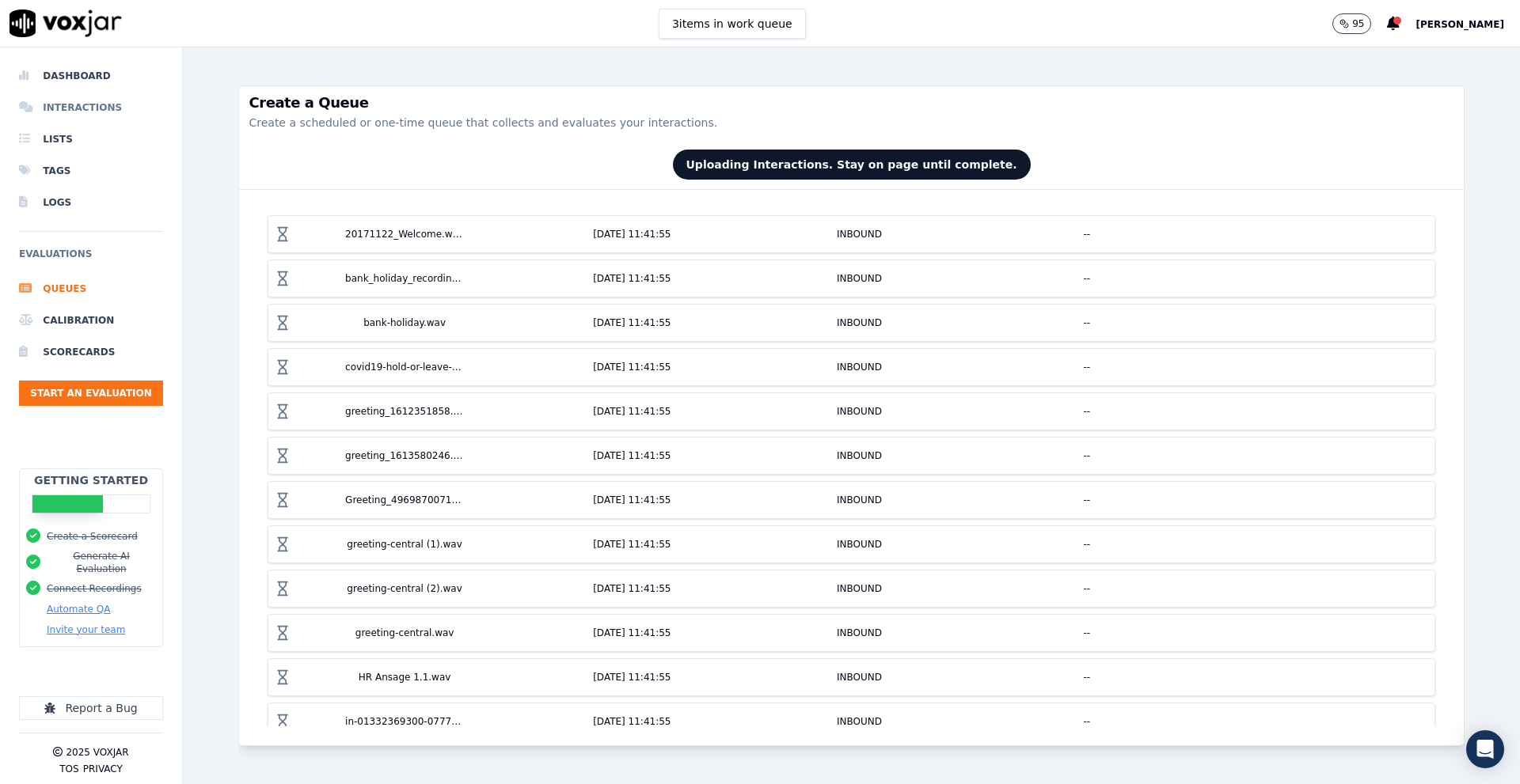
click at [42, 110] on li "Interactions" at bounding box center [91, 107] width 144 height 31
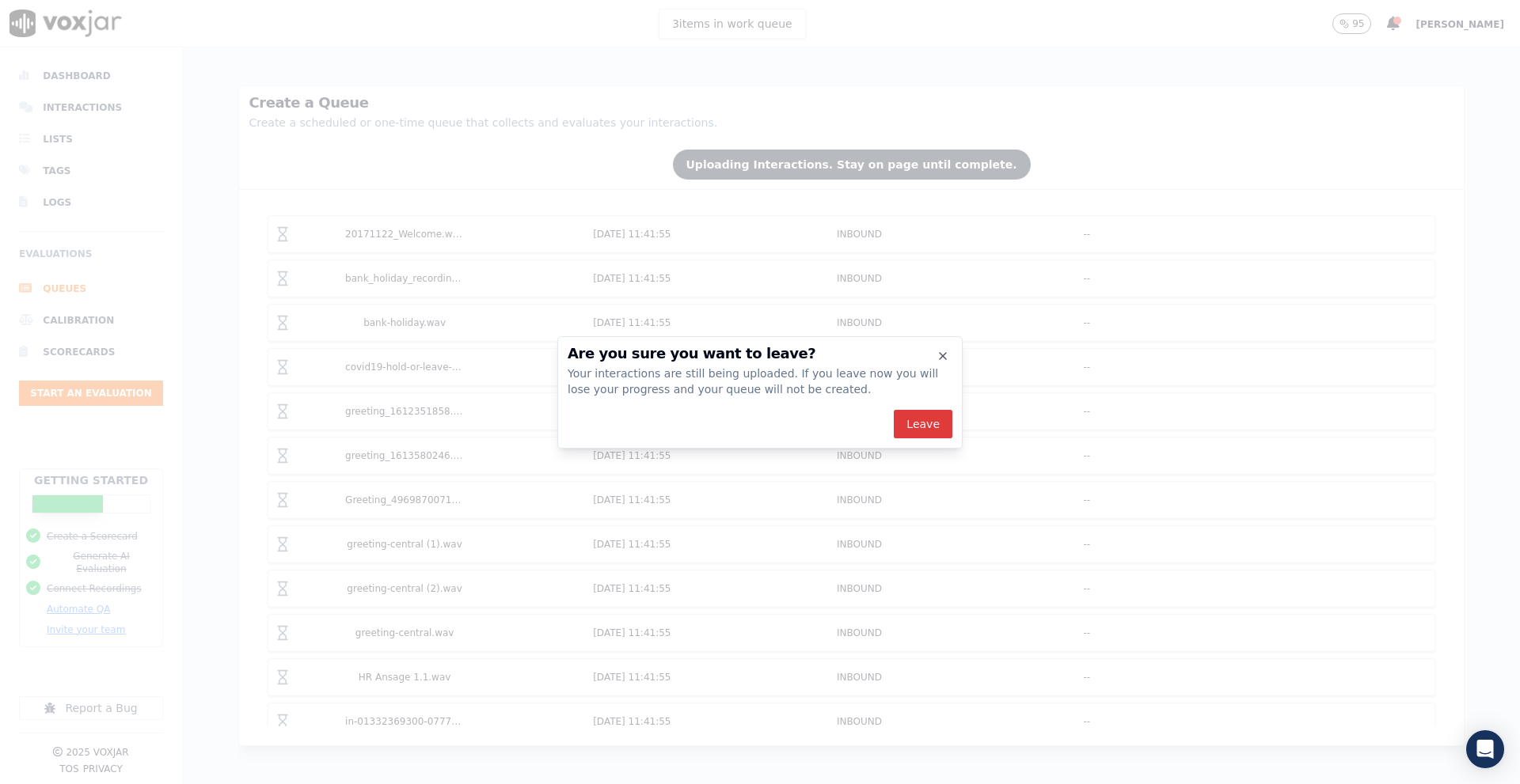
click at [926, 420] on button "Leave" at bounding box center [923, 424] width 59 height 28
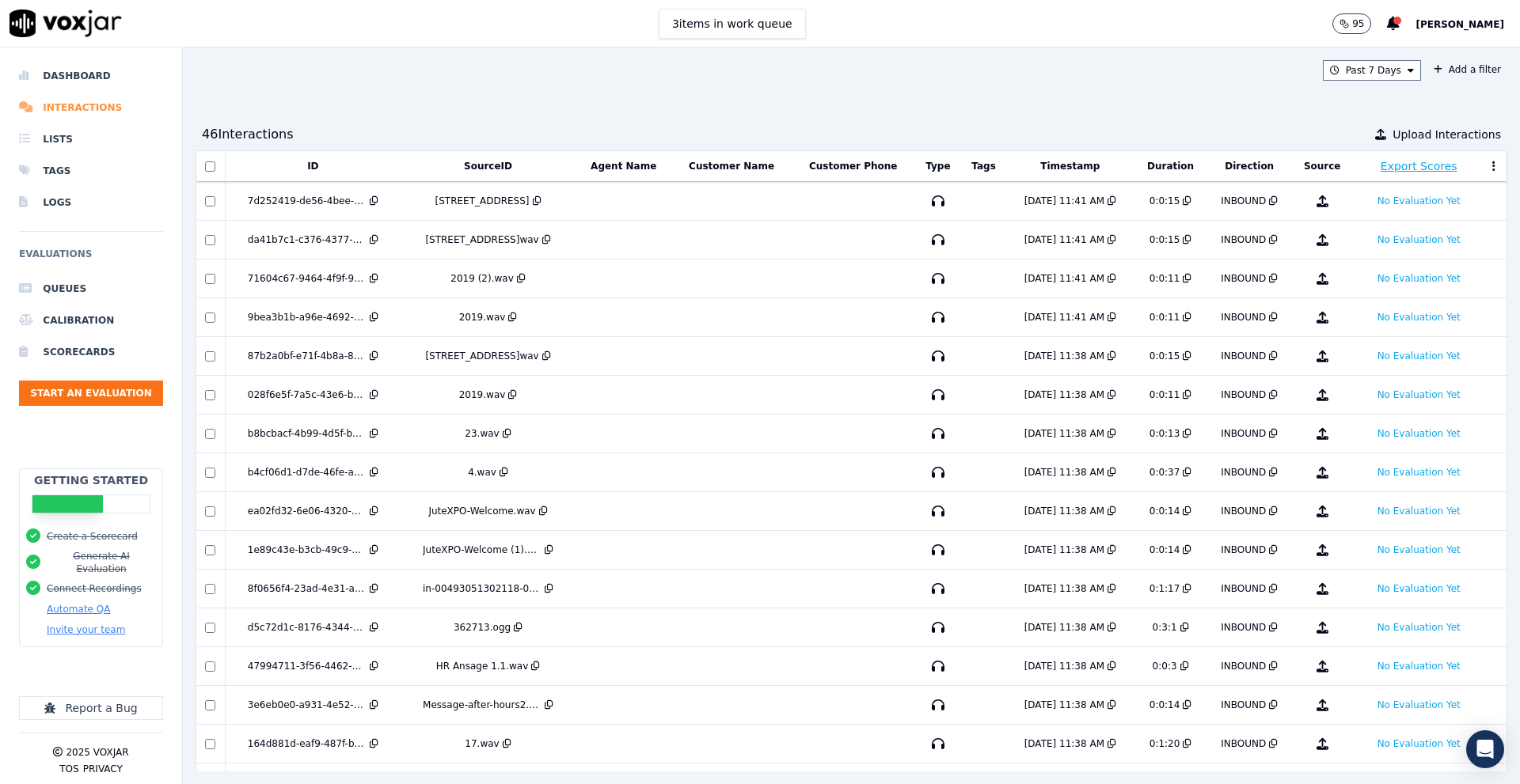
click at [60, 106] on li "Interactions" at bounding box center [91, 107] width 144 height 31
click at [94, 118] on li "Interactions" at bounding box center [91, 107] width 144 height 31
click at [53, 140] on li "Lists" at bounding box center [91, 139] width 144 height 31
click at [57, 140] on li "Lists" at bounding box center [91, 139] width 144 height 31
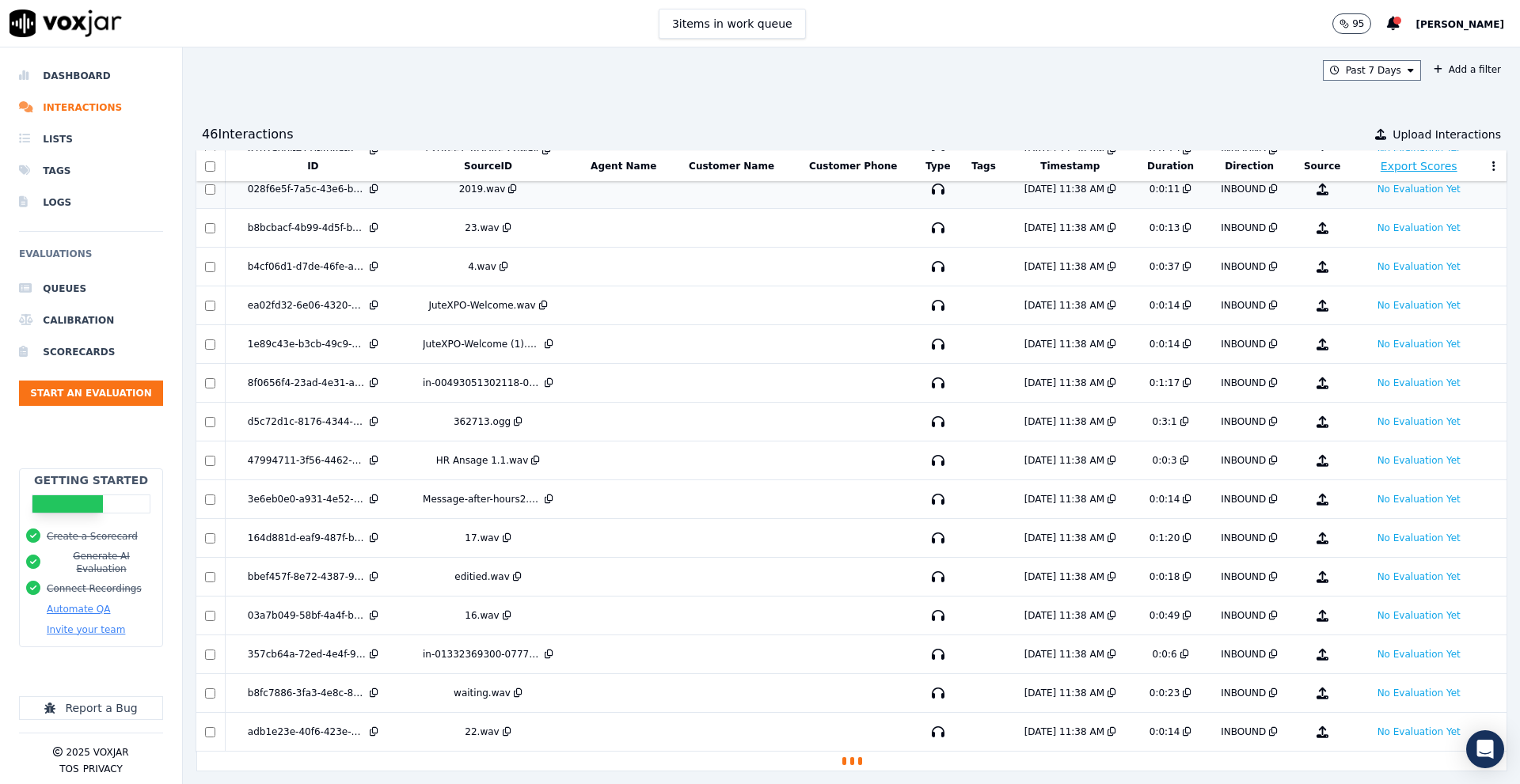
scroll to position [241, 0]
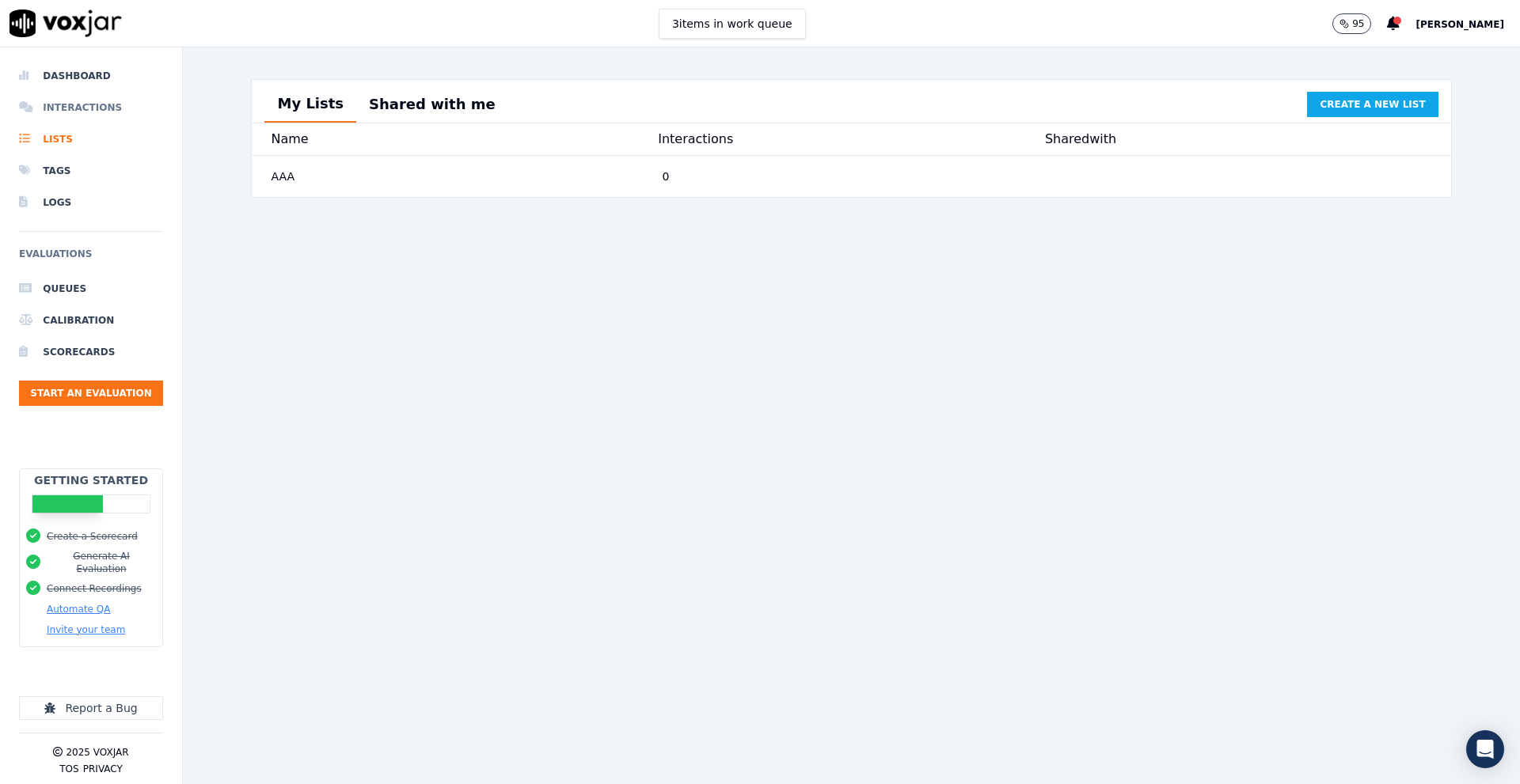
click at [85, 109] on li "Interactions" at bounding box center [91, 107] width 144 height 31
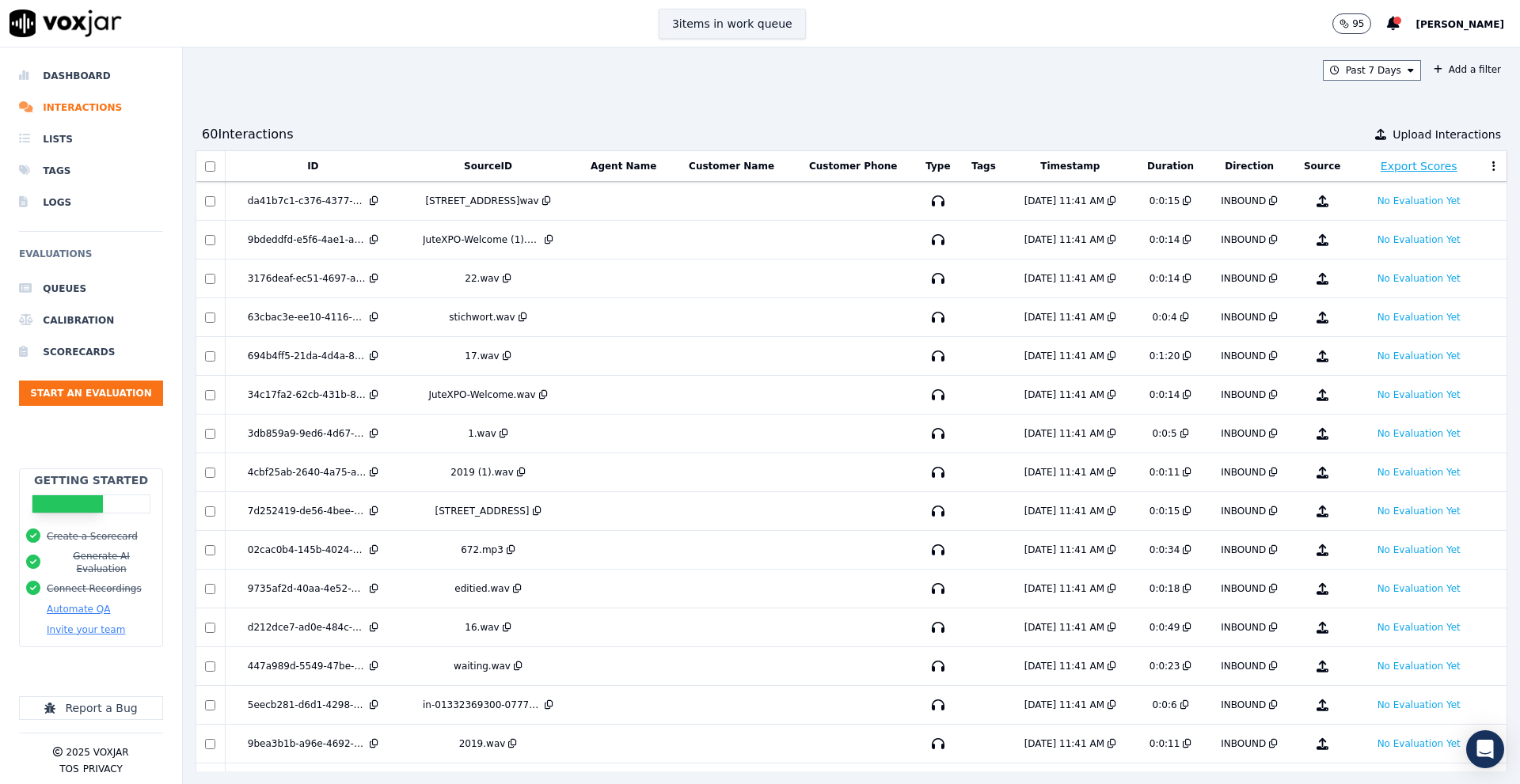
click at [772, 20] on button "3 items in work queue" at bounding box center [733, 23] width 147 height 30
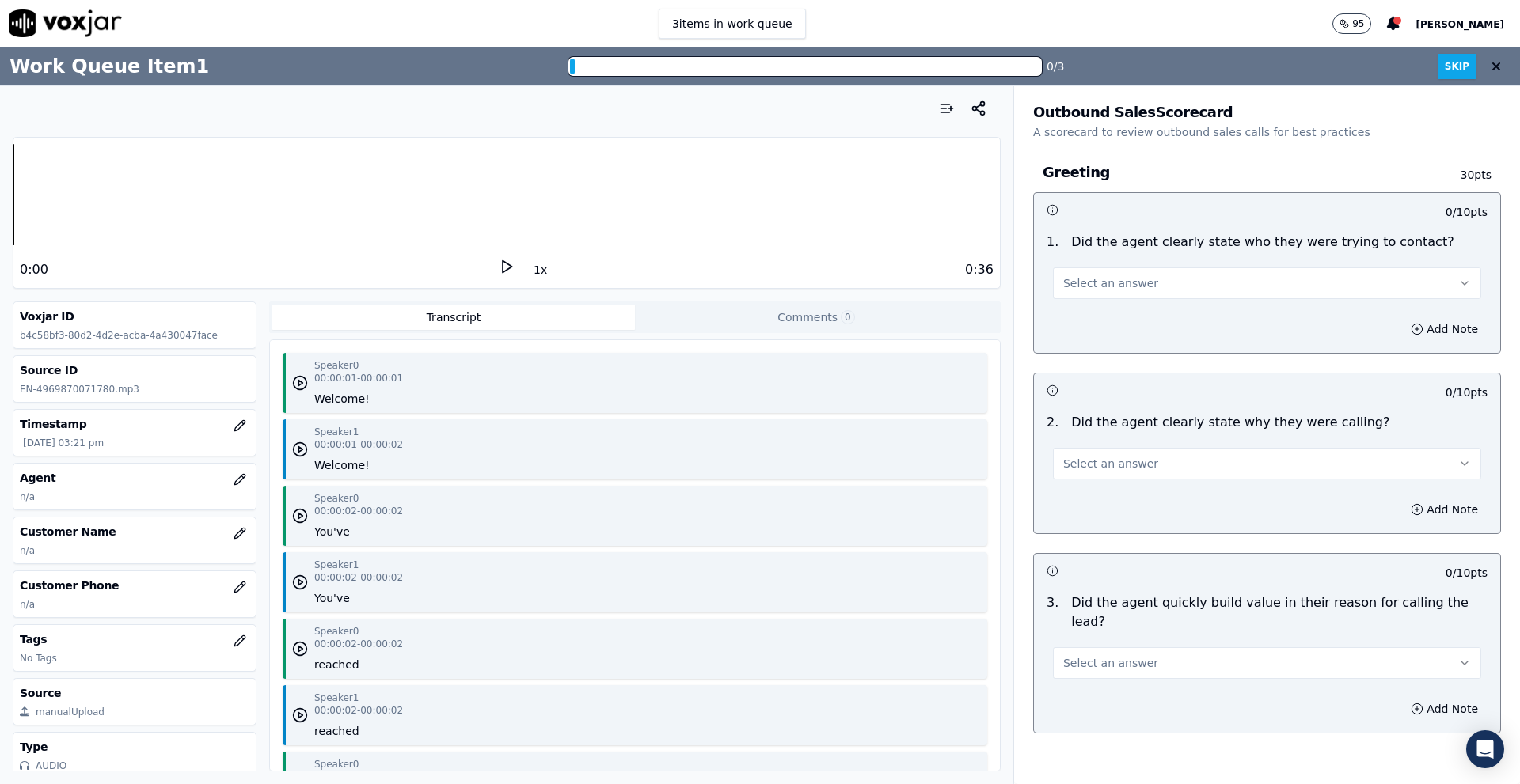
click at [69, 20] on img at bounding box center [65, 23] width 112 height 27
click at [1492, 68] on button at bounding box center [1496, 66] width 28 height 31
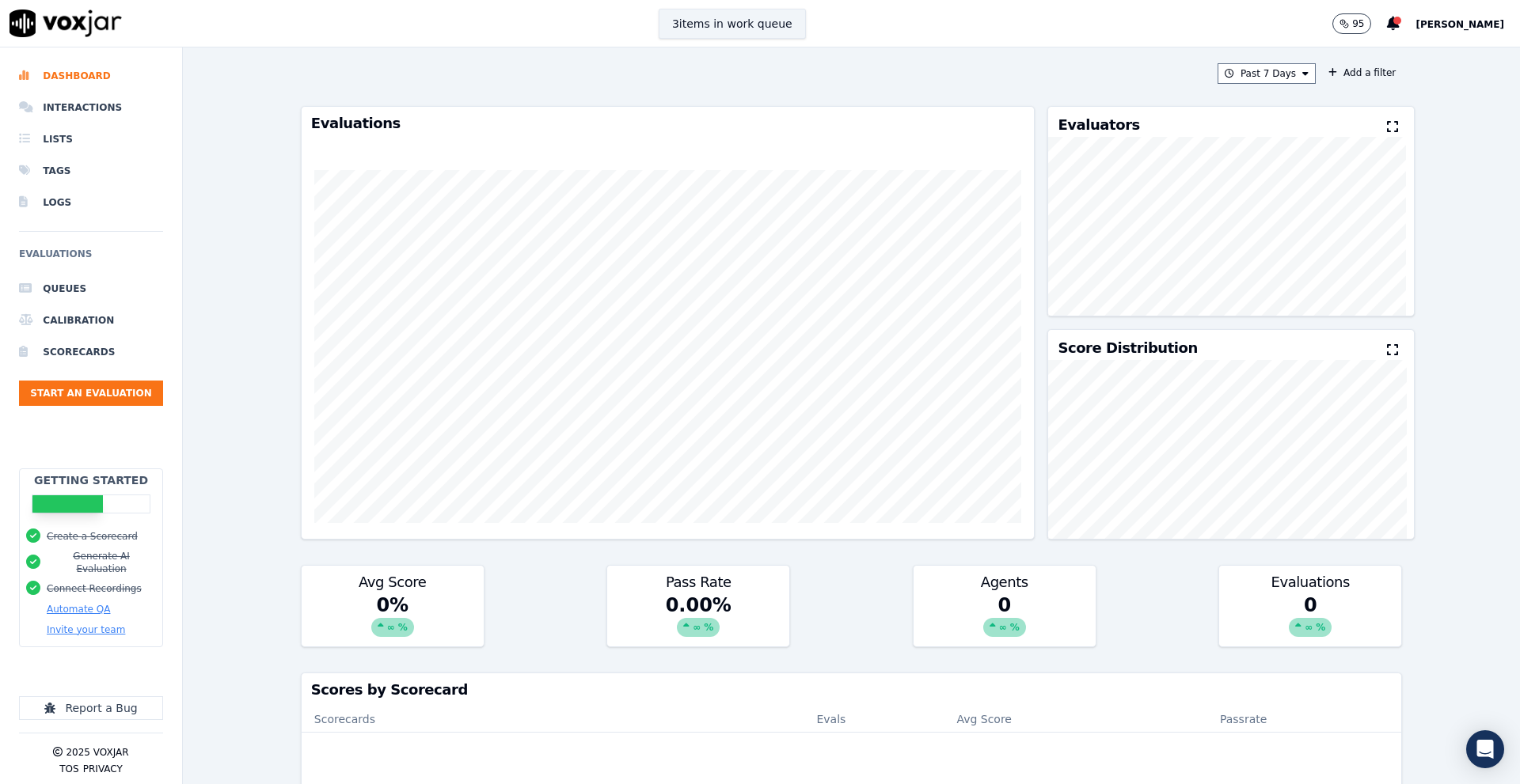
click at [763, 18] on button "3 items in work queue" at bounding box center [733, 23] width 147 height 30
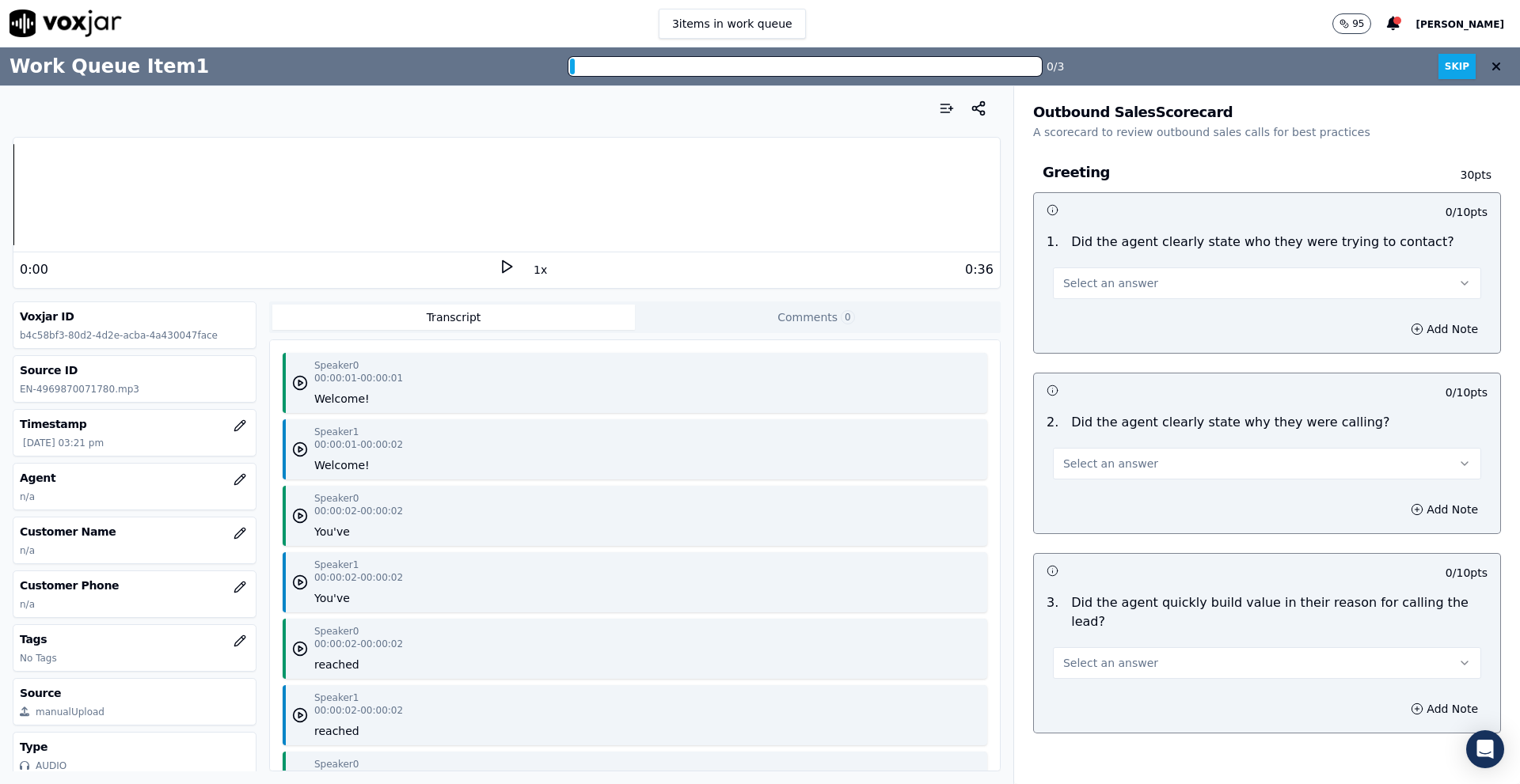
click at [1492, 65] on icon at bounding box center [1497, 66] width 10 height 13
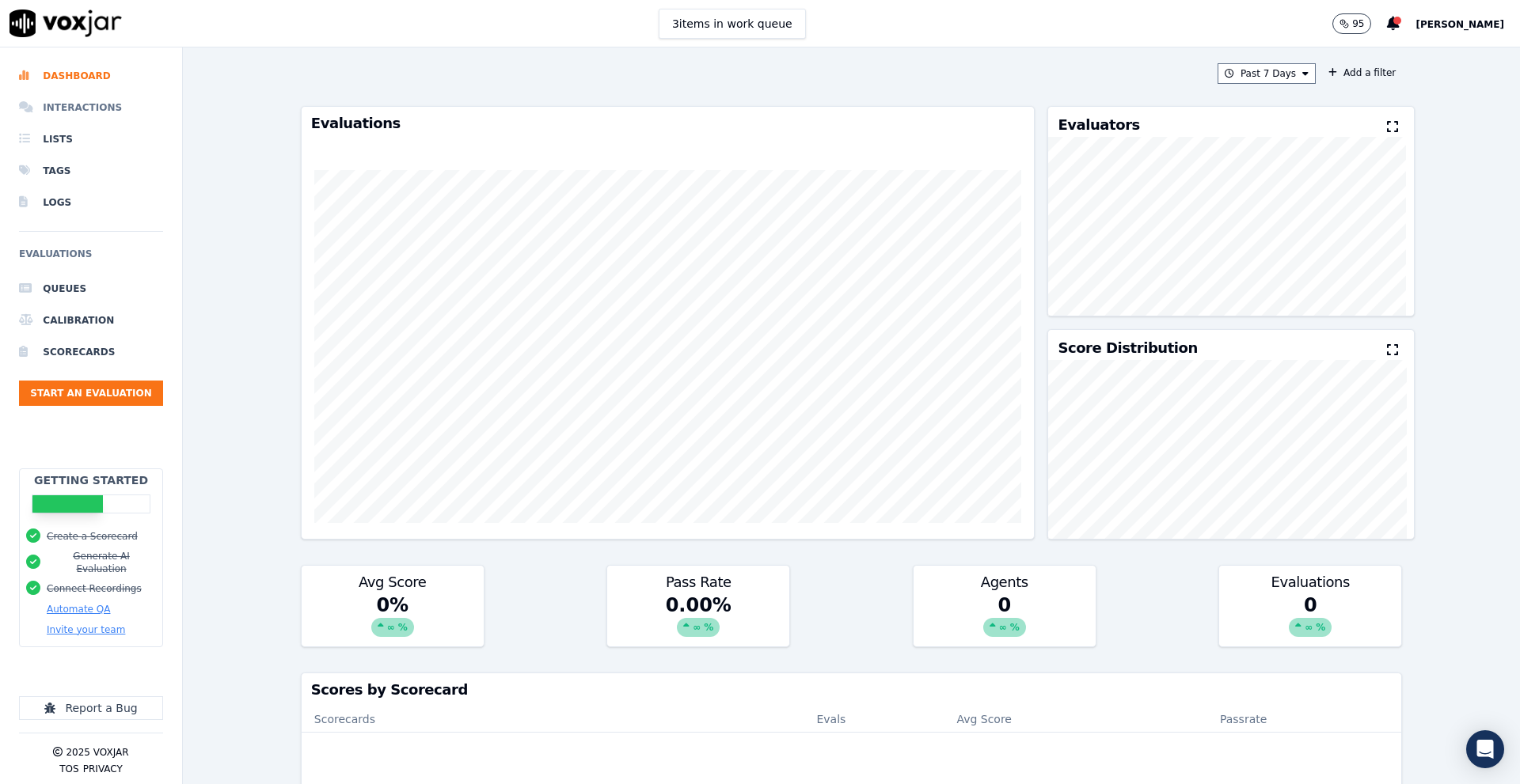
click at [76, 104] on li "Interactions" at bounding box center [91, 107] width 144 height 31
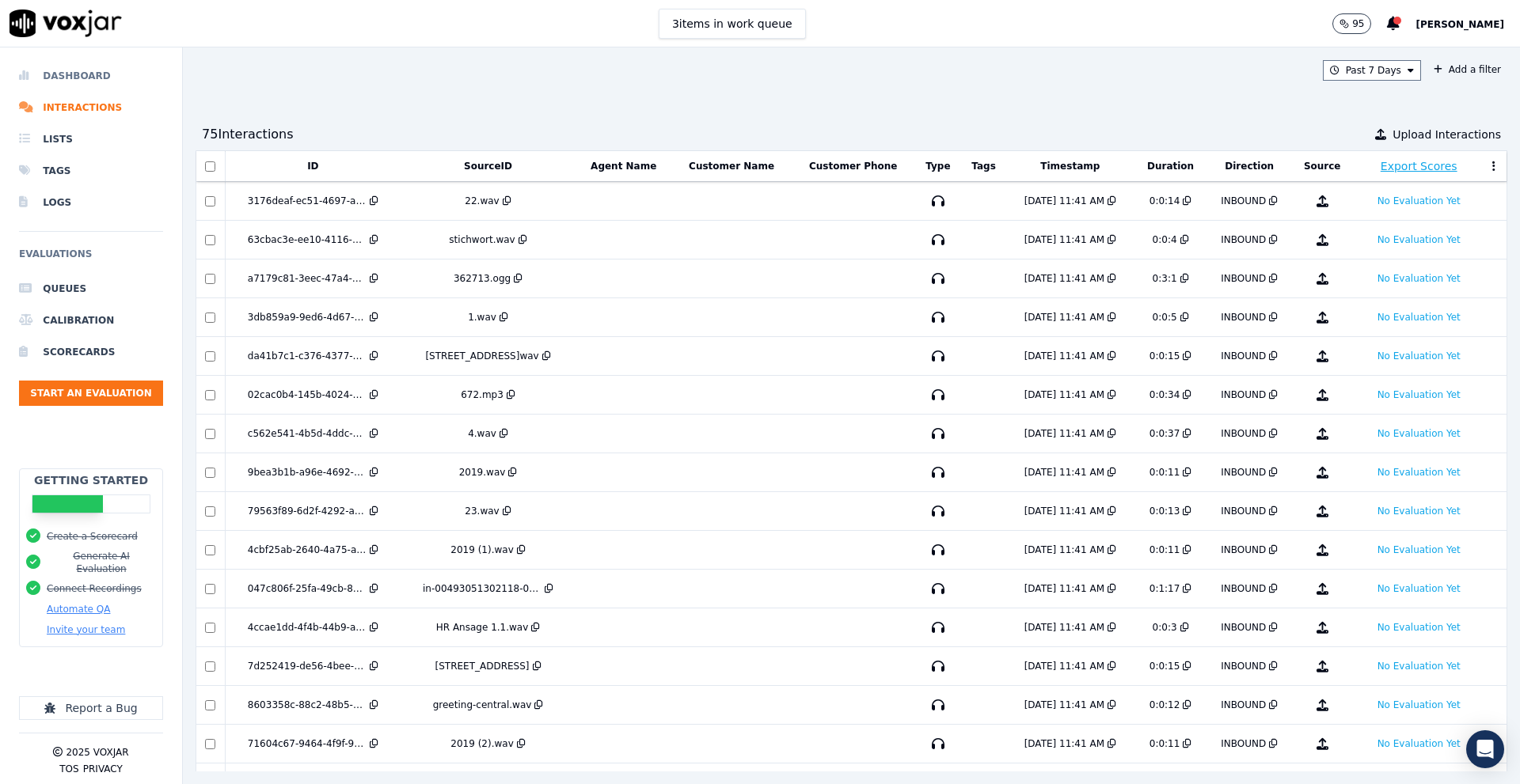
click at [69, 68] on li "Dashboard" at bounding box center [91, 75] width 144 height 31
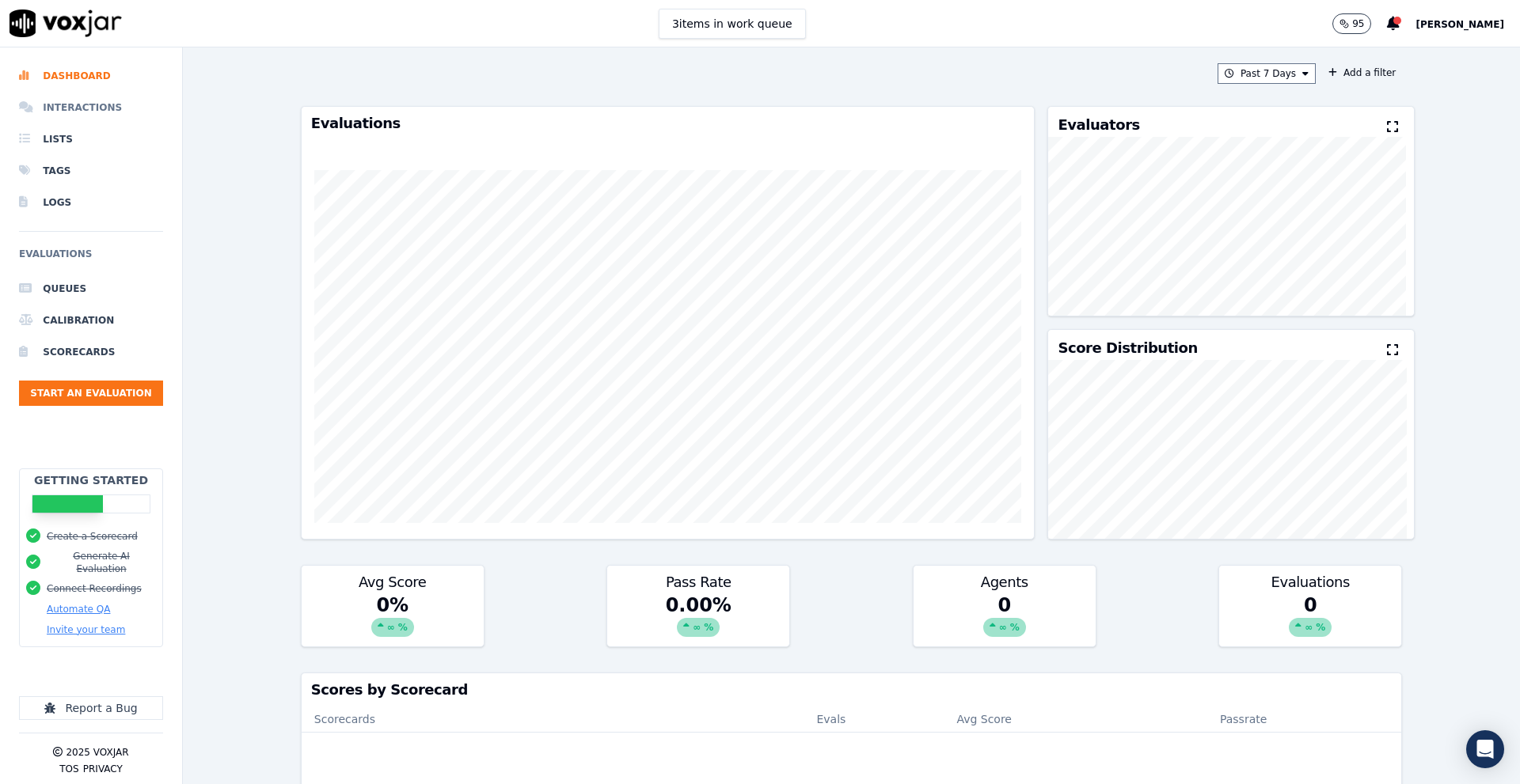
click at [65, 103] on li "Interactions" at bounding box center [91, 107] width 144 height 31
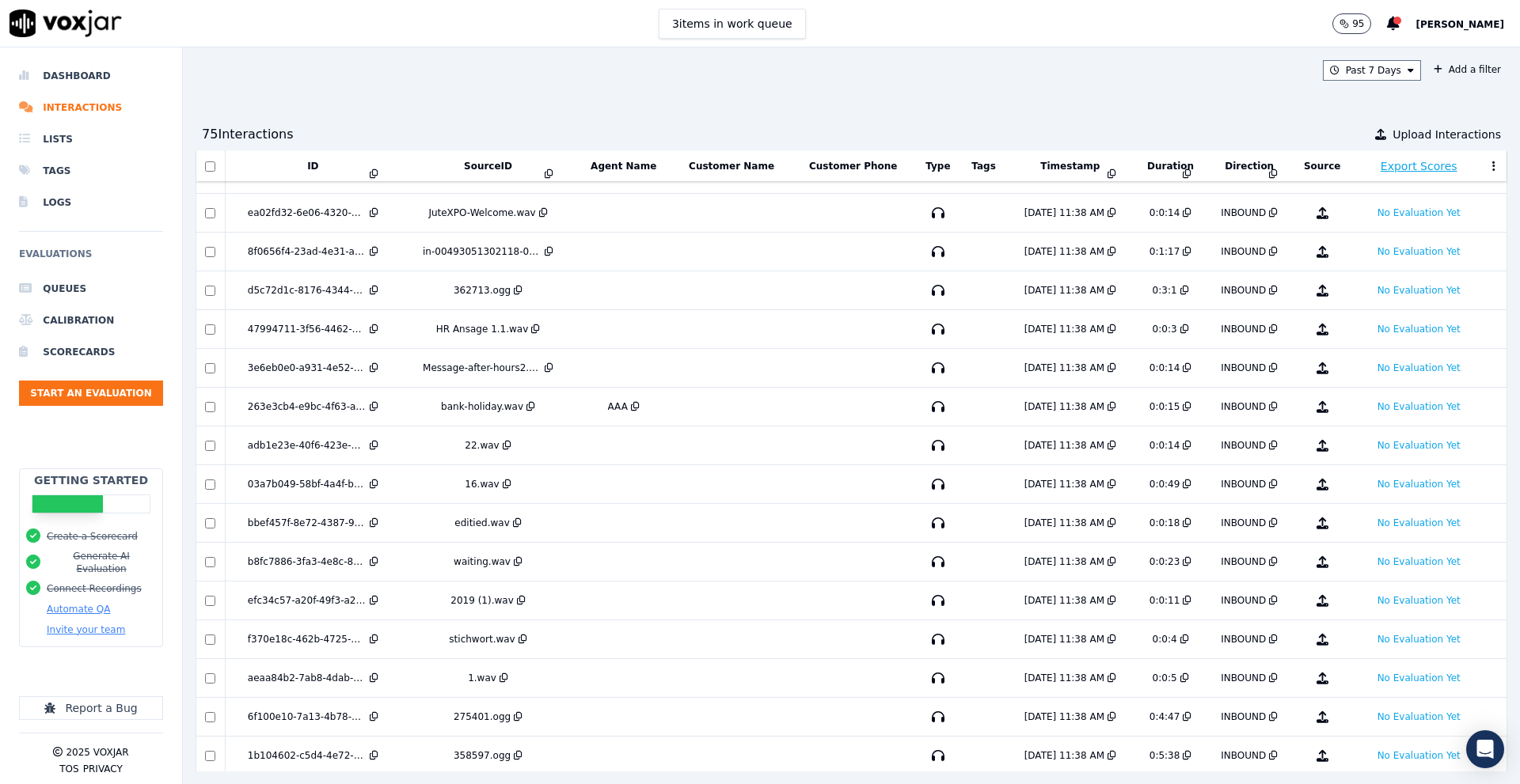
scroll to position [1662, 0]
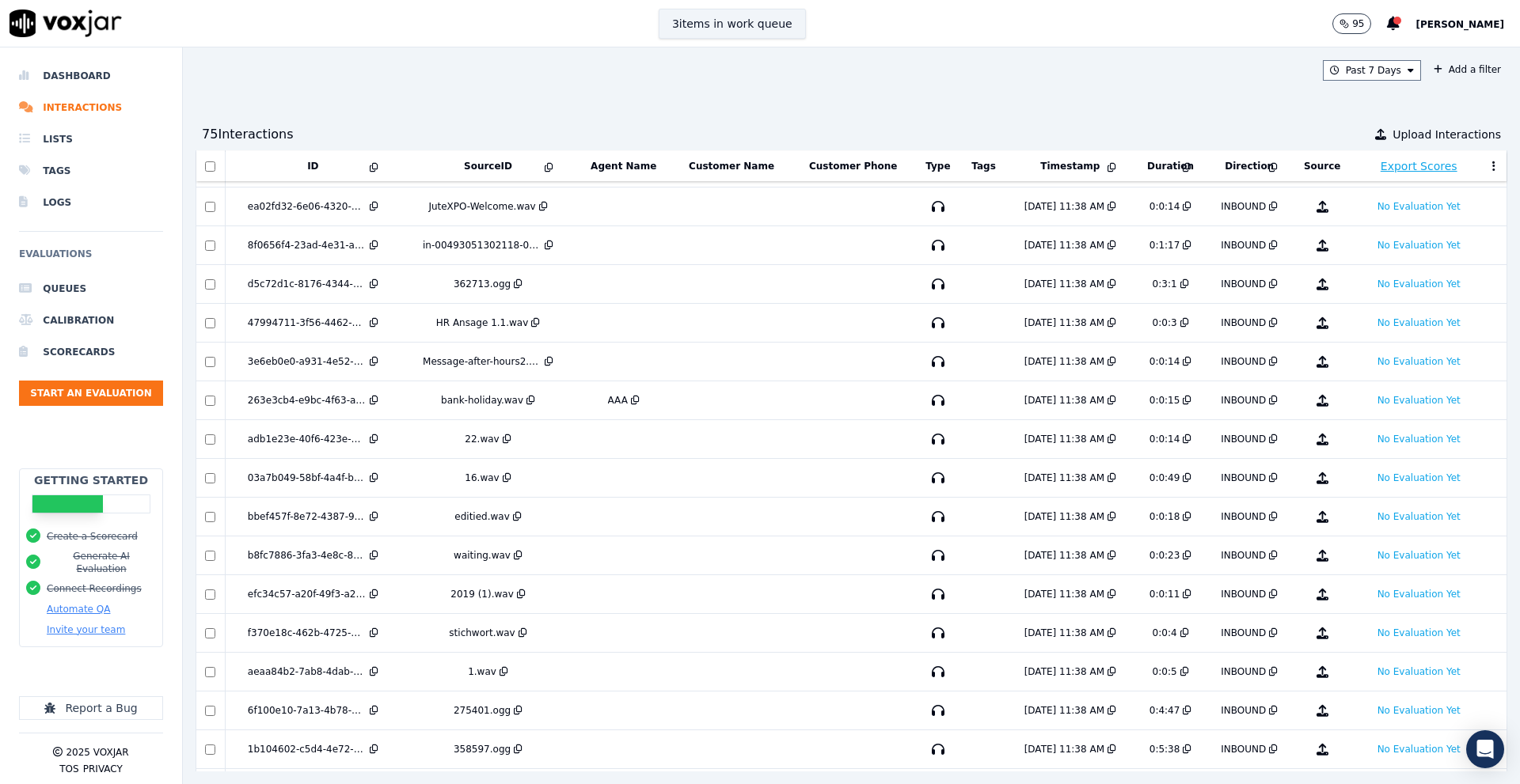
click at [804, 26] on button "3 items in work queue" at bounding box center [733, 23] width 147 height 30
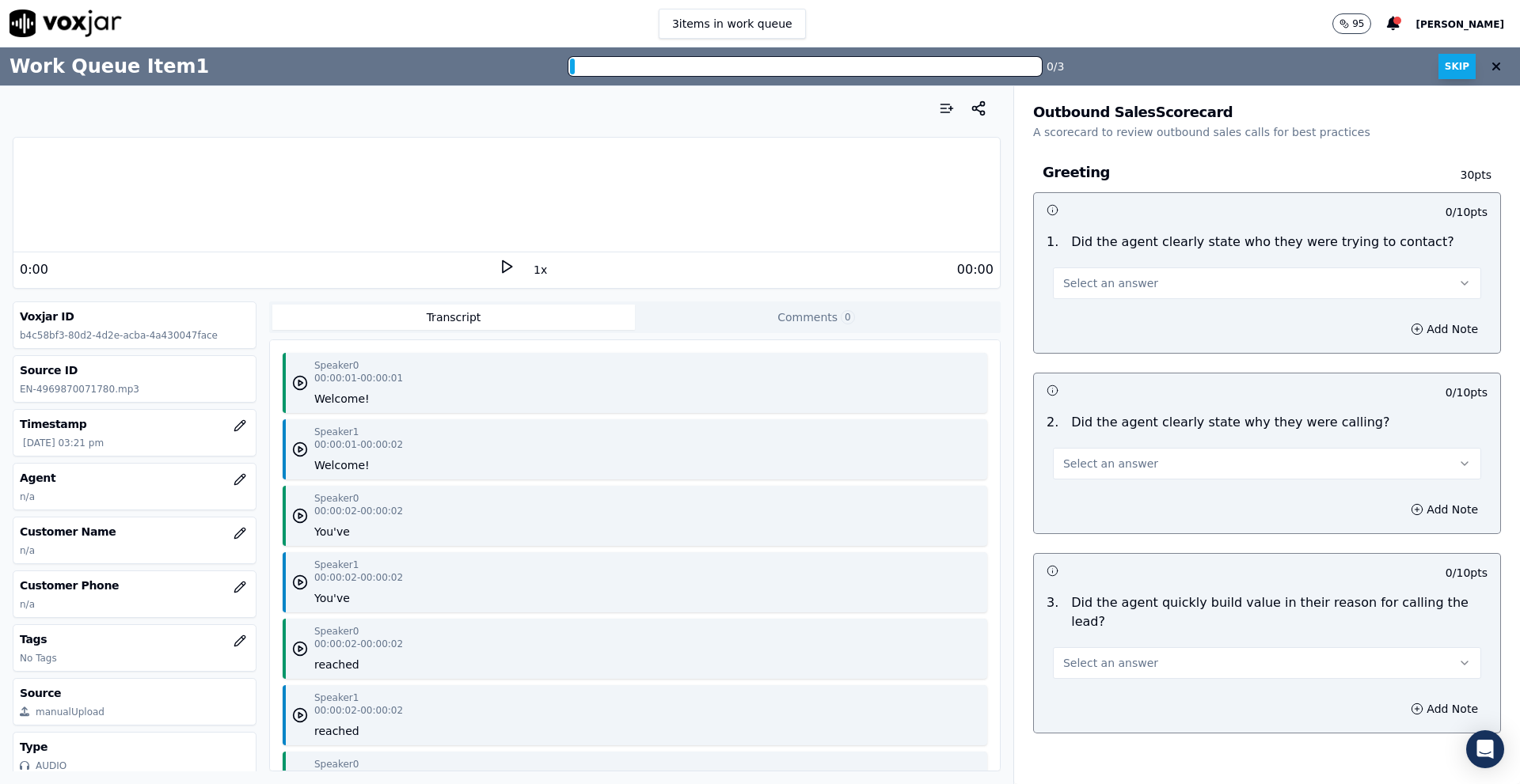
click at [1452, 65] on button "Skip" at bounding box center [1457, 66] width 37 height 25
click at [1456, 64] on button "Skip" at bounding box center [1457, 66] width 37 height 25
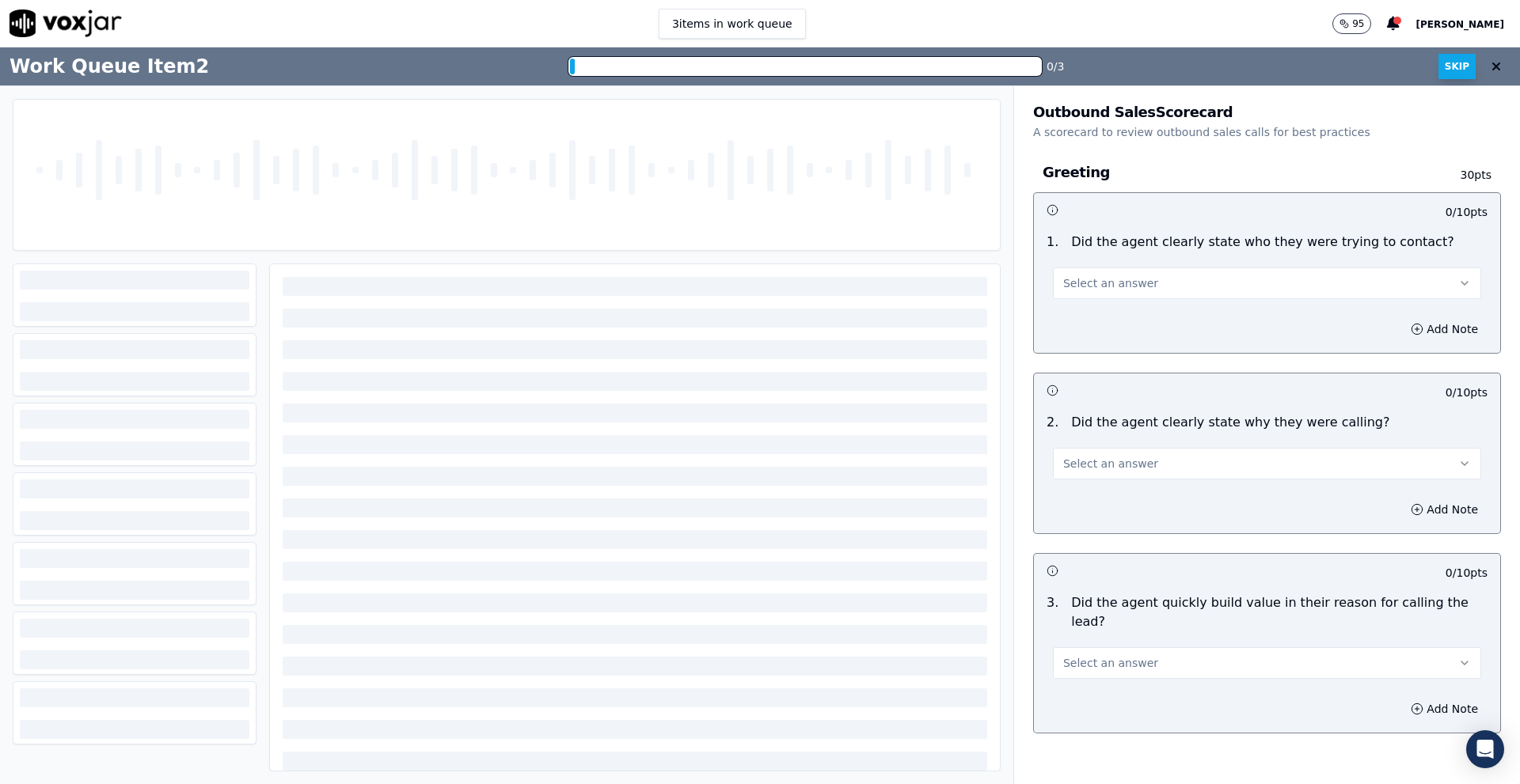
click at [1455, 64] on button "Skip" at bounding box center [1457, 66] width 37 height 25
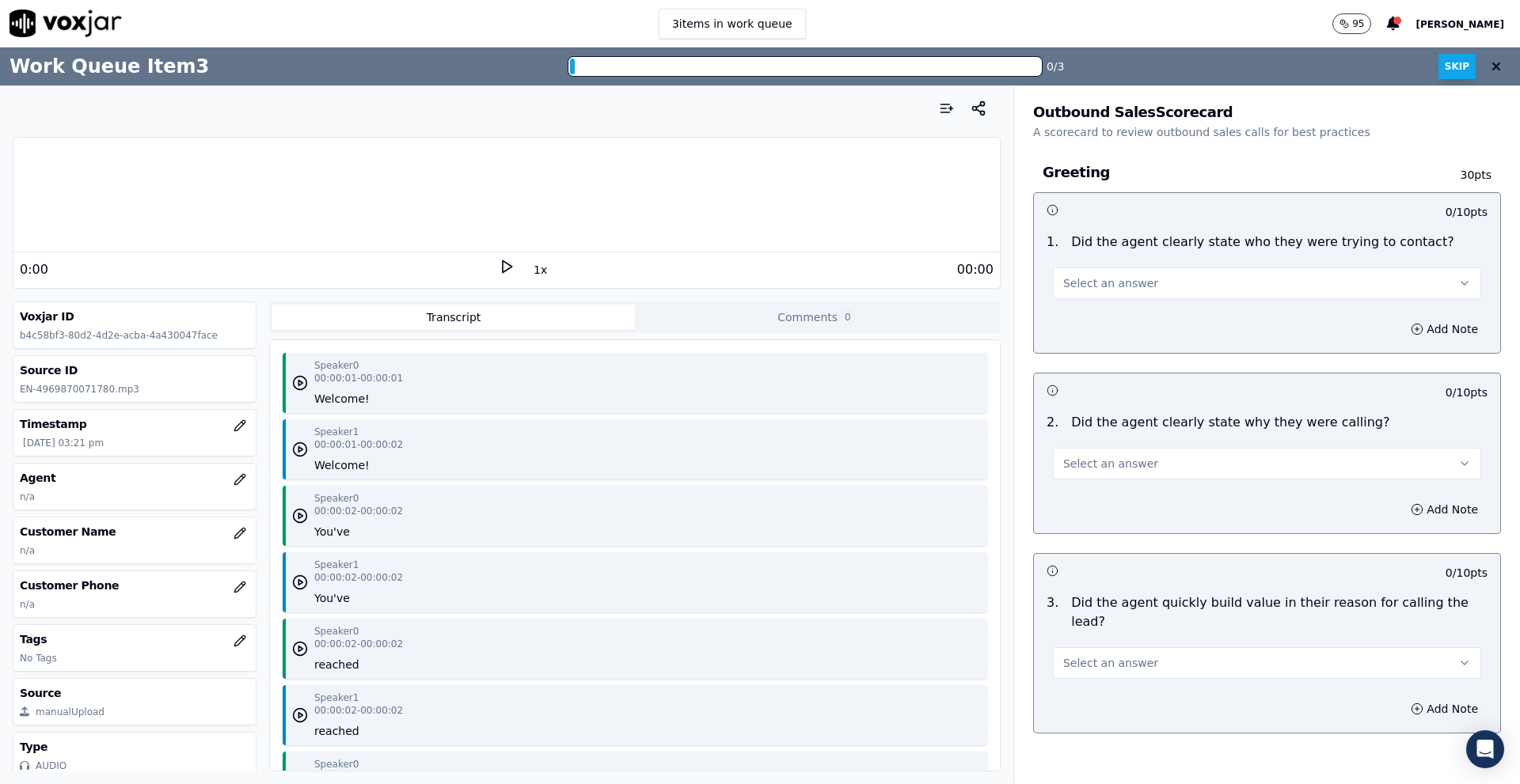
click at [1455, 64] on button "Skip" at bounding box center [1457, 66] width 37 height 25
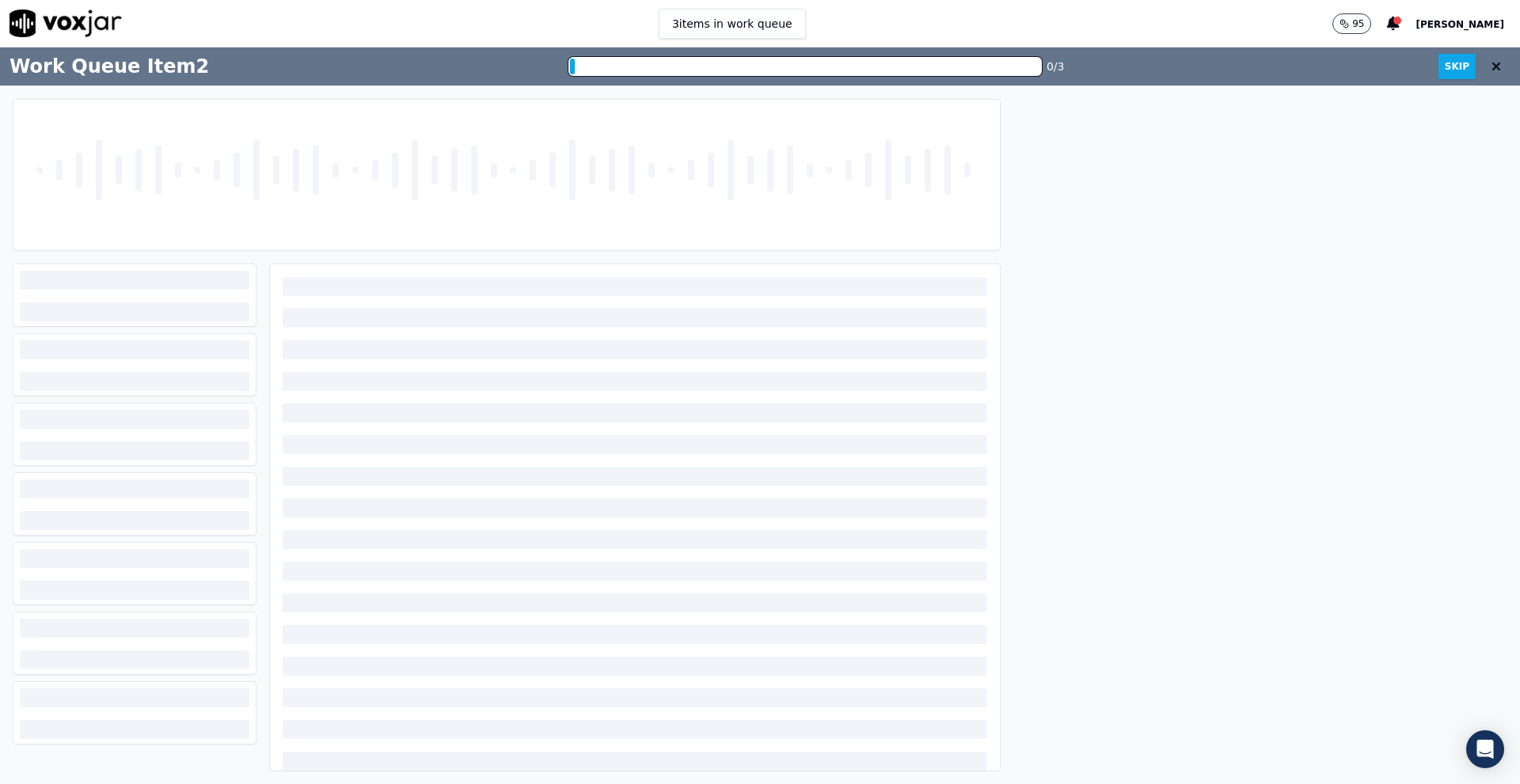
click at [1492, 64] on icon at bounding box center [1497, 66] width 10 height 13
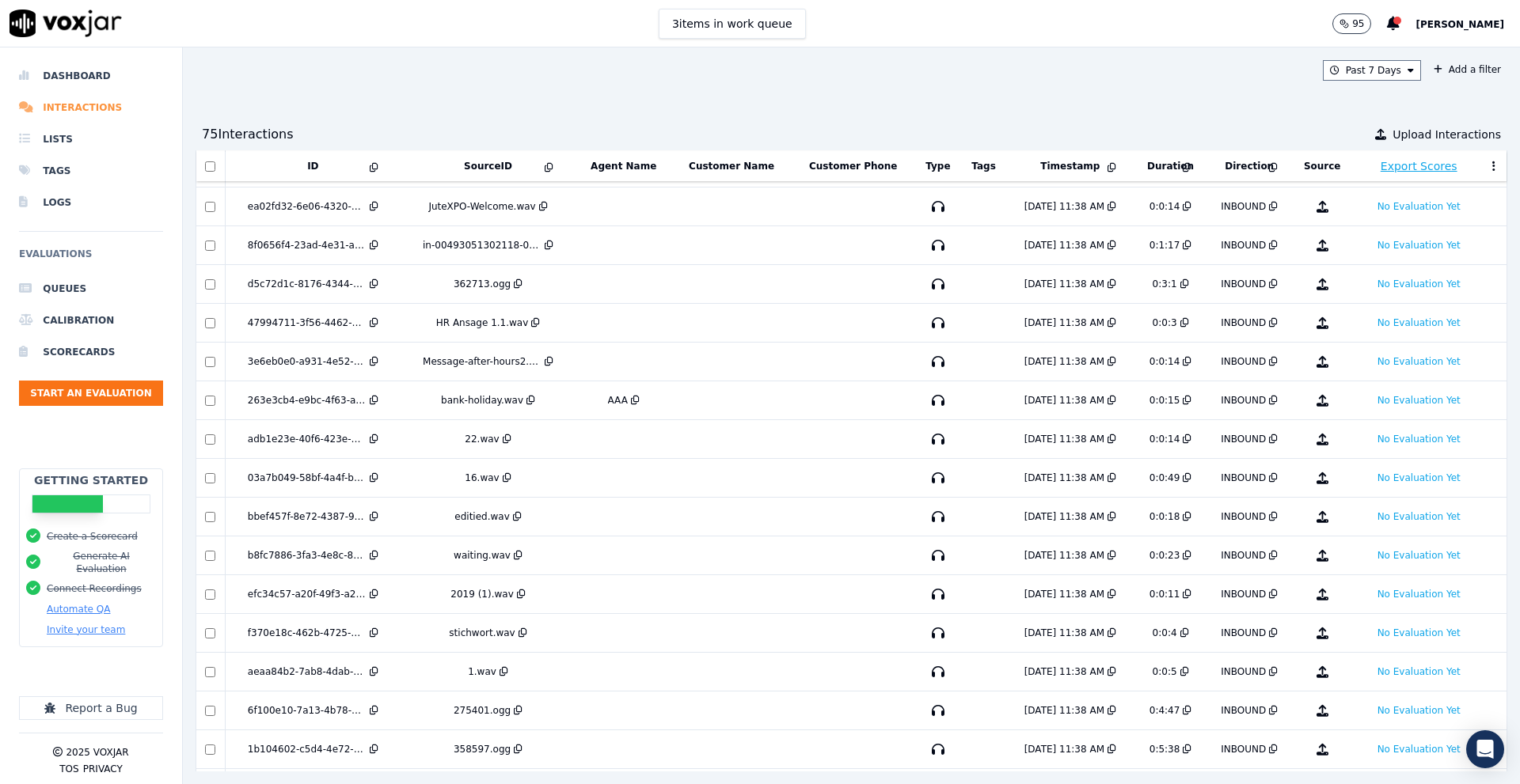
click at [69, 108] on li "Interactions" at bounding box center [91, 107] width 144 height 31
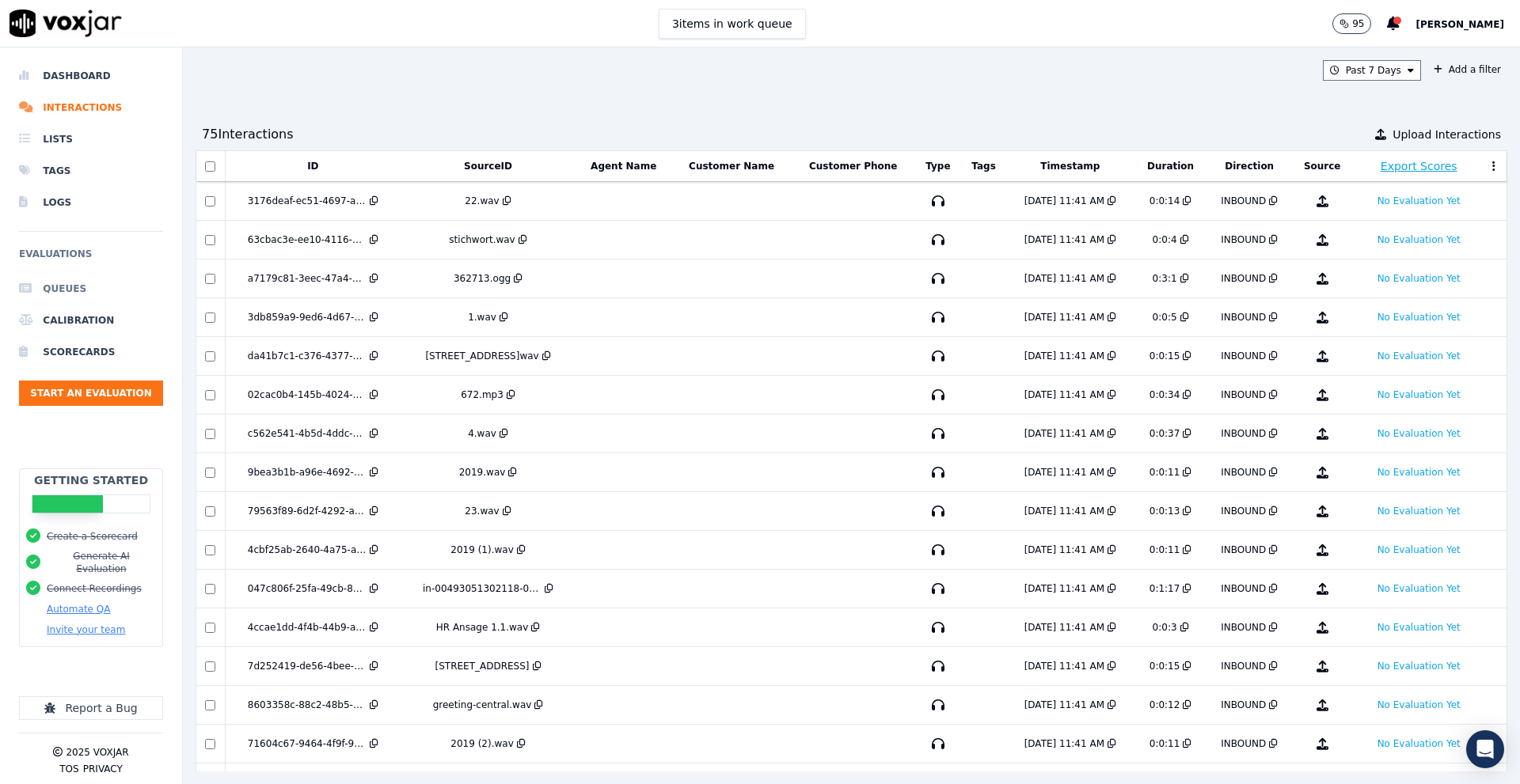
click at [75, 291] on li "Queues" at bounding box center [91, 288] width 144 height 31
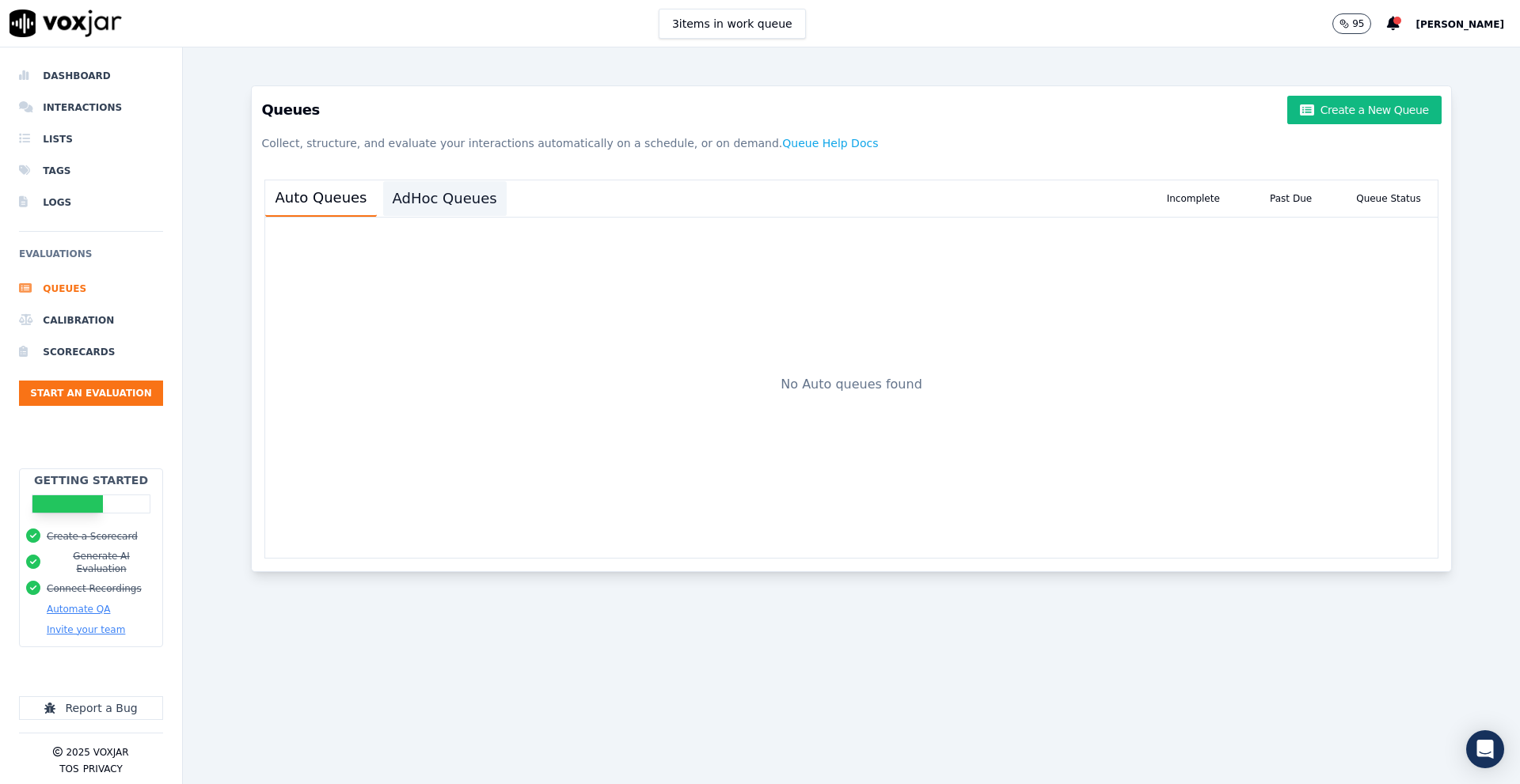
click at [411, 200] on button "AdHoc Queues" at bounding box center [444, 198] width 124 height 35
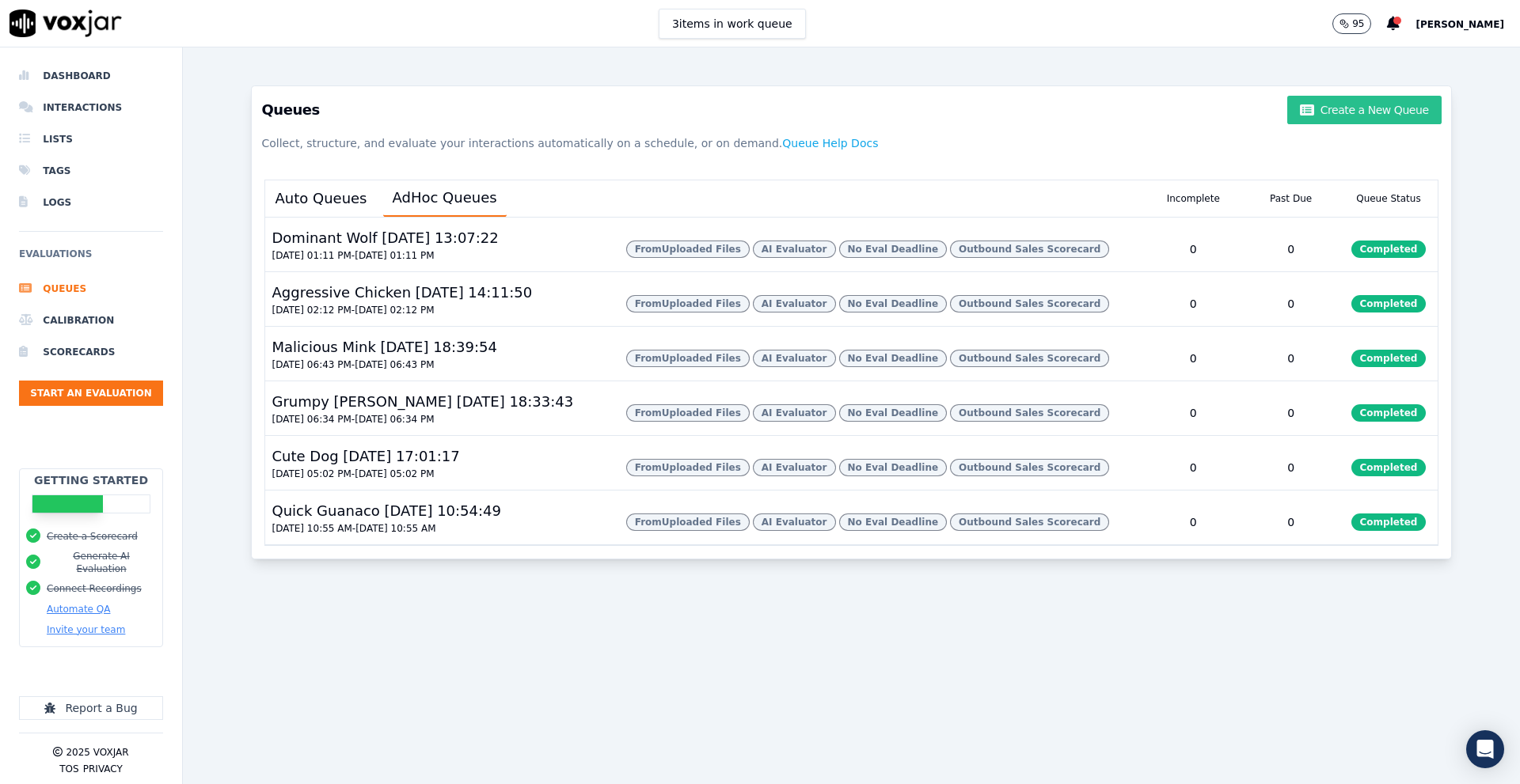
click at [1354, 111] on button "Create a New Queue" at bounding box center [1364, 110] width 153 height 28
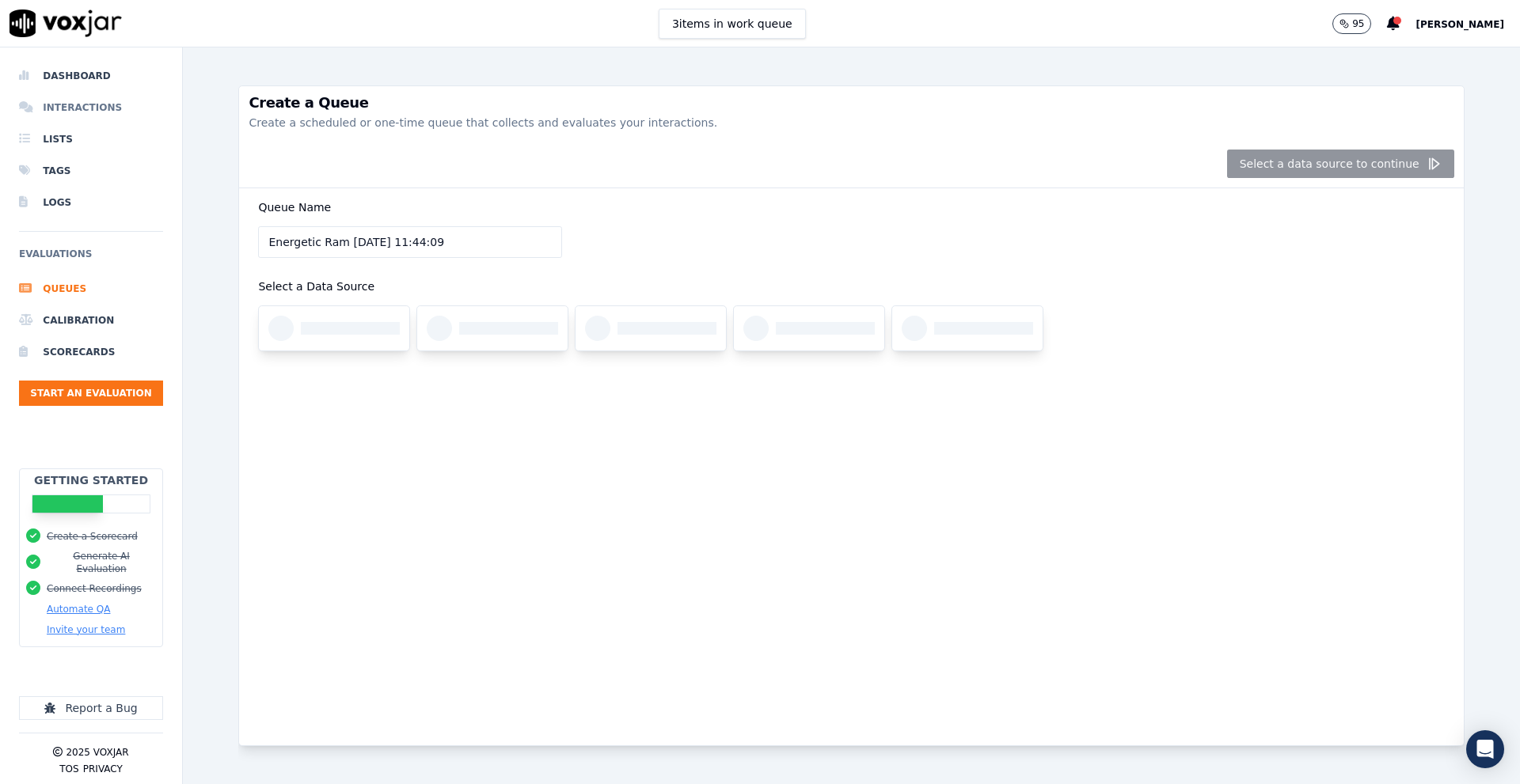
click at [47, 110] on li "Interactions" at bounding box center [91, 107] width 144 height 31
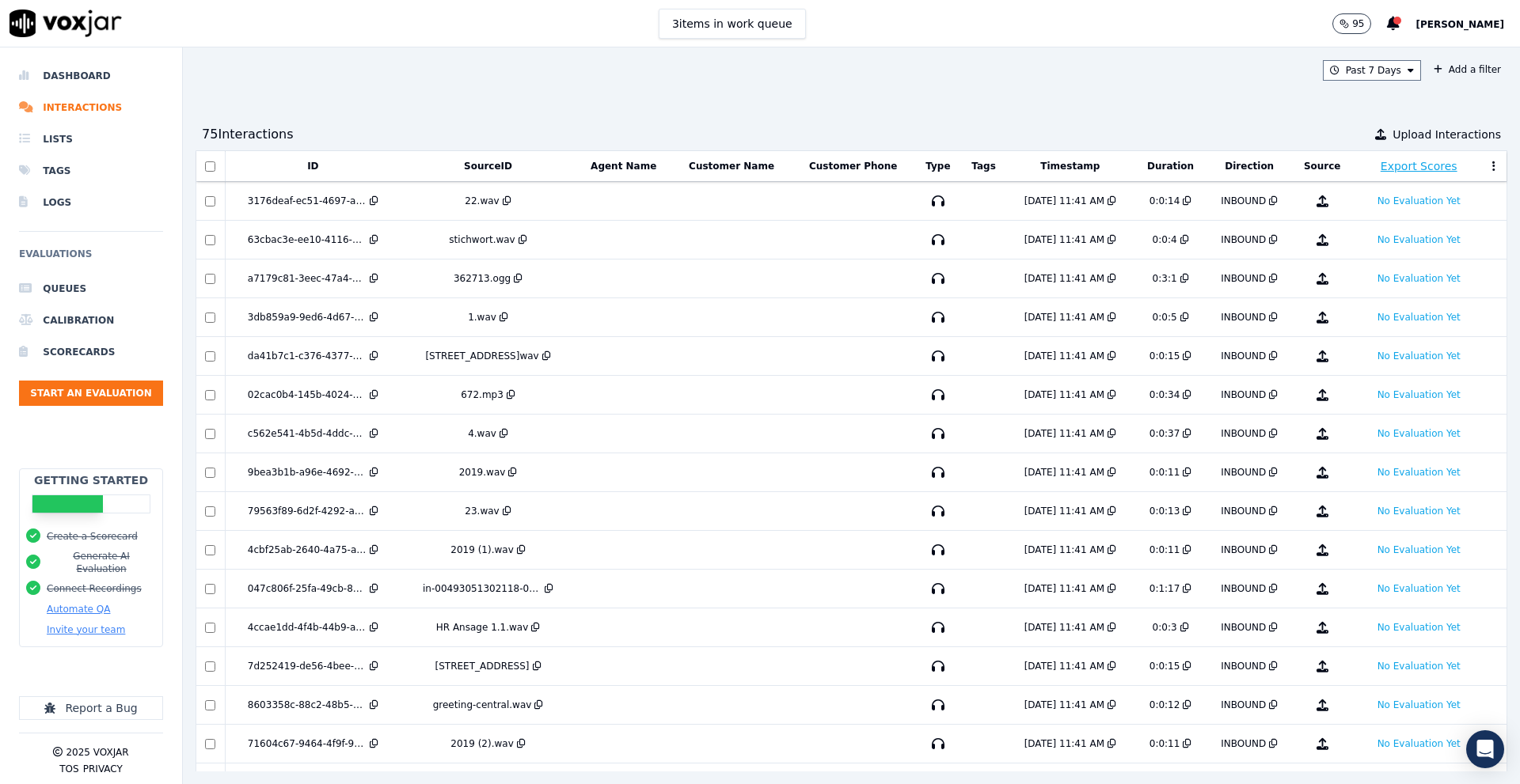
click at [216, 170] on div at bounding box center [211, 166] width 16 height 10
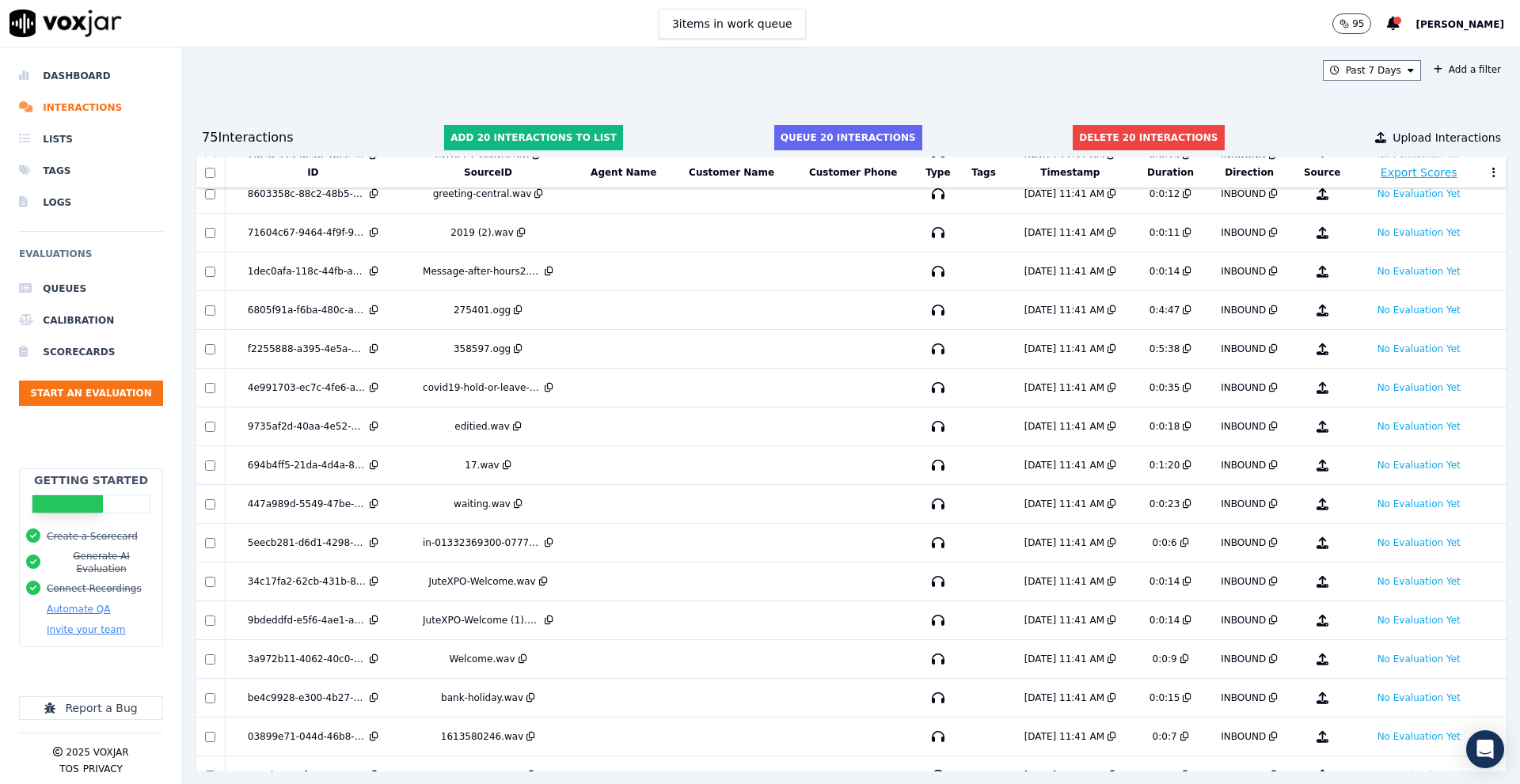
scroll to position [545, 0]
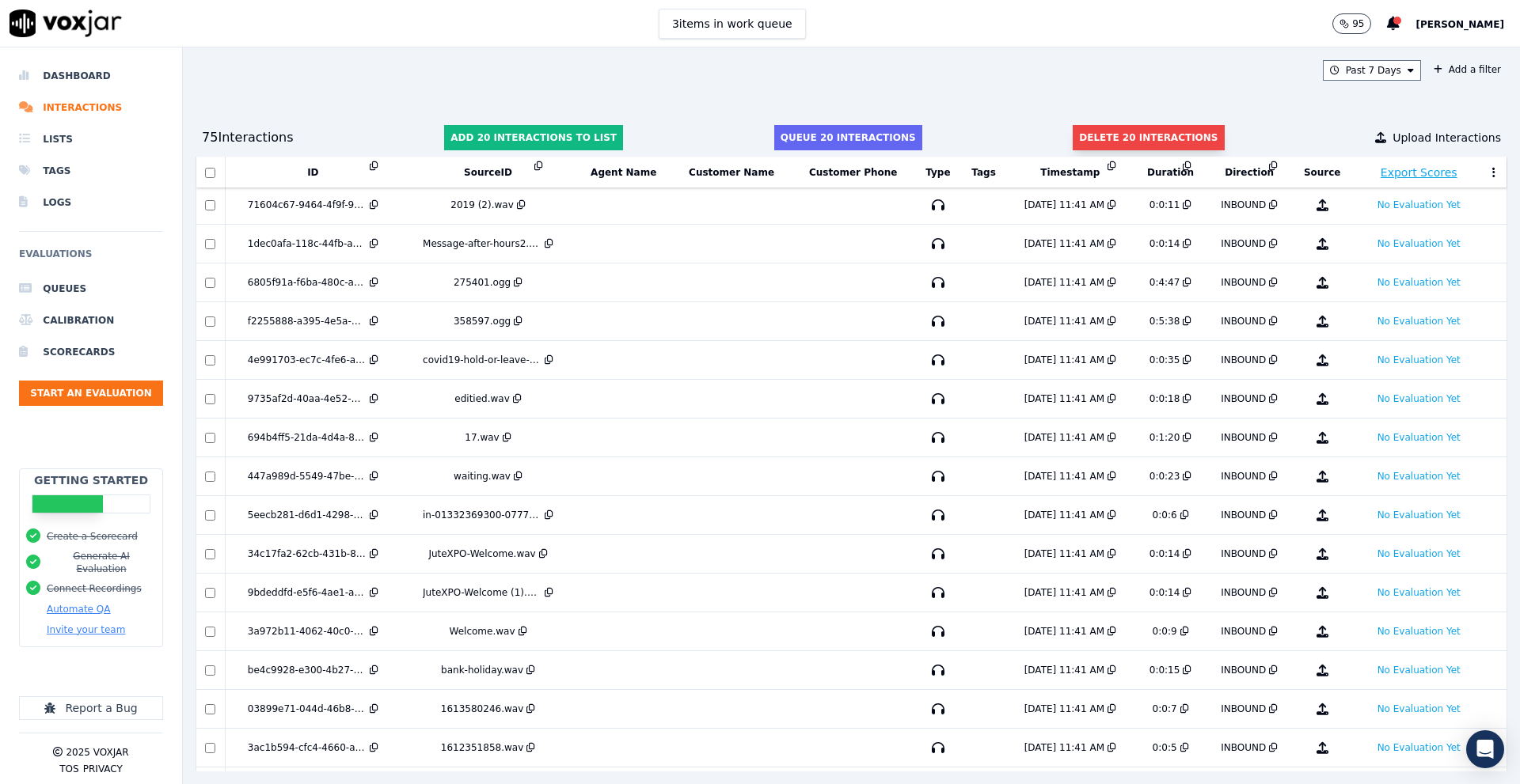
click at [1145, 128] on button "Delete 20 interactions" at bounding box center [1148, 137] width 151 height 25
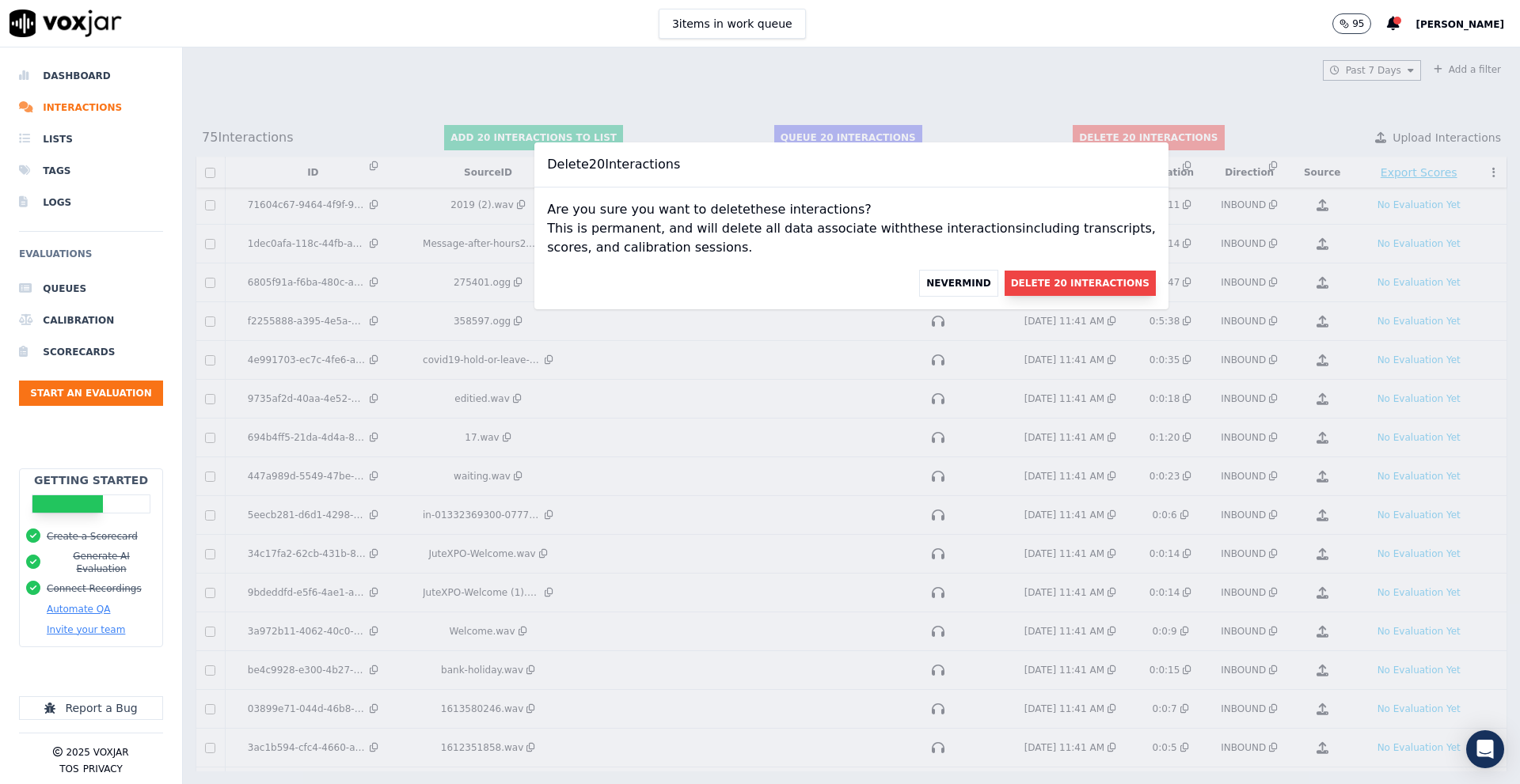
click at [1066, 278] on button "Delete 20 Interactions" at bounding box center [1080, 283] width 151 height 25
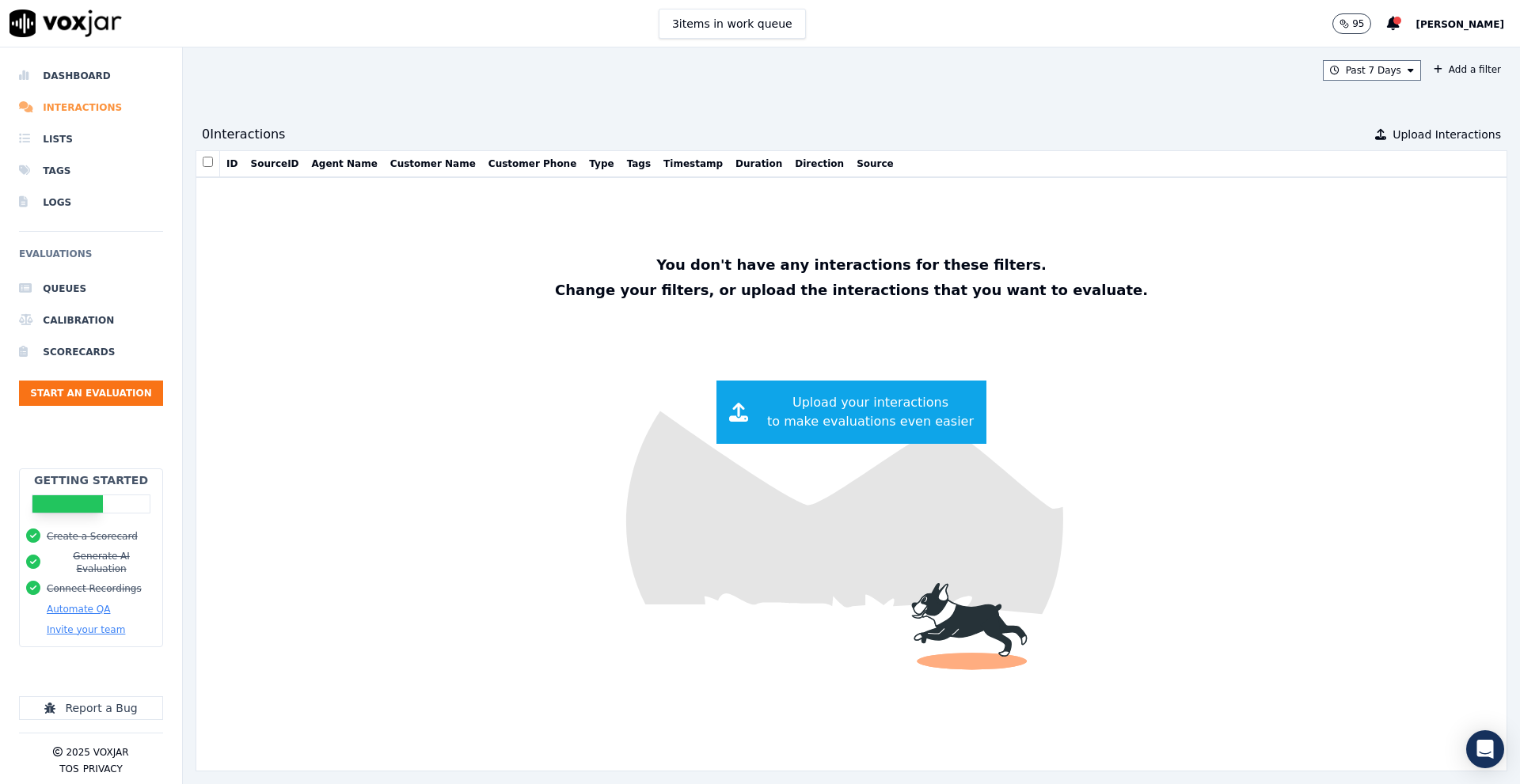
click at [74, 107] on li "Interactions" at bounding box center [91, 107] width 144 height 31
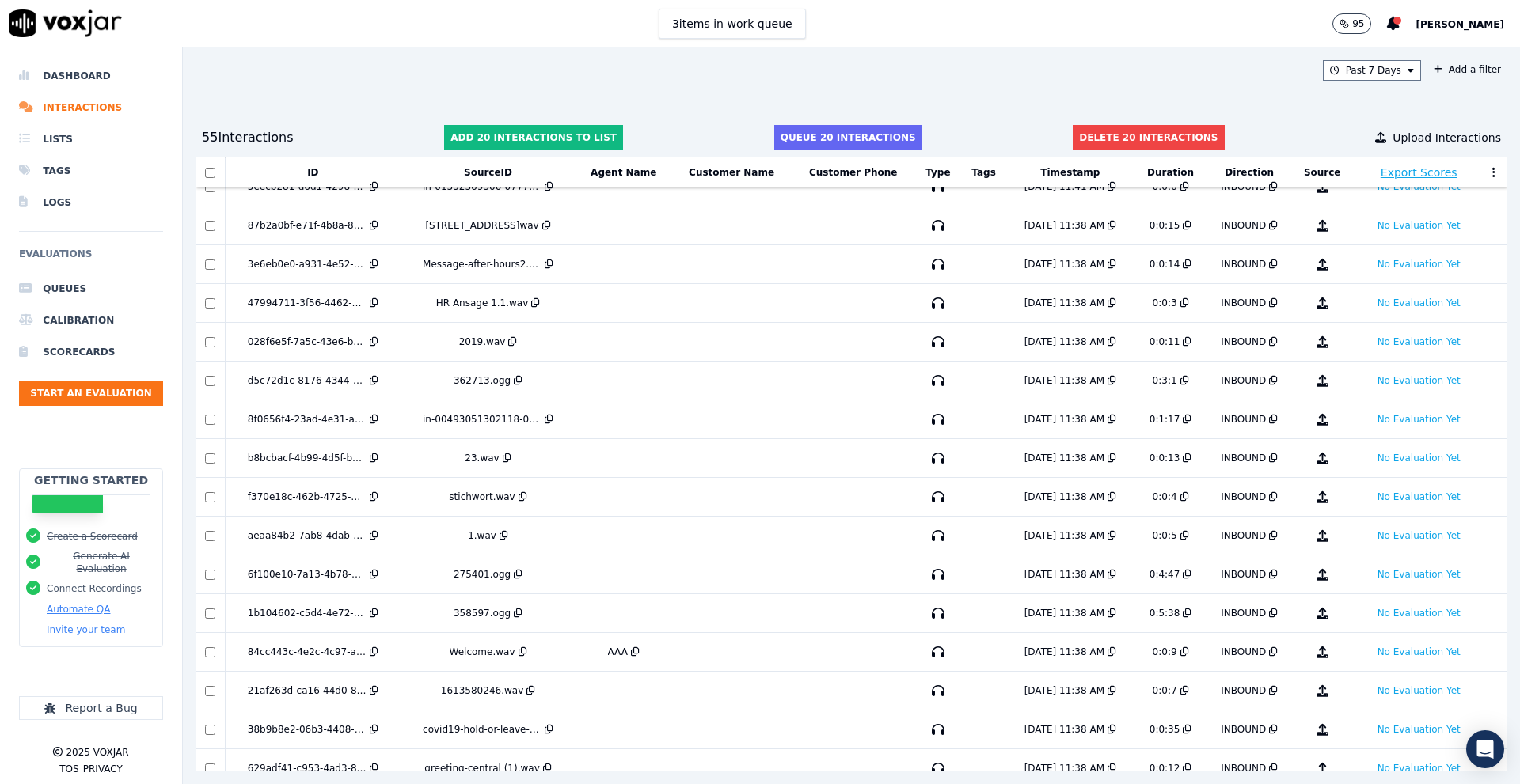
scroll to position [399, 0]
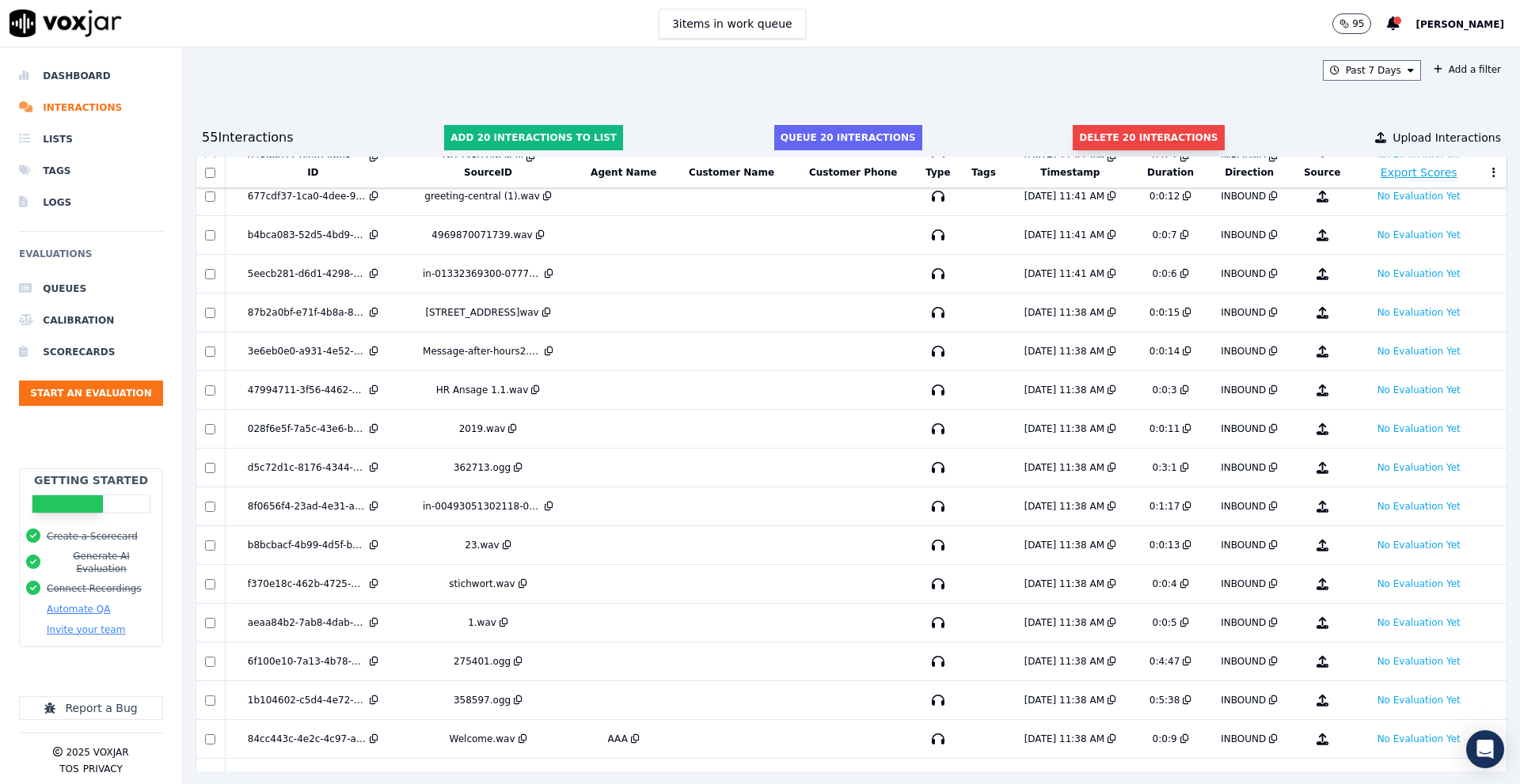
click at [1108, 129] on button "Delete 20 interactions" at bounding box center [1148, 137] width 151 height 25
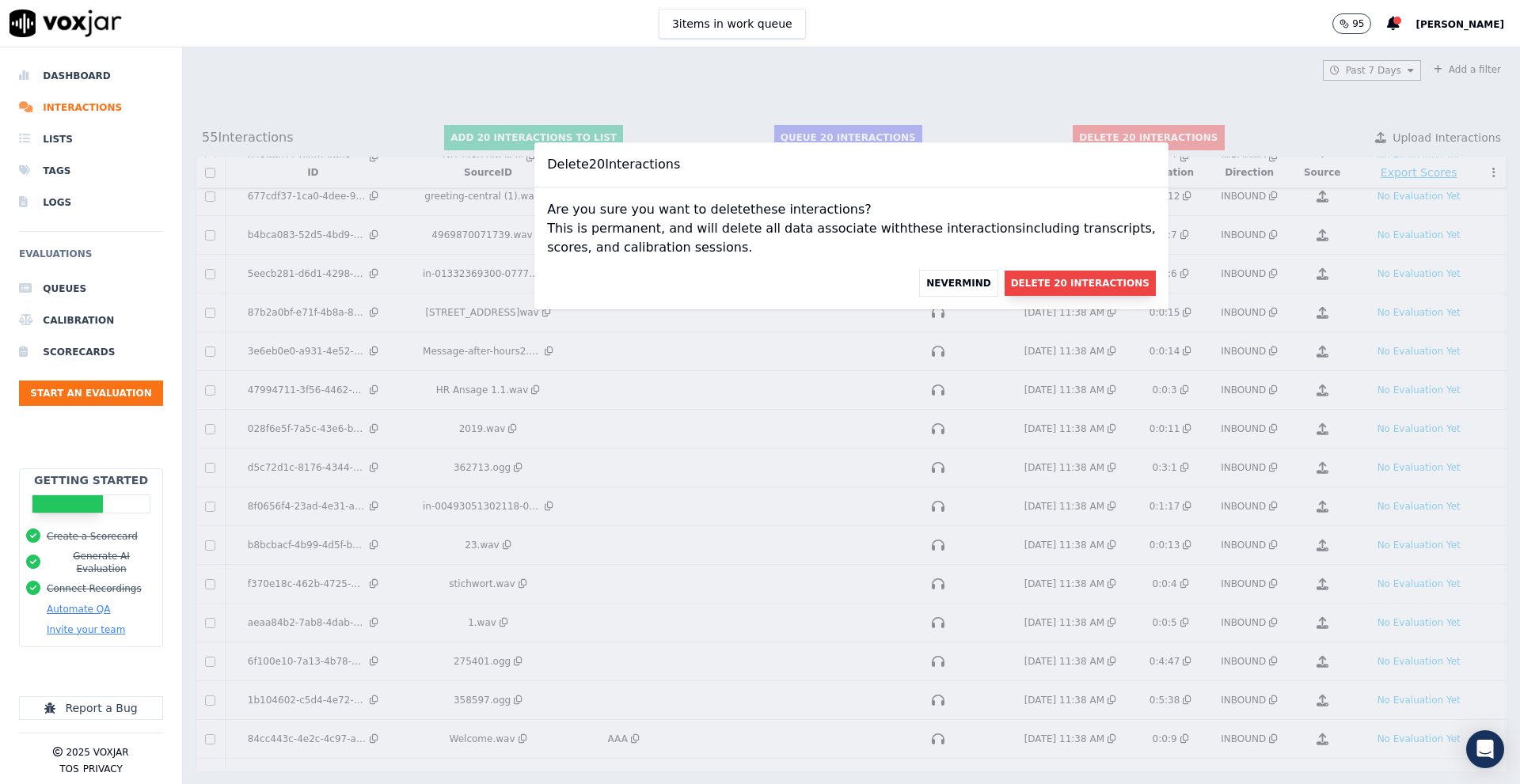
click at [1012, 286] on button "Delete 20 Interactions" at bounding box center [1080, 283] width 151 height 25
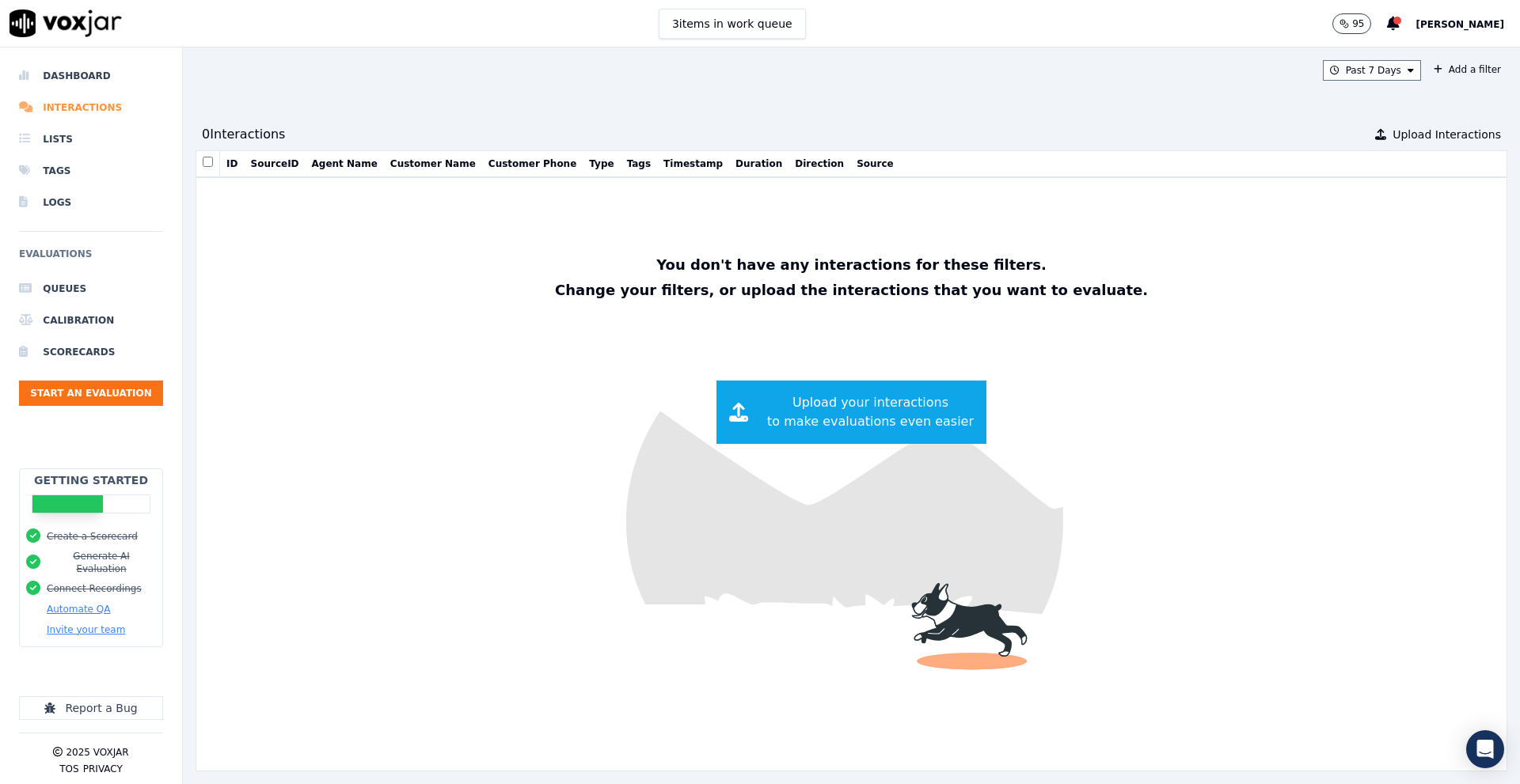
click at [88, 101] on li "Interactions" at bounding box center [91, 107] width 144 height 31
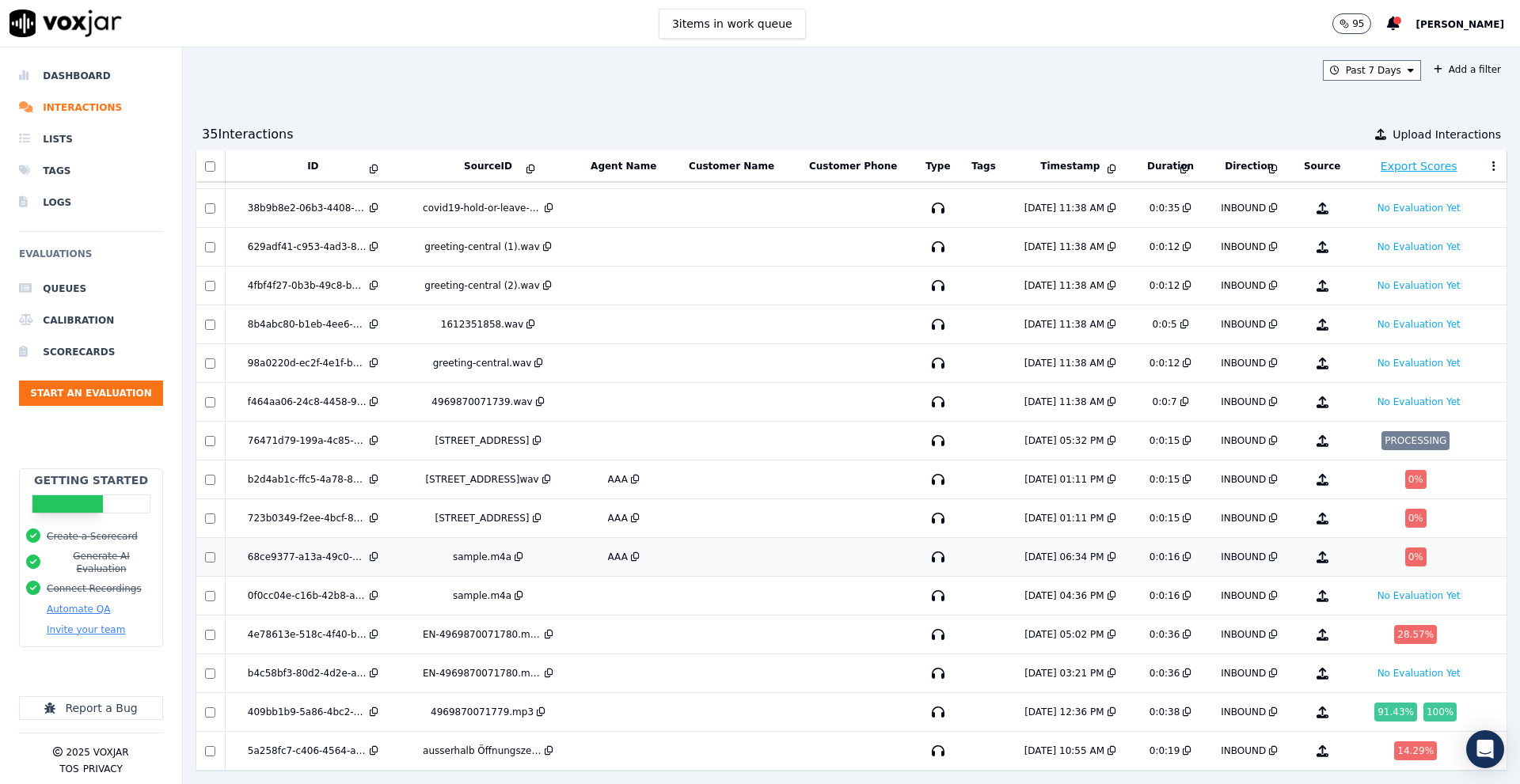
scroll to position [804, 0]
click at [303, 434] on div "76471d79-199a-4c85-8f50-05db6723673f" at bounding box center [307, 441] width 119 height 13
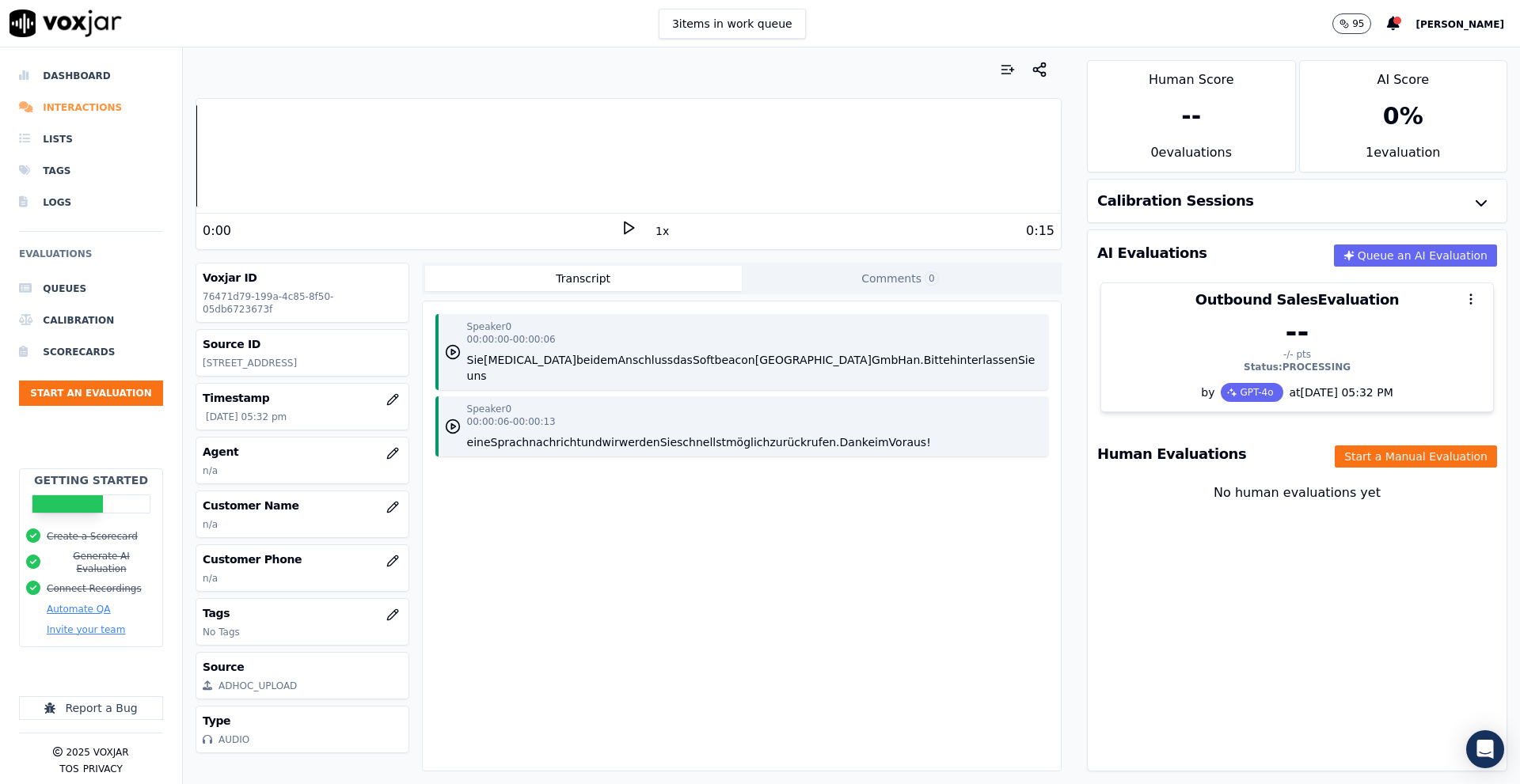
click at [75, 104] on li "Interactions" at bounding box center [91, 107] width 144 height 31
